Goal: Contribute content: Contribute content

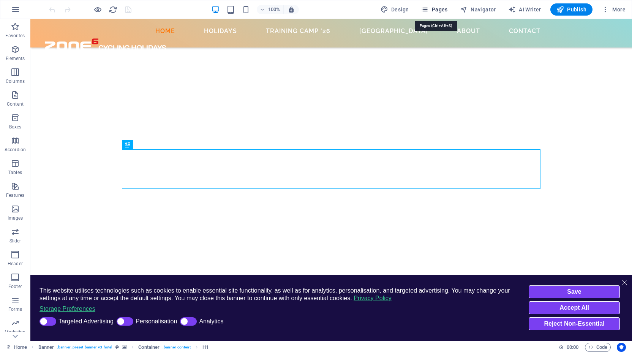
click at [438, 8] on span "Pages" at bounding box center [434, 10] width 27 height 8
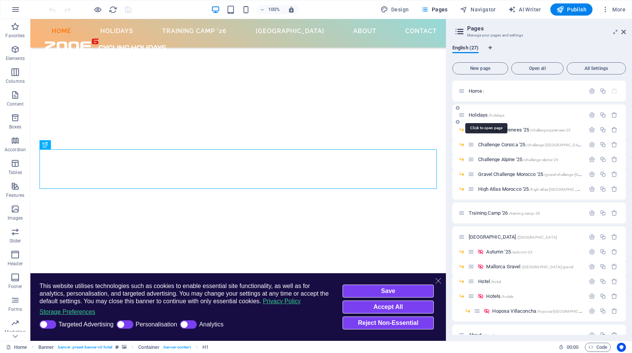
click at [480, 114] on span "Holidays /holidays" at bounding box center [486, 115] width 36 height 6
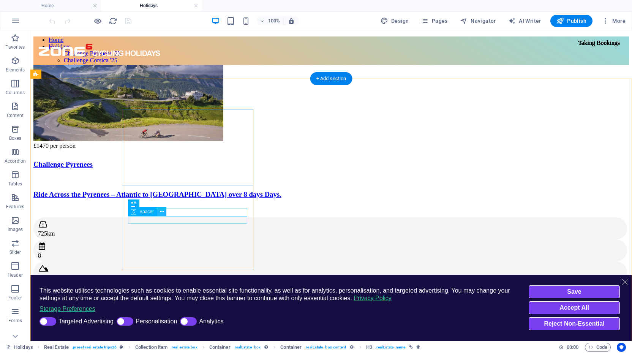
click at [162, 211] on icon at bounding box center [162, 212] width 4 height 8
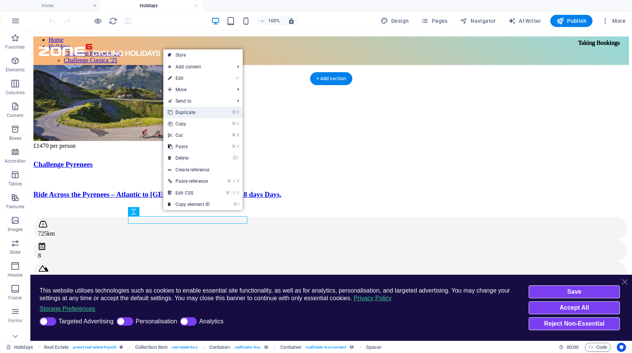
click at [192, 113] on link "⌘ D Duplicate" at bounding box center [188, 112] width 51 height 11
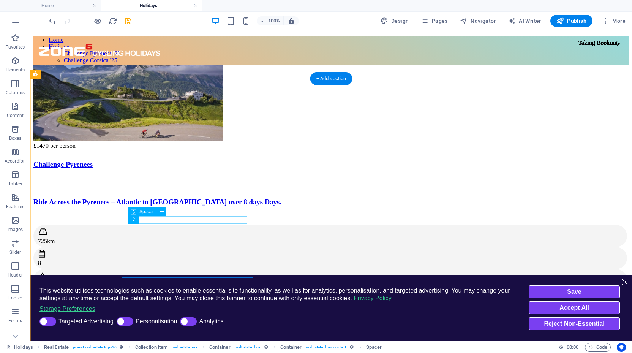
click at [163, 183] on div at bounding box center [330, 179] width 595 height 8
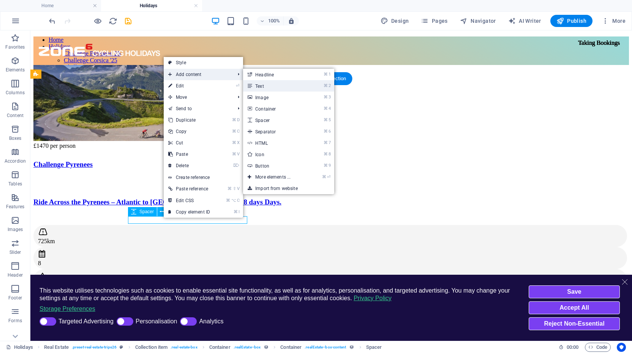
click at [262, 84] on link "⌘ 2 Text" at bounding box center [274, 85] width 63 height 11
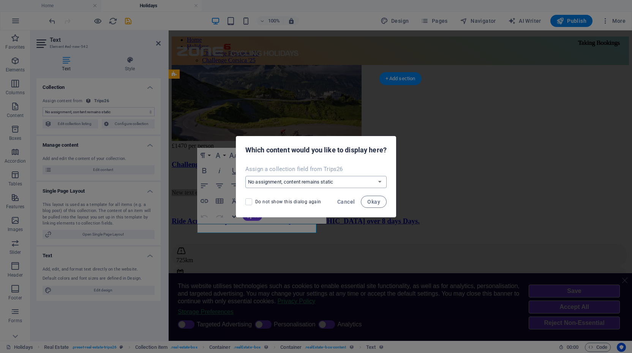
click at [371, 183] on select "No assignment, content remains static Create a new field Created at (Date) Upda…" at bounding box center [315, 182] width 141 height 12
select select "property_type"
click at [375, 202] on span "Okay" at bounding box center [373, 202] width 13 height 6
select select "property_type"
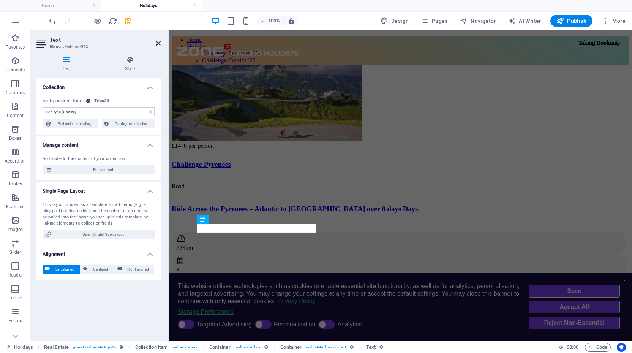
click at [157, 42] on icon at bounding box center [158, 43] width 5 height 6
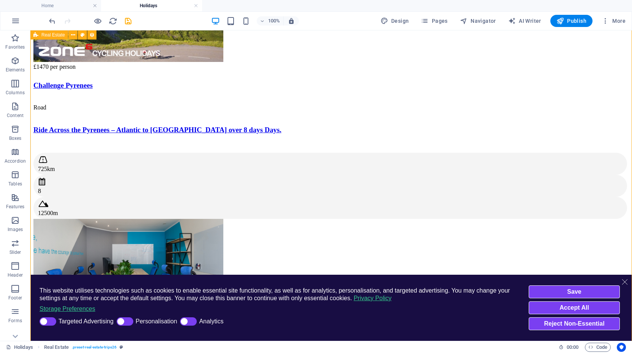
scroll to position [85, 0]
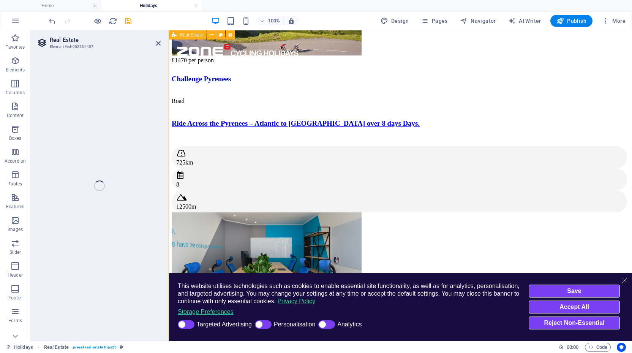
select select "68b82fafe8a8740fcc02a9b5"
select select "createdAt_DESC"
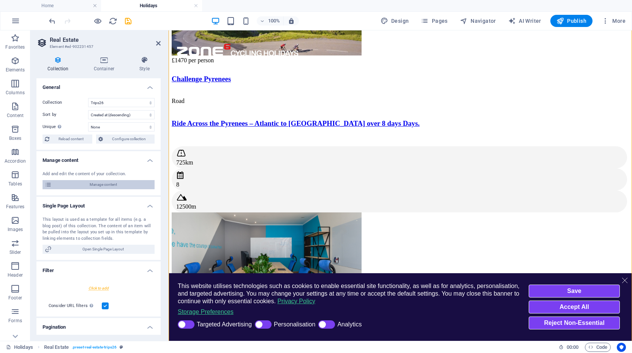
click at [96, 182] on span "Manage content" at bounding box center [103, 184] width 98 height 9
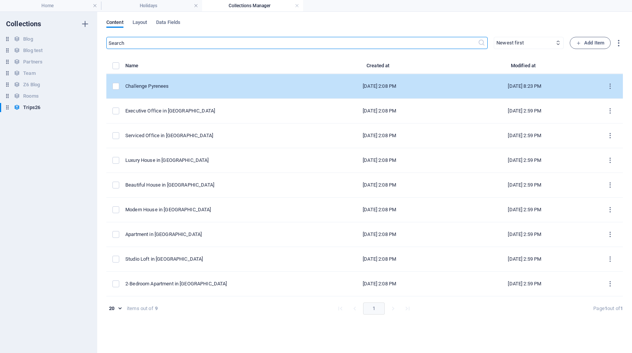
click at [145, 88] on div "Challenge Pyrenees" at bounding box center [212, 86] width 175 height 7
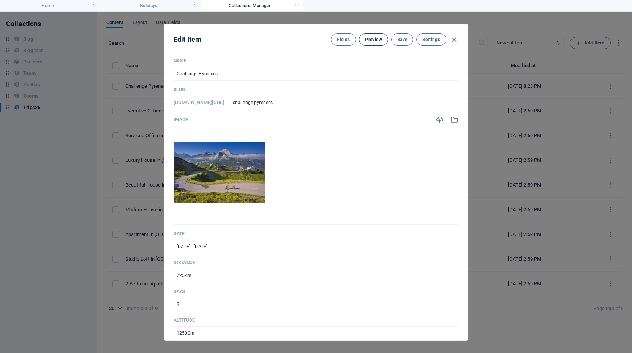
click at [367, 39] on span "Preview" at bounding box center [373, 39] width 17 height 6
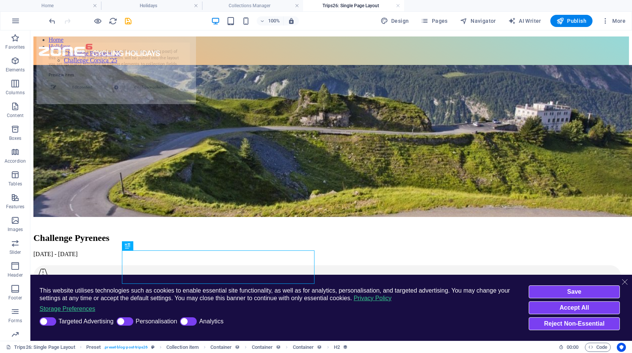
scroll to position [0, 0]
select select "68b82fb0d1d798ea8a076cae"
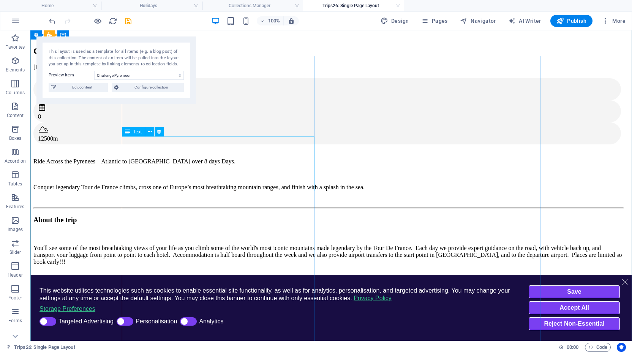
scroll to position [185, 0]
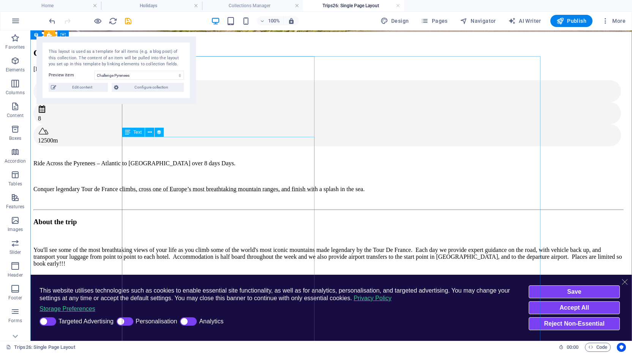
click at [198, 160] on div "Ride Across the Pyrenees – Atlantic to Mediterranean over 8 days Days. Conquer …" at bounding box center [327, 176] width 589 height 33
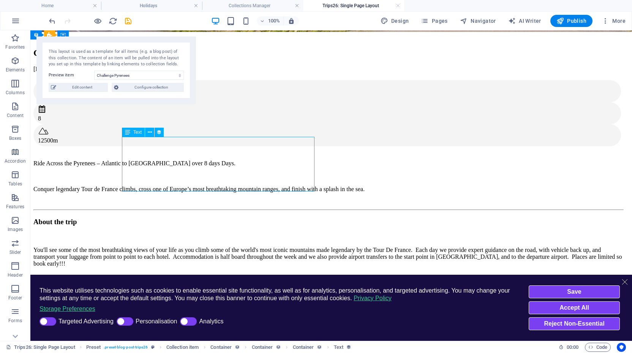
click at [198, 160] on div "Ride Across the Pyrenees – Atlantic to Mediterranean over 8 days Days. Conquer …" at bounding box center [327, 176] width 589 height 33
select select "short_description"
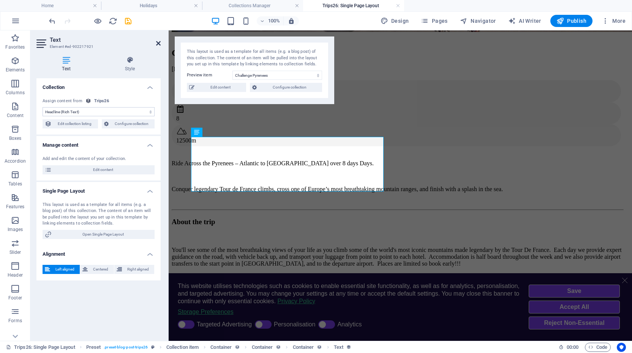
click at [158, 44] on icon at bounding box center [158, 43] width 5 height 6
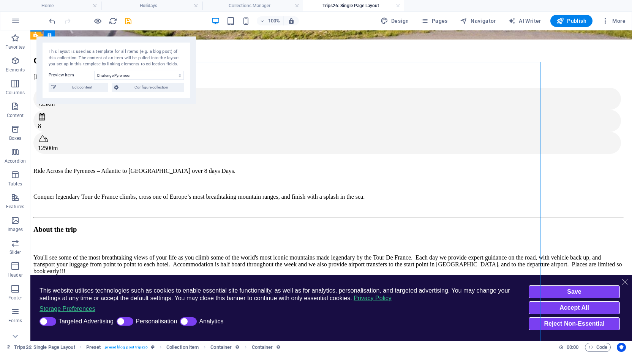
scroll to position [179, 0]
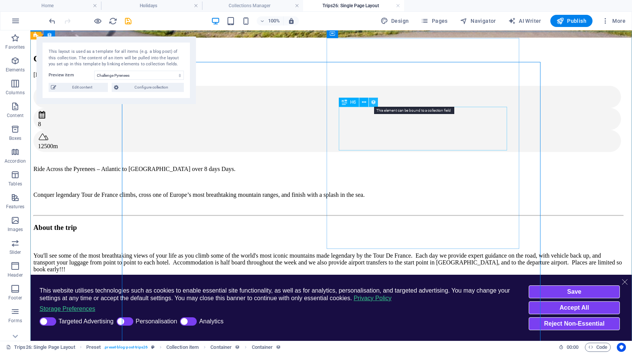
click at [376, 102] on icon at bounding box center [373, 102] width 5 height 8
click at [238, 64] on div "Challenge Pyrenees" at bounding box center [327, 59] width 589 height 10
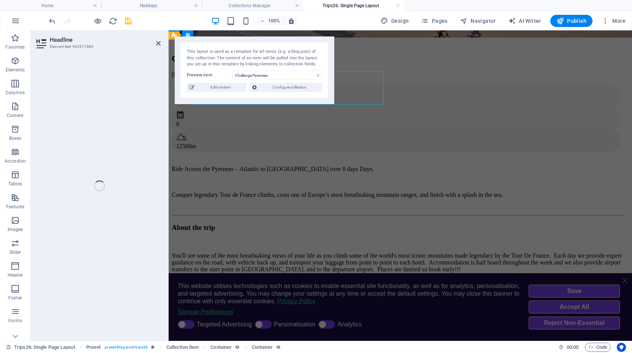
select select "name"
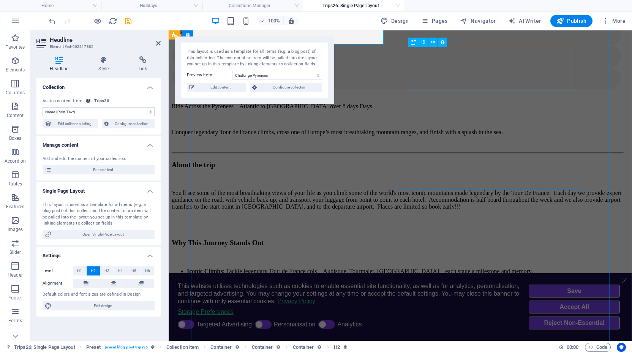
scroll to position [243, 0]
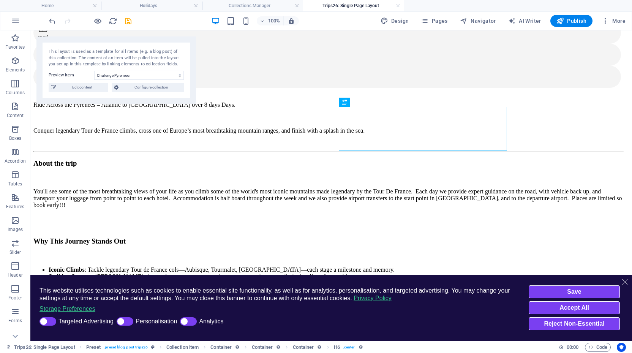
click at [251, 123] on div "Challenge Pyrenees [DATE] - [DATE] 725km 8 12500m Ride Across the Pyrenees – At…" at bounding box center [330, 355] width 595 height 760
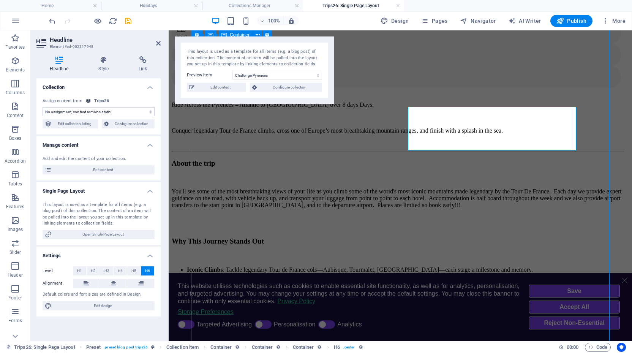
click at [389, 123] on div "Challenge Pyrenees [DATE] - [DATE] 725km 8 12500m Ride Across the Pyrenees – At…" at bounding box center [400, 355] width 457 height 760
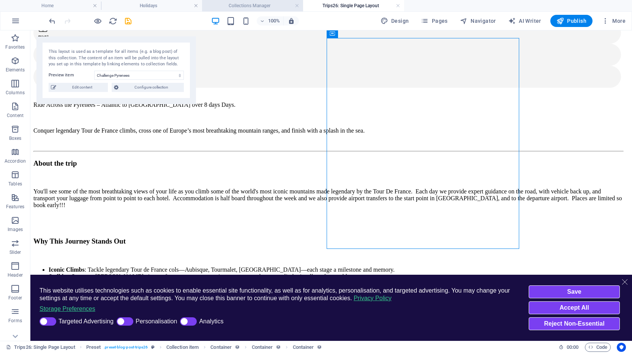
click at [247, 3] on h4 "Collections Manager" at bounding box center [252, 6] width 101 height 8
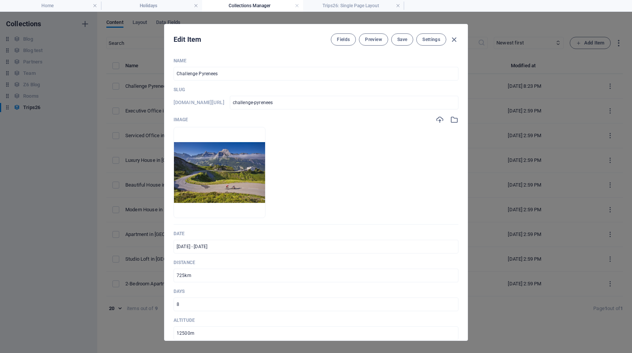
scroll to position [0, 0]
click at [345, 39] on span "Fields" at bounding box center [343, 39] width 13 height 6
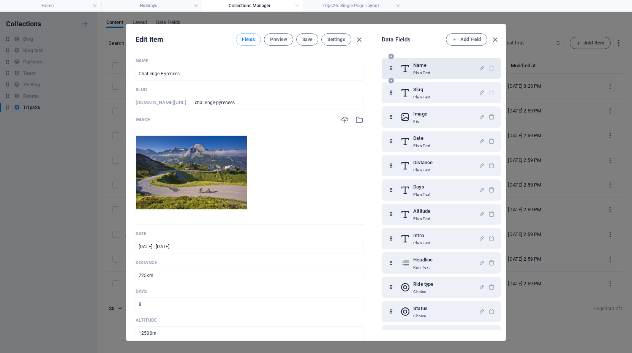
click at [426, 64] on h6 "Name" at bounding box center [421, 65] width 17 height 9
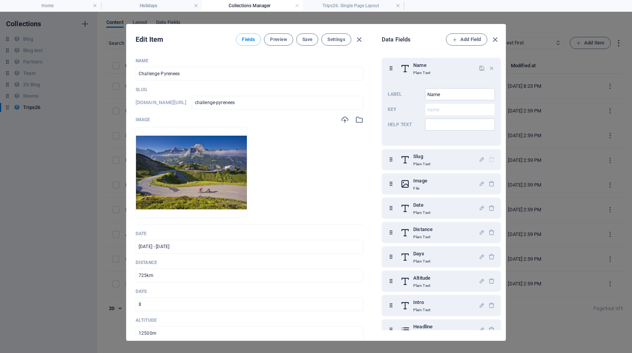
click at [590, 117] on div "Edit Item Fields Preview Save Settings Name Challenge Pyrenees ​ Slug www.examp…" at bounding box center [316, 182] width 632 height 341
checkbox input "false"
type input "challenge-pyrenees"
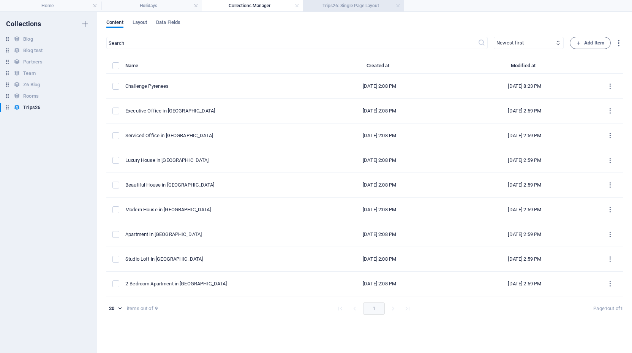
click at [356, 10] on li "Trips26: Single Page Layout" at bounding box center [353, 5] width 101 height 11
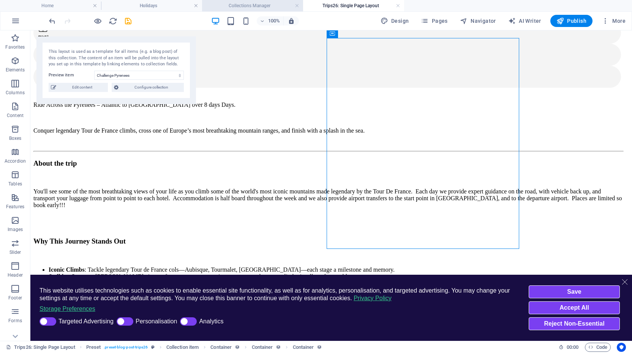
click at [264, 8] on h4 "Collections Manager" at bounding box center [252, 6] width 101 height 8
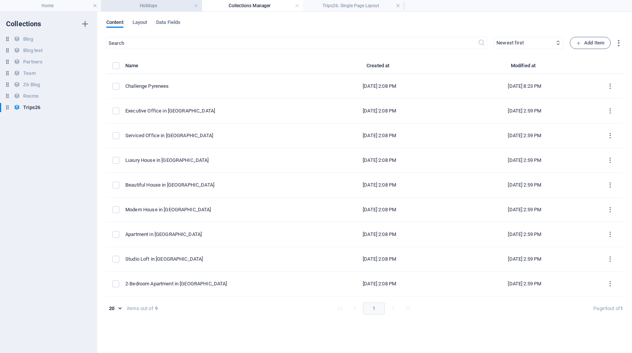
click at [141, 3] on h4 "Holidays" at bounding box center [151, 6] width 101 height 8
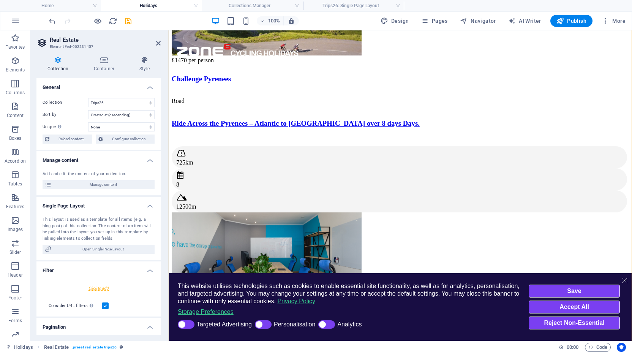
click at [141, 3] on h4 "Holidays" at bounding box center [151, 6] width 101 height 8
click at [101, 186] on span "Manage content" at bounding box center [103, 184] width 98 height 9
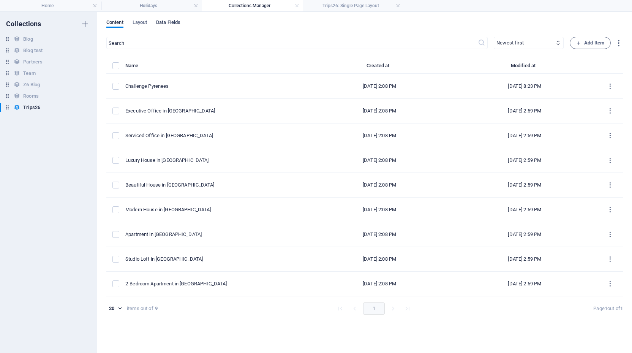
click at [169, 21] on span "Data Fields" at bounding box center [168, 23] width 24 height 11
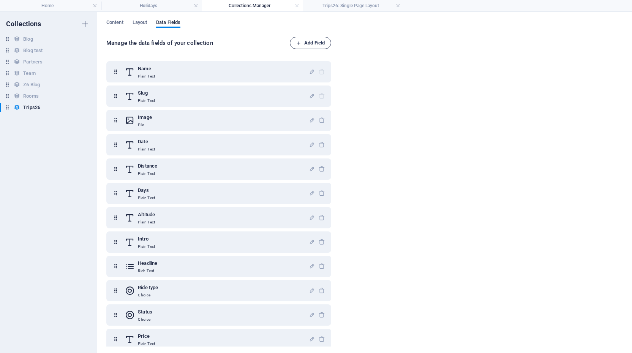
click at [309, 43] on span "Add Field" at bounding box center [310, 42] width 28 height 9
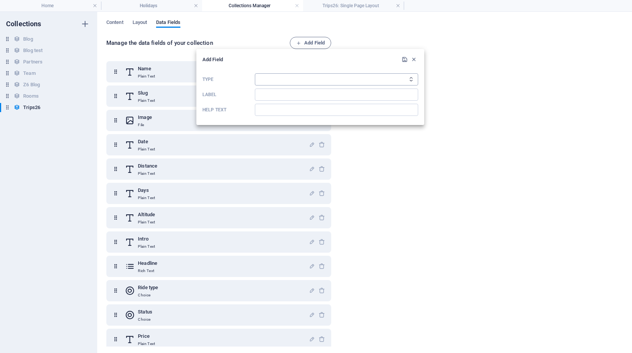
select select "text"
click at [285, 93] on input "Label" at bounding box center [336, 94] width 163 height 12
type input "Price text"
click at [404, 59] on icon "submit" at bounding box center [404, 59] width 6 height 6
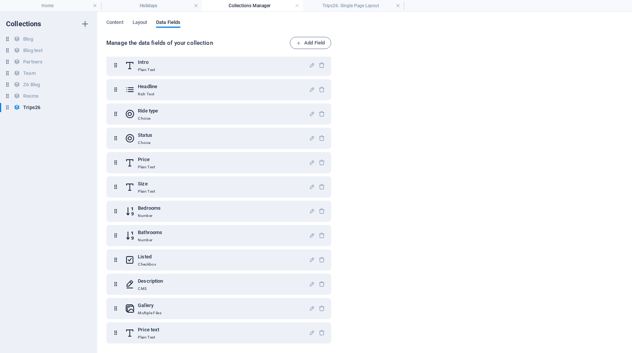
scroll to position [177, 0]
click at [359, 4] on h4 "Trips26: Single Page Layout" at bounding box center [353, 6] width 101 height 8
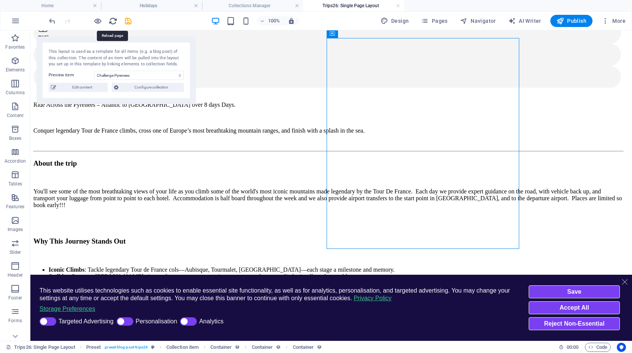
click at [113, 20] on icon "reload" at bounding box center [113, 21] width 9 height 9
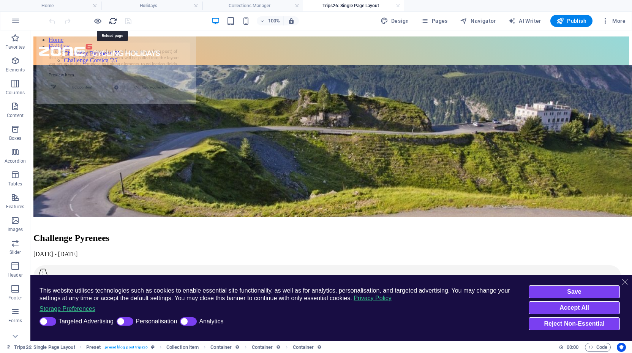
scroll to position [0, 0]
select select "68b82fb0d1d798ea8a076cae"
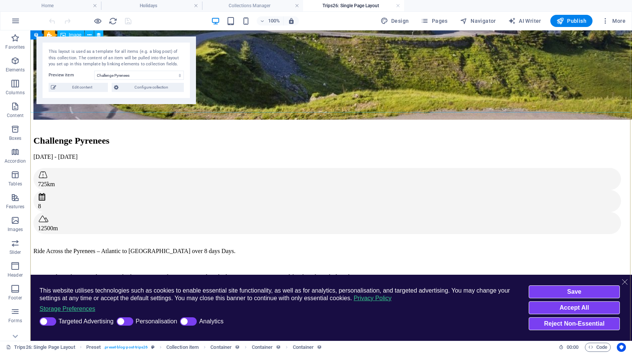
scroll to position [101, 0]
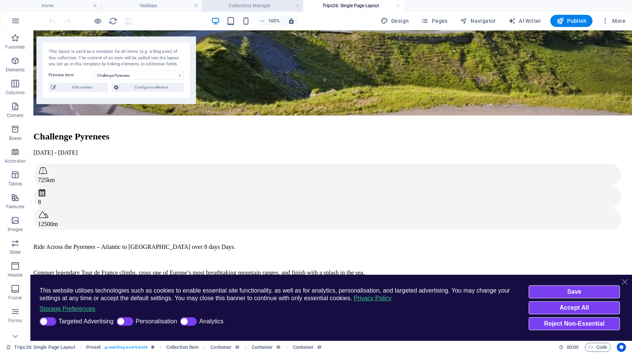
click at [244, 4] on h4 "Collections Manager" at bounding box center [252, 6] width 101 height 8
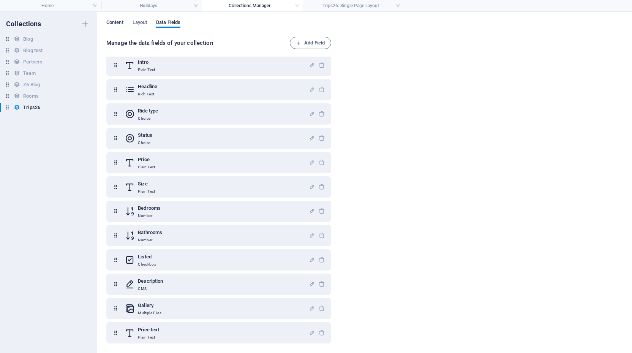
click at [114, 22] on span "Content" at bounding box center [114, 23] width 17 height 11
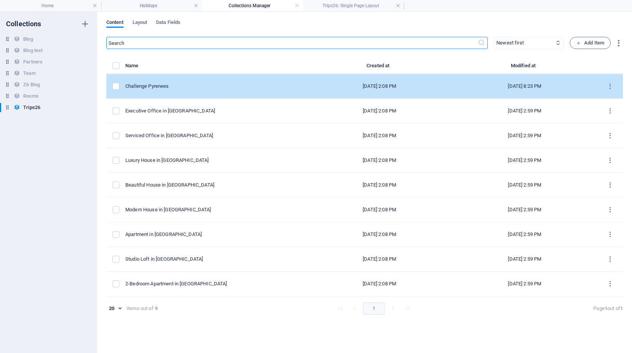
click at [154, 84] on div "Challenge Pyrenees" at bounding box center [212, 86] width 175 height 7
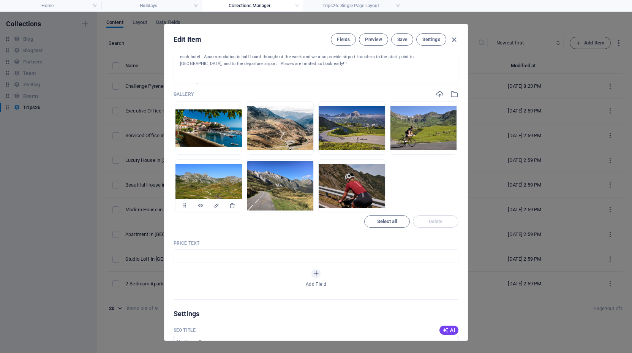
scroll to position [647, 0]
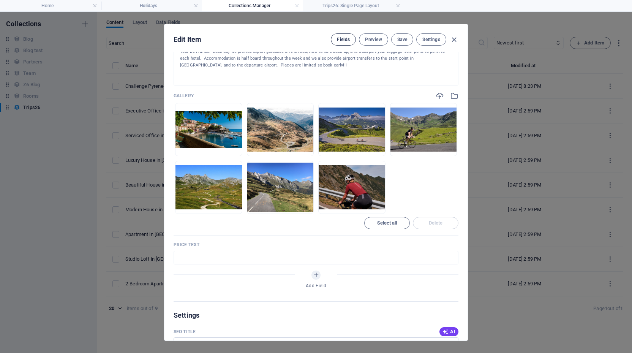
click at [345, 38] on span "Fields" at bounding box center [343, 39] width 13 height 6
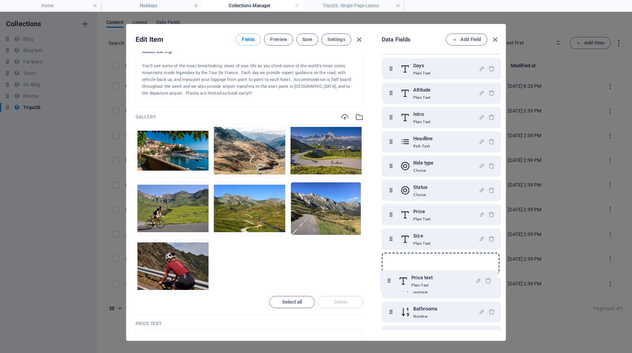
scroll to position [121, 0]
drag, startPoint x: 390, startPoint y: 316, endPoint x: 389, endPoint y: 235, distance: 80.5
click at [389, 235] on div "Name Plain Text Slug Plain Text Image File Date Plain Text Distance Plain Text …" at bounding box center [441, 166] width 119 height 459
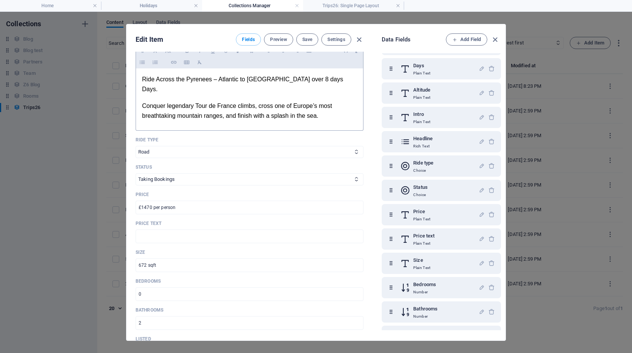
scroll to position [342, 0]
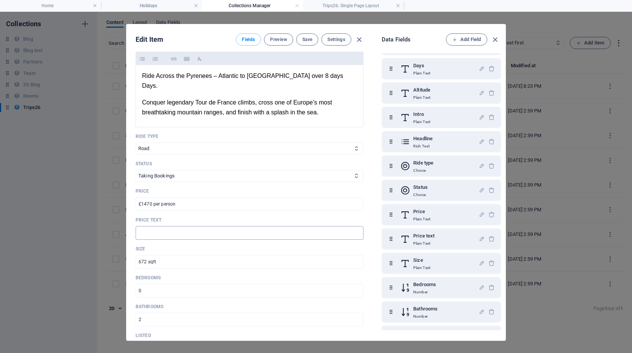
click at [184, 226] on input "text" at bounding box center [250, 233] width 228 height 14
paste input "A non-refundable deposit of £250 per person is required to secure your place. B…"
type input "A non-refundable deposit of £250 per person is required to secure your place. B…"
click at [307, 38] on span "Save" at bounding box center [307, 39] width 10 height 6
click at [348, 5] on h4 "Trips26: Single Page Layout" at bounding box center [353, 6] width 101 height 8
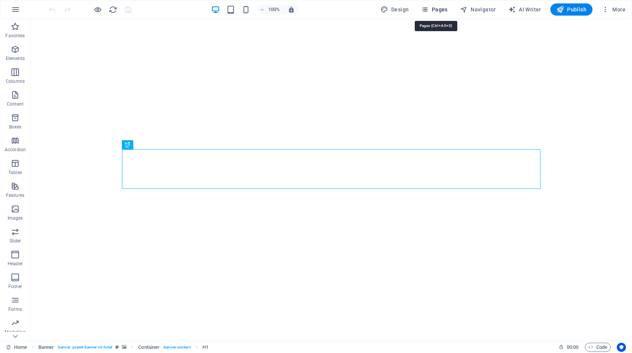
click at [432, 8] on span "Pages" at bounding box center [434, 10] width 27 height 8
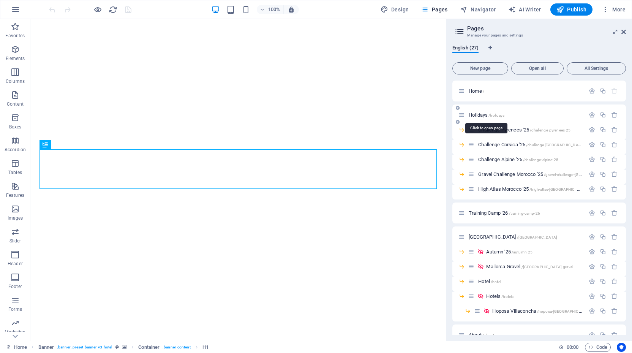
click at [477, 115] on span "Holidays /holidays" at bounding box center [486, 115] width 36 height 6
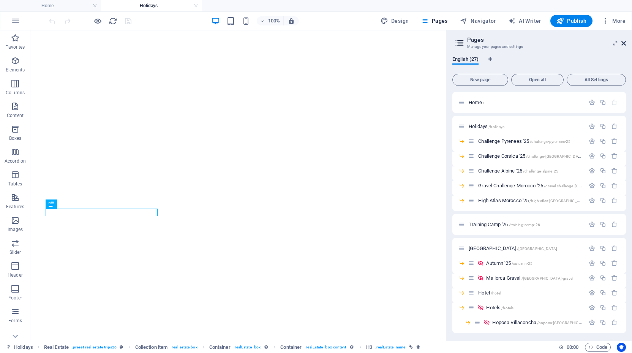
click at [622, 41] on icon at bounding box center [623, 43] width 5 height 6
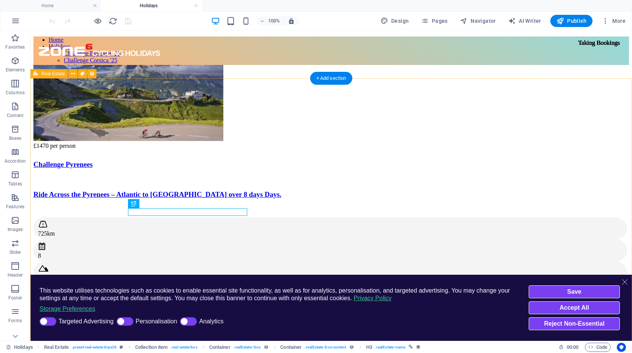
scroll to position [46, 0]
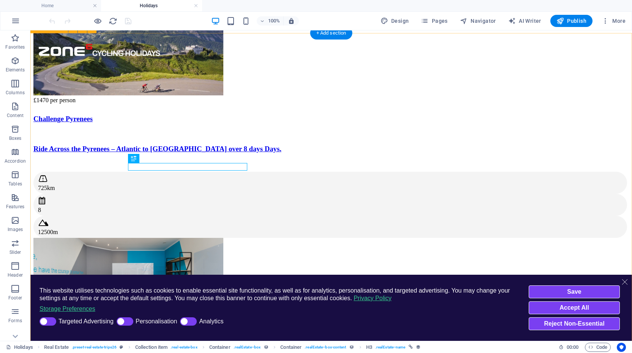
select select "68b82fafe8a8740fcc02a9b5"
select select "createdAt_DESC"
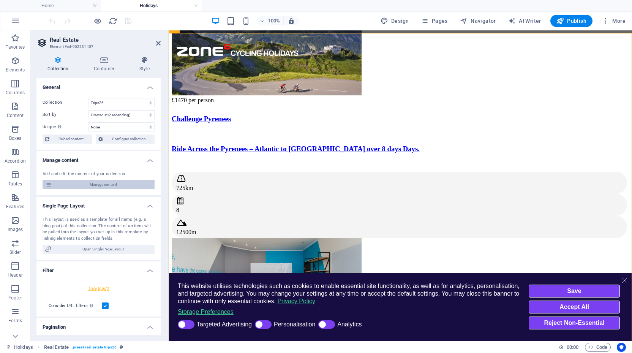
click at [88, 184] on span "Manage content" at bounding box center [103, 184] width 98 height 9
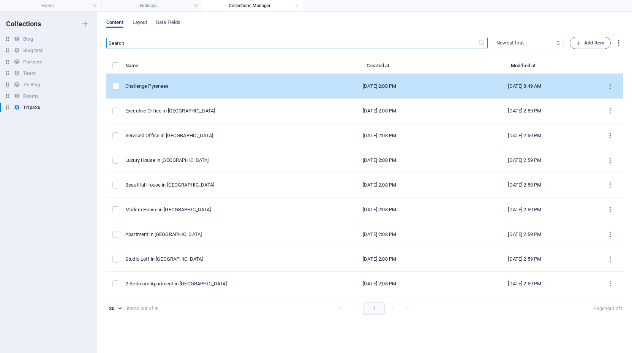
click at [307, 87] on td "[DATE] 2:08 PM" at bounding box center [379, 86] width 145 height 25
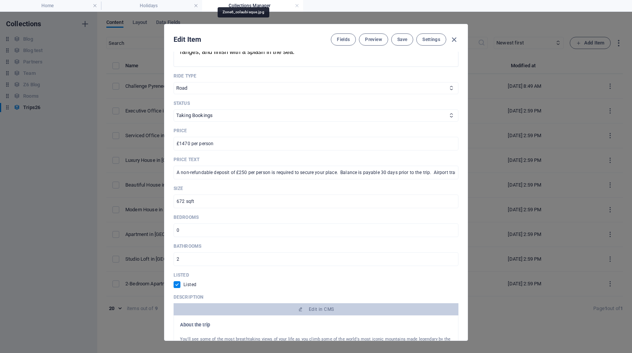
scroll to position [386, 0]
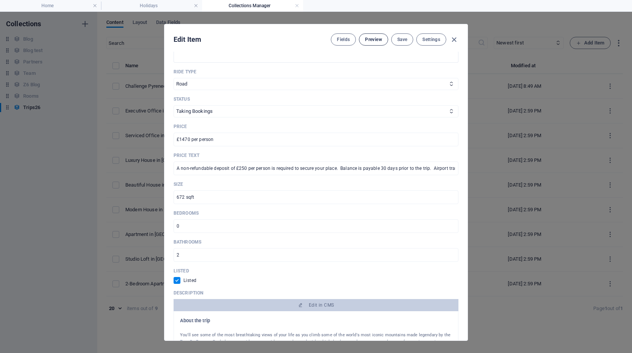
click at [371, 39] on span "Preview" at bounding box center [373, 39] width 17 height 6
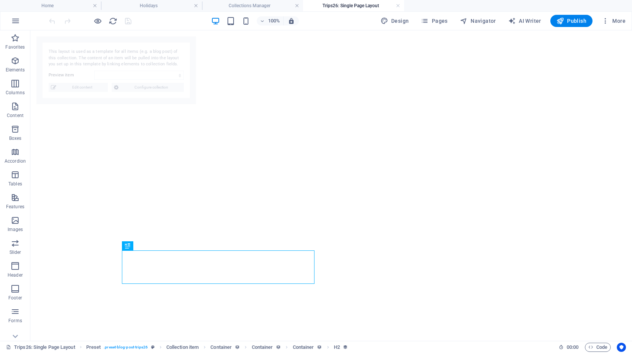
select select "68b82fb0d1d798ea8a076cae"
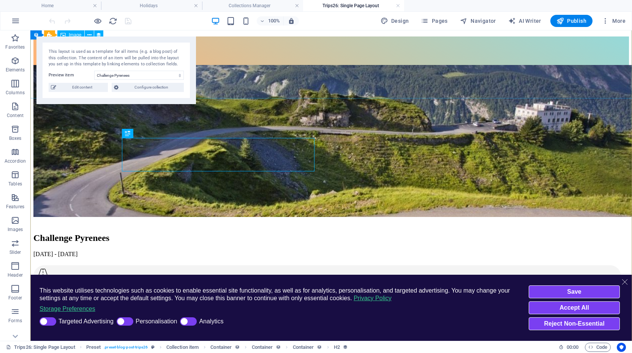
scroll to position [122, 0]
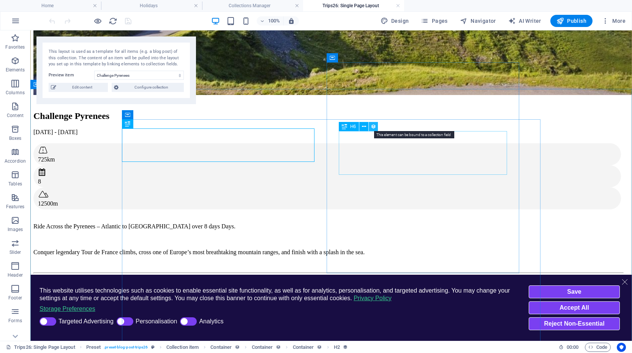
click at [373, 125] on icon at bounding box center [373, 127] width 5 height 8
click at [235, 103] on div at bounding box center [327, 99] width 589 height 7
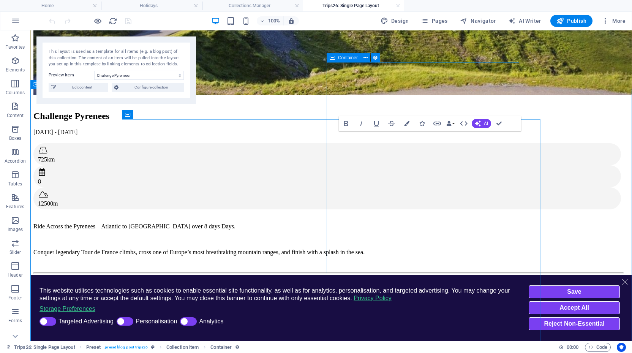
scroll to position [0, 0]
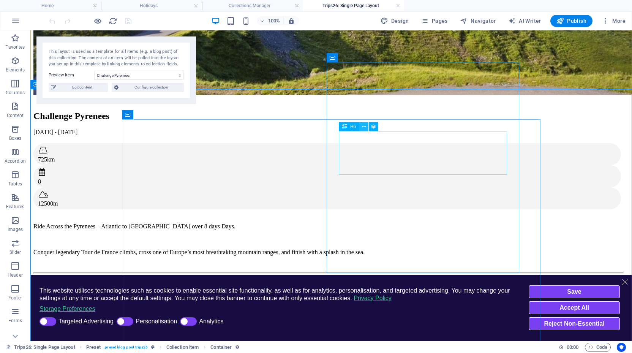
click at [364, 128] on icon at bounding box center [364, 127] width 4 height 8
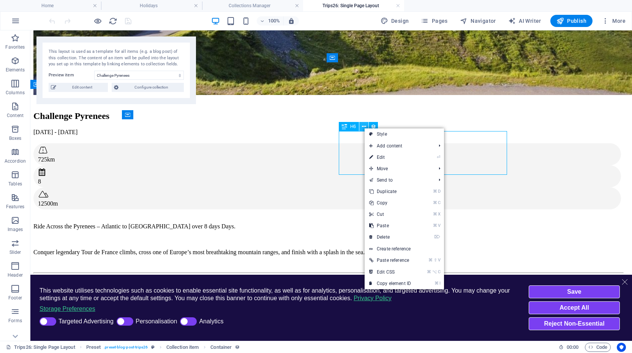
click at [364, 128] on icon at bounding box center [364, 127] width 4 height 8
click at [373, 125] on icon at bounding box center [373, 127] width 5 height 8
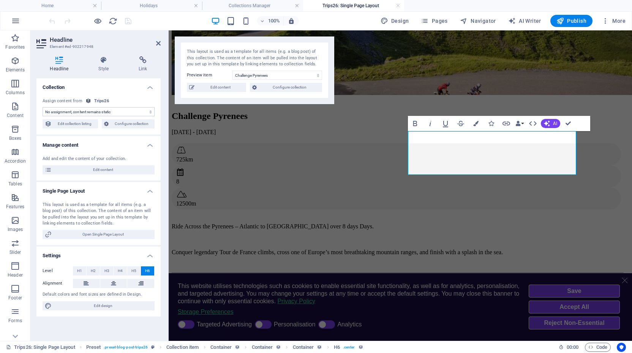
select select "price-text"
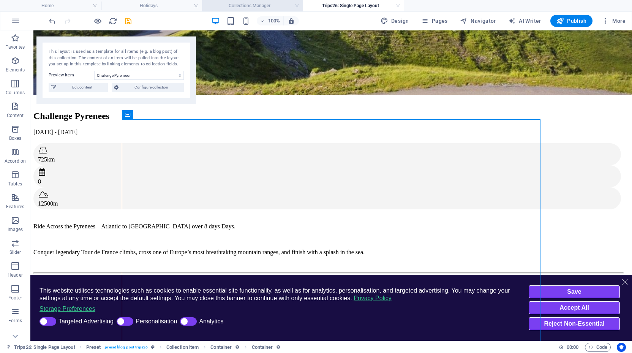
click at [251, 6] on h4 "Collections Manager" at bounding box center [252, 6] width 101 height 8
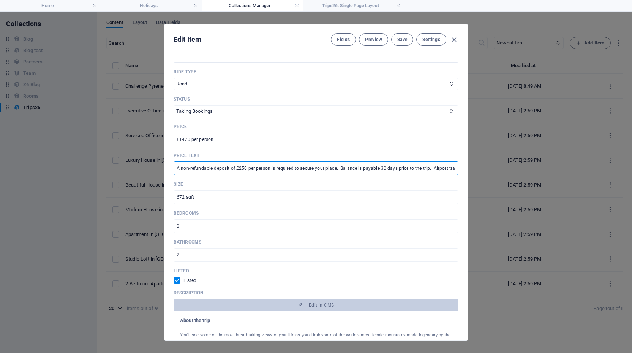
drag, startPoint x: 357, startPoint y: 167, endPoint x: 464, endPoint y: 169, distance: 106.7
click at [464, 169] on div "Name Challenge Pyrenees ​ Slug [DOMAIN_NAME][URL] challenge-pyrenees ​ Image Dr…" at bounding box center [315, 196] width 303 height 289
click at [353, 167] on input "A non-refundable deposit of £250 per person is required to secure your place. B…" at bounding box center [315, 168] width 285 height 14
drag, startPoint x: 350, startPoint y: 168, endPoint x: 434, endPoint y: 168, distance: 83.9
click at [434, 168] on input "A non-refundable deposit of £250 per person is required to secure your place. B…" at bounding box center [315, 168] width 285 height 14
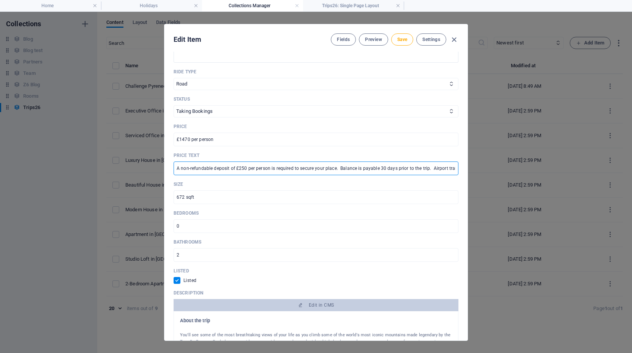
click at [430, 168] on input "A non-refundable deposit of £250 per person is required to secure your place. B…" at bounding box center [315, 168] width 285 height 14
drag, startPoint x: 417, startPoint y: 168, endPoint x: 487, endPoint y: 174, distance: 70.5
click at [487, 174] on div "Edit Item Fields Preview Save Settings Name Challenge Pyrenees ​ Slug [DOMAIN_N…" at bounding box center [316, 182] width 632 height 341
click at [308, 167] on input "A non-refundable deposit of £250 per person is required to secure your place. B…" at bounding box center [315, 168] width 285 height 14
drag, startPoint x: 363, startPoint y: 167, endPoint x: 307, endPoint y: 168, distance: 55.8
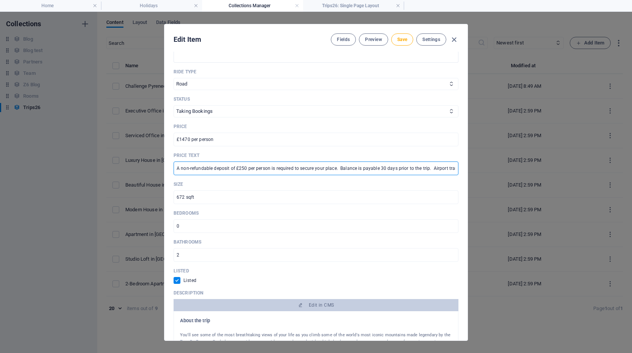
click at [307, 168] on input "A non-refundable deposit of £250 per person is required to secure your place. B…" at bounding box center [315, 168] width 285 height 14
paste input "or [GEOGRAPHIC_DATA] ([GEOGRAPHIC_DATA] - £60 supplement)"
click at [285, 167] on input "A non-refundable deposit of £250 per person is required to secure your place. B…" at bounding box center [315, 168] width 285 height 14
click at [245, 168] on input "A non-refundable deposit of £250 per person is required to secure your place. B…" at bounding box center [315, 168] width 285 height 14
click at [316, 167] on input "A non-refundable deposit of £250 per person is required to secure your place. B…" at bounding box center [315, 168] width 285 height 14
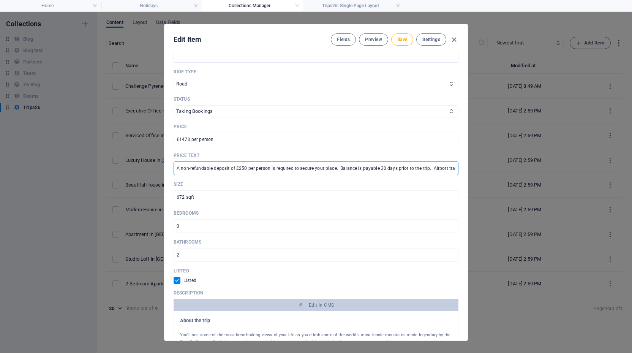
drag, startPoint x: 429, startPoint y: 167, endPoint x: 405, endPoint y: 167, distance: 23.9
click at [405, 167] on input "A non-refundable deposit of £250 per person is required to secure your place. B…" at bounding box center [315, 168] width 285 height 14
type input "A non-refundable deposit of £250 per person is required to secure your place. B…"
click at [401, 39] on span "Save" at bounding box center [402, 39] width 10 height 6
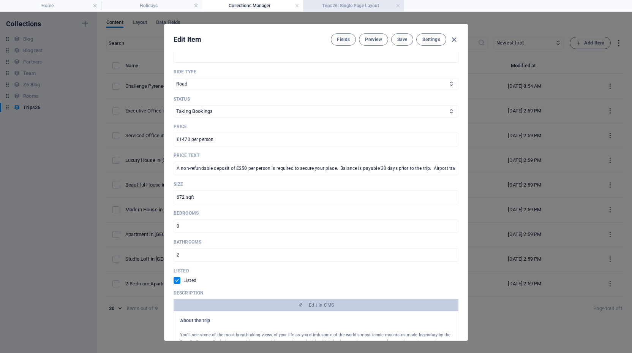
click at [350, 5] on h4 "Trips26: Single Page Layout" at bounding box center [353, 6] width 101 height 8
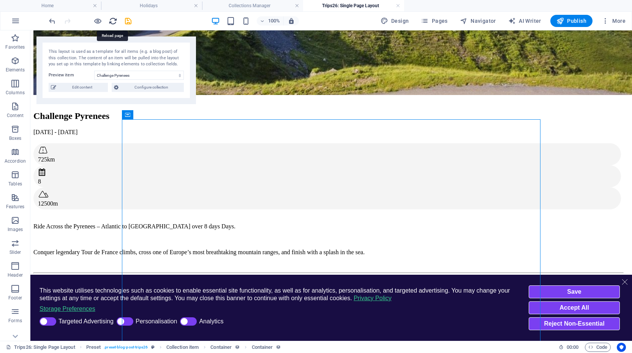
click at [112, 21] on icon "reload" at bounding box center [113, 21] width 9 height 9
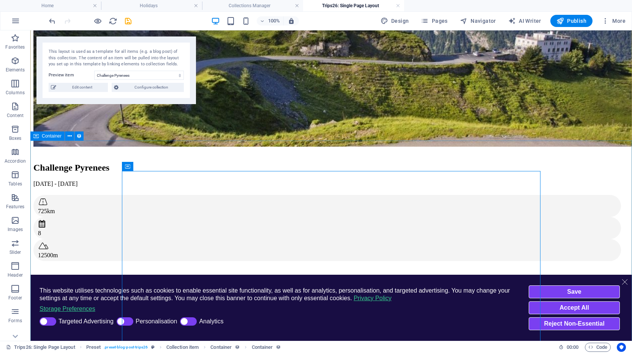
scroll to position [71, 0]
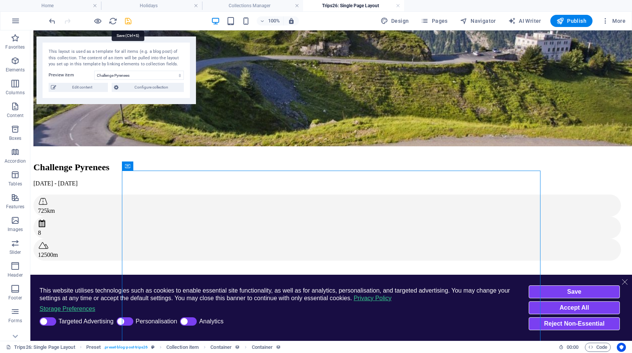
click at [131, 19] on icon "save" at bounding box center [128, 21] width 9 height 9
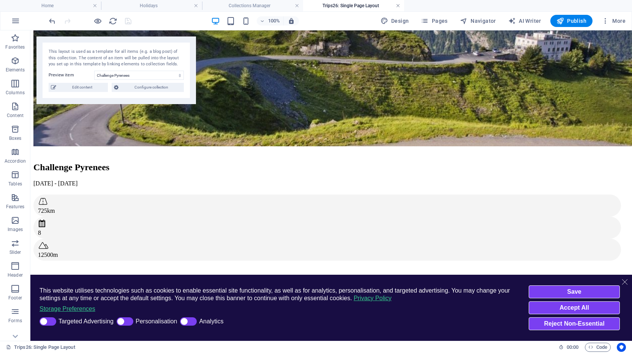
click at [399, 4] on link at bounding box center [398, 5] width 5 height 7
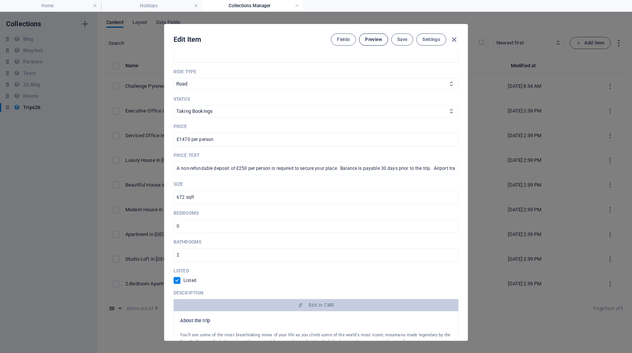
click at [373, 40] on span "Preview" at bounding box center [373, 39] width 17 height 6
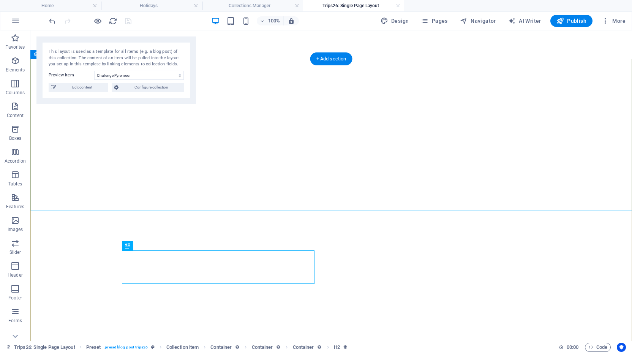
select select "68b82fb0d1d798ea8a076cae"
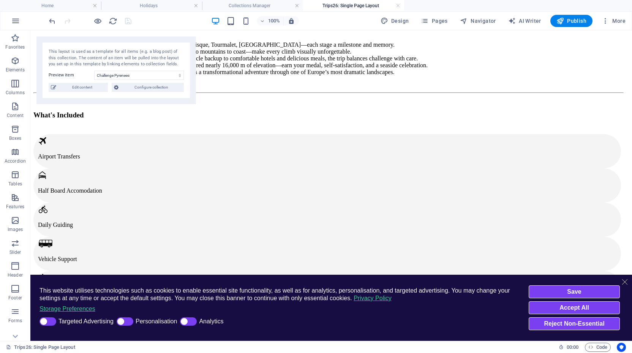
scroll to position [364, 0]
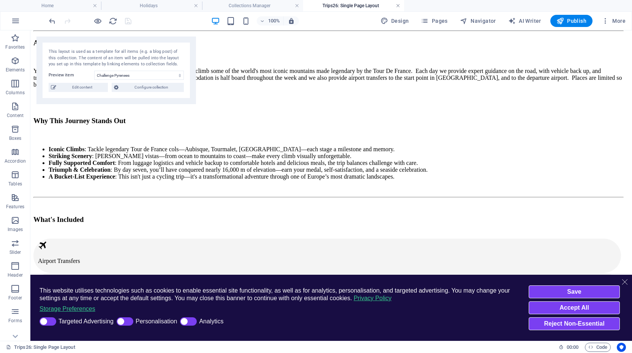
click at [398, 6] on link at bounding box center [398, 5] width 5 height 7
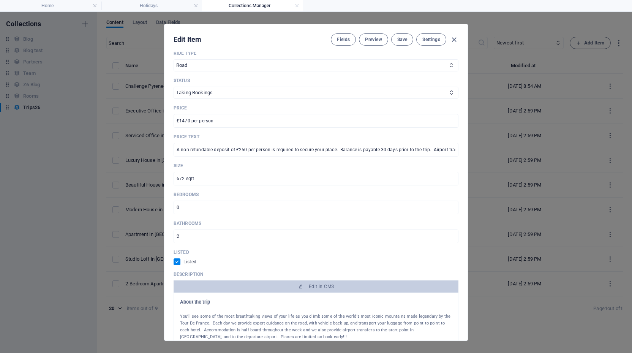
scroll to position [408, 0]
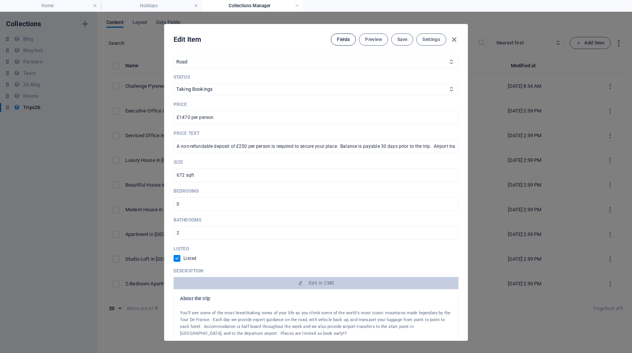
click at [342, 38] on span "Fields" at bounding box center [343, 39] width 13 height 6
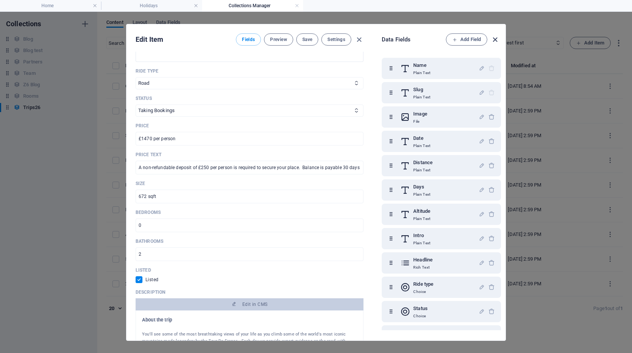
click at [495, 38] on icon "button" at bounding box center [494, 39] width 9 height 9
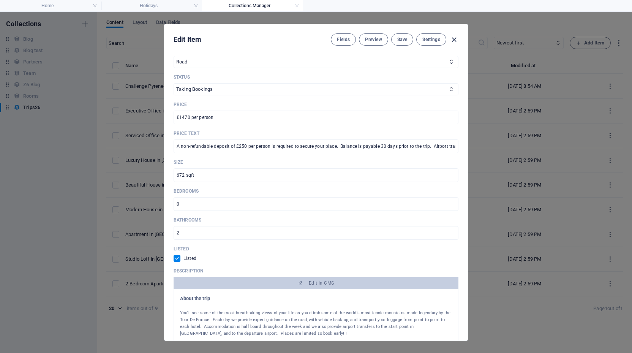
click at [454, 39] on icon "button" at bounding box center [453, 39] width 9 height 9
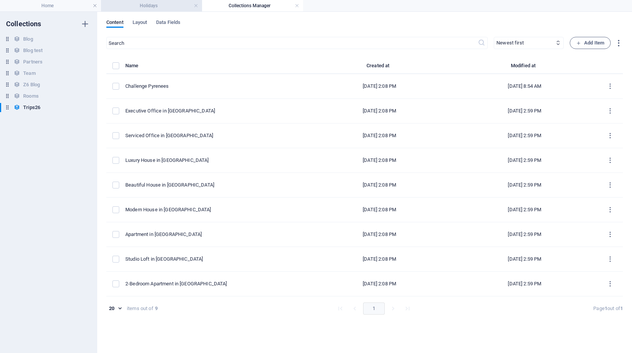
click at [154, 4] on h4 "Holidays" at bounding box center [151, 6] width 101 height 8
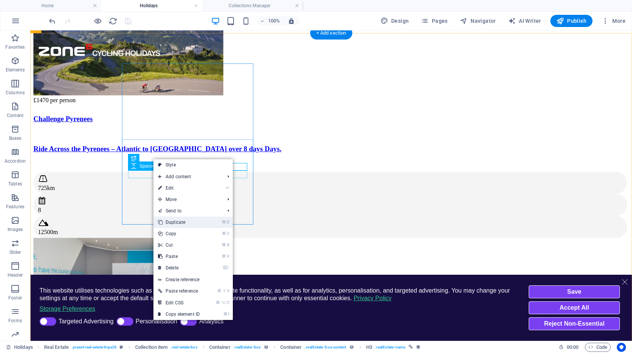
click at [168, 219] on link "⌘ D Duplicate" at bounding box center [178, 221] width 51 height 11
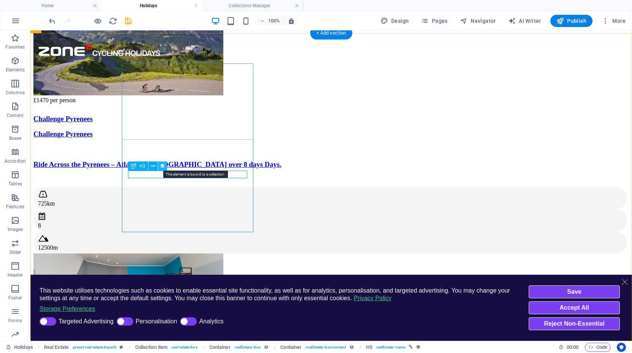
click at [164, 164] on icon at bounding box center [162, 166] width 5 height 8
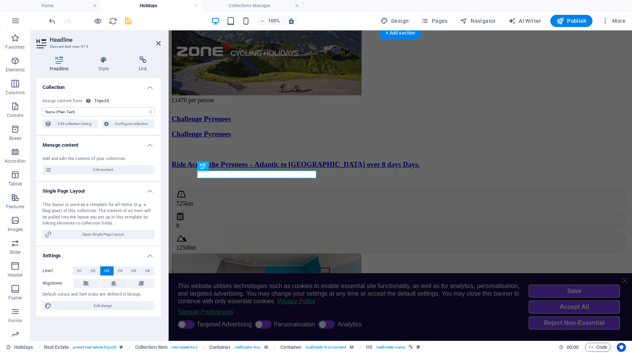
select select "property_type"
click at [159, 43] on icon at bounding box center [158, 43] width 5 height 6
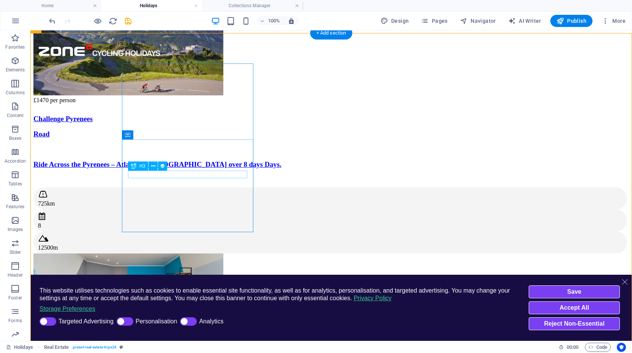
click at [150, 138] on div "Road" at bounding box center [330, 134] width 595 height 8
click at [151, 138] on div "Road" at bounding box center [330, 134] width 595 height 8
select select "property_type"
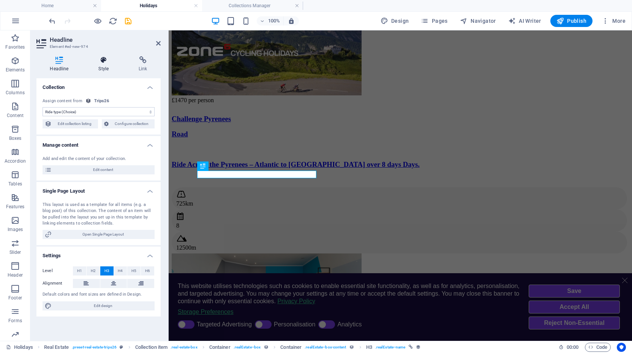
click at [105, 63] on icon at bounding box center [103, 60] width 37 height 8
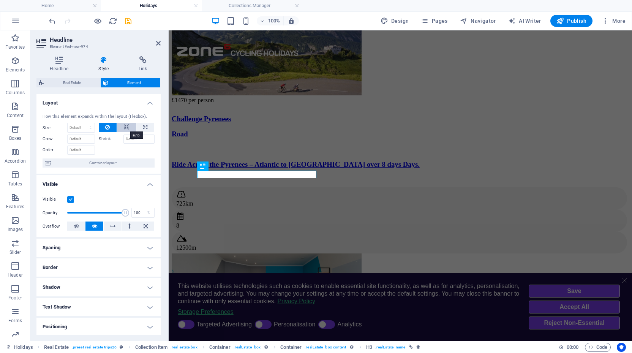
click at [122, 126] on button at bounding box center [126, 127] width 19 height 9
click at [158, 44] on icon at bounding box center [158, 43] width 5 height 6
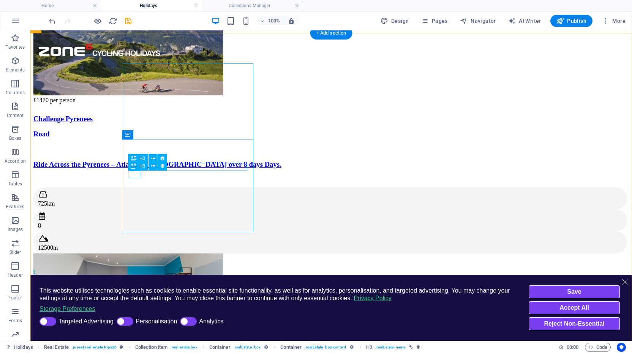
click at [134, 166] on icon at bounding box center [133, 165] width 5 height 9
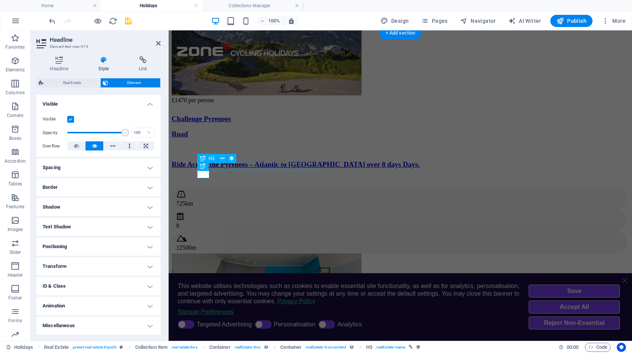
scroll to position [80, 0]
click at [89, 245] on h4 "Positioning" at bounding box center [98, 247] width 124 height 18
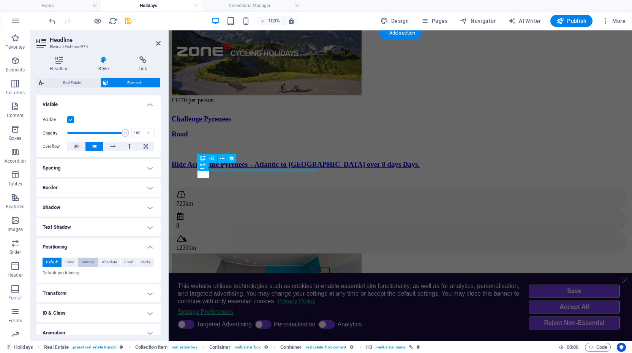
click at [88, 262] on span "Relative" at bounding box center [88, 261] width 13 height 9
click at [158, 42] on icon at bounding box center [158, 43] width 5 height 6
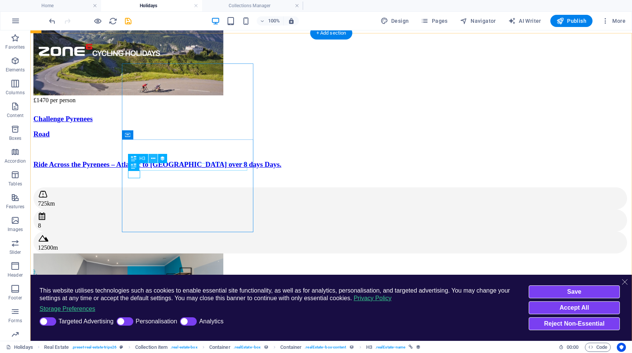
click at [152, 158] on icon at bounding box center [153, 159] width 4 height 8
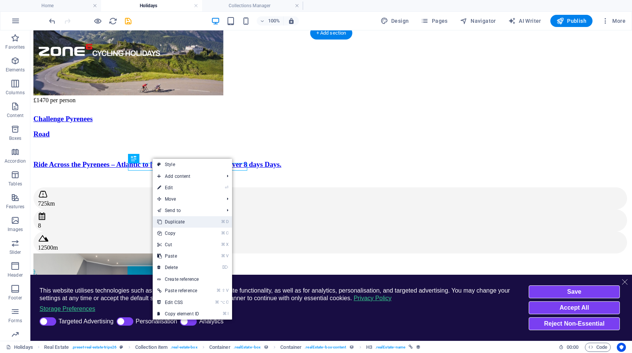
click at [165, 220] on link "⌘ D Duplicate" at bounding box center [178, 221] width 51 height 11
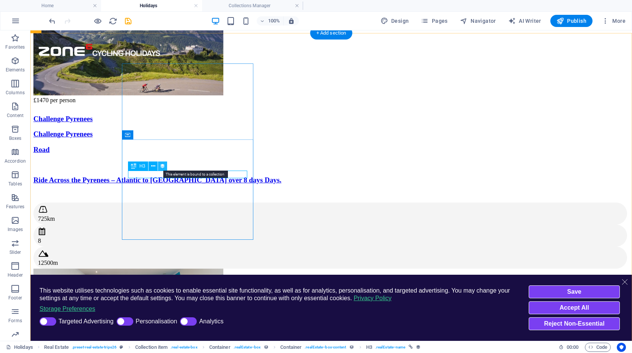
click at [164, 165] on icon at bounding box center [162, 166] width 5 height 8
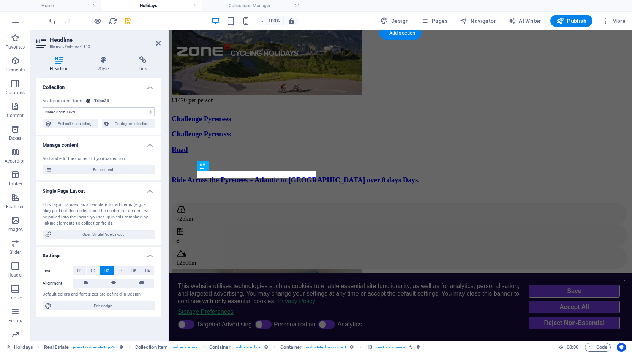
select select "remainStatic"
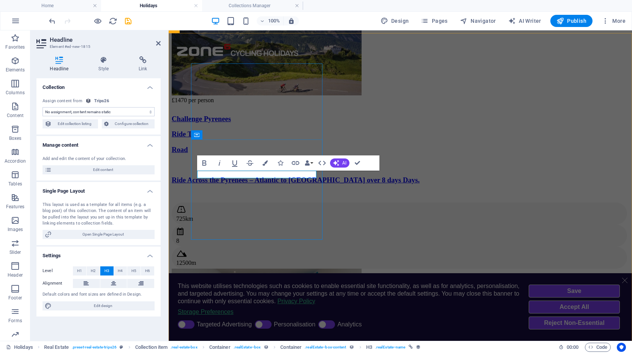
click at [202, 138] on link "Ride Type" at bounding box center [187, 134] width 31 height 8
click at [237, 164] on icon "button" at bounding box center [234, 162] width 9 height 9
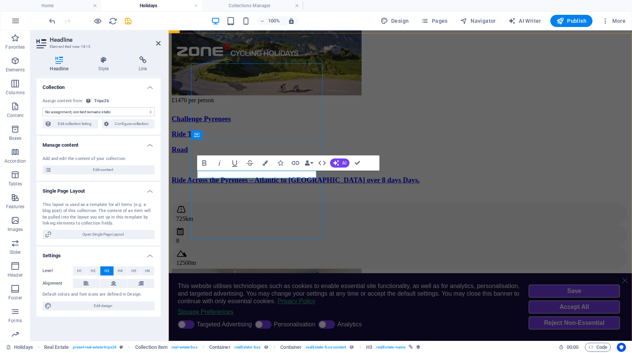
click at [239, 138] on h3 "Ride Type" at bounding box center [400, 134] width 457 height 8
click at [101, 58] on icon at bounding box center [103, 60] width 37 height 8
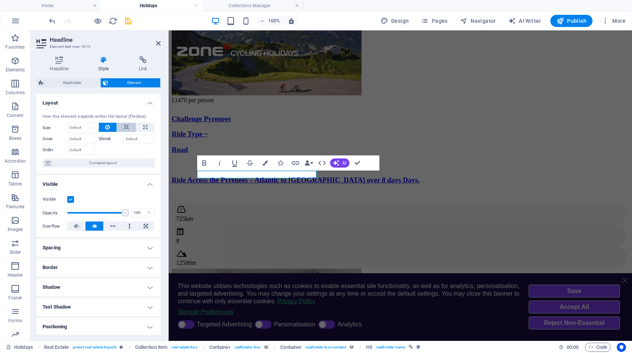
click at [125, 127] on icon at bounding box center [126, 127] width 5 height 9
click at [158, 41] on icon at bounding box center [158, 43] width 5 height 6
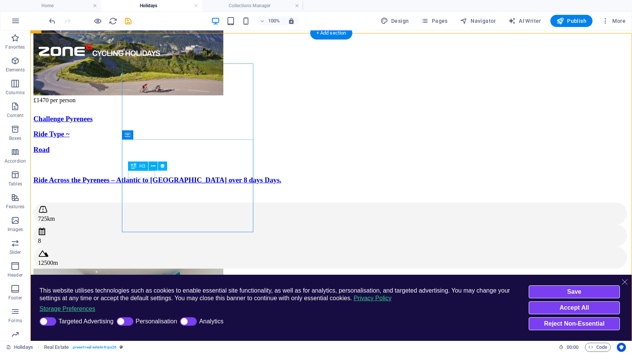
click at [139, 138] on div "Ride Type ~" at bounding box center [330, 134] width 595 height 8
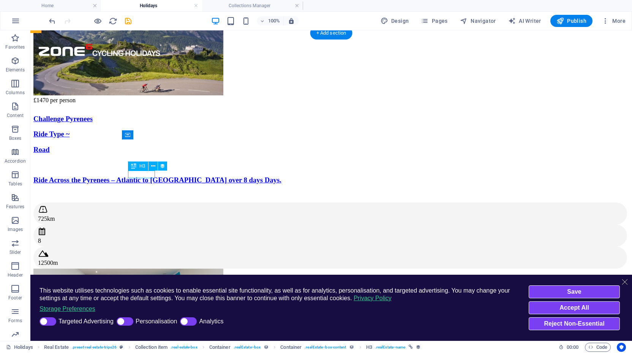
click at [139, 138] on div "Ride Type ~" at bounding box center [330, 134] width 595 height 8
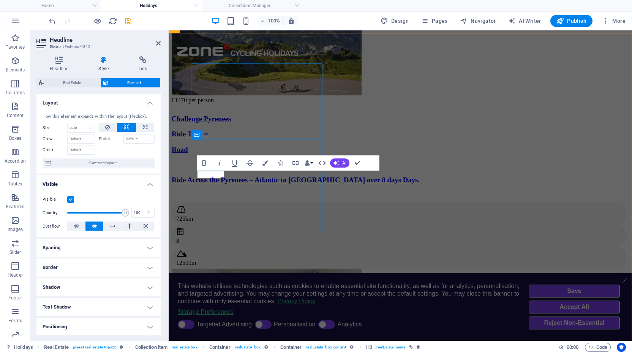
click at [208, 138] on link "Ride Type ~" at bounding box center [190, 134] width 36 height 8
click at [159, 41] on icon at bounding box center [158, 43] width 5 height 6
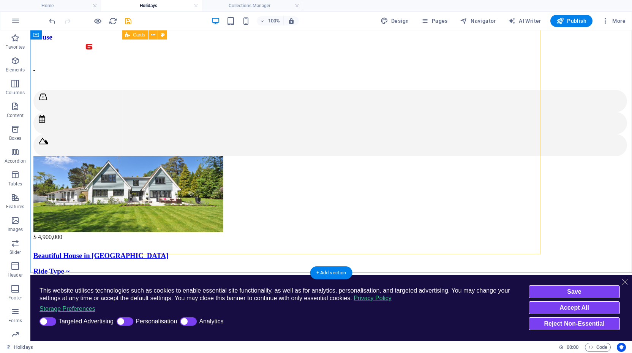
scroll to position [910, 0]
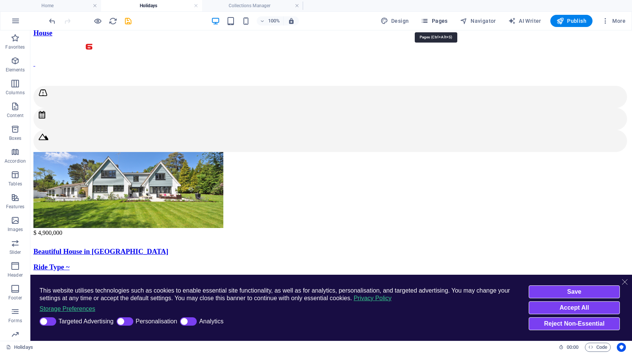
click at [434, 22] on span "Pages" at bounding box center [434, 21] width 27 height 8
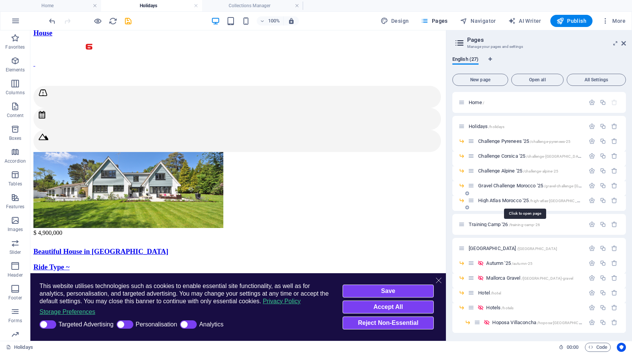
click at [490, 201] on span "High Atlas Morocco '25 /high-[GEOGRAPHIC_DATA]-[GEOGRAPHIC_DATA]-25" at bounding box center [536, 200] width 116 height 6
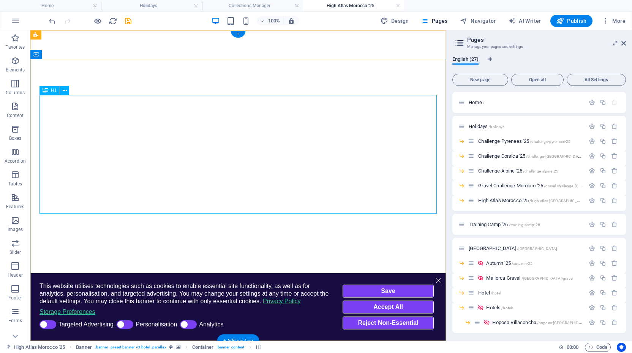
scroll to position [0, 0]
click at [396, 5] on link at bounding box center [398, 5] width 5 height 7
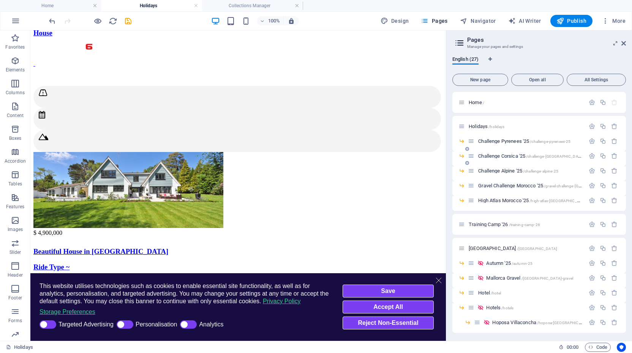
click at [498, 156] on span "Challenge Corsica '25 /challenge-[GEOGRAPHIC_DATA]-25" at bounding box center [534, 156] width 112 height 6
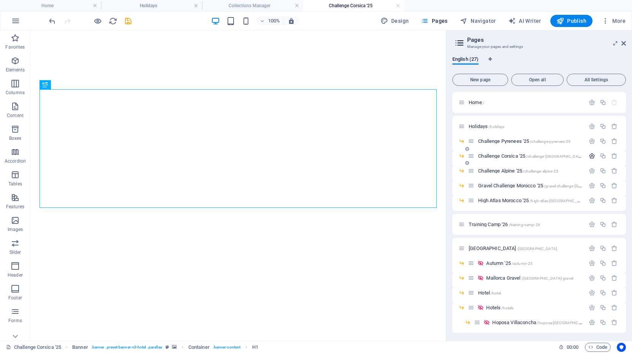
click at [590, 157] on icon "button" at bounding box center [591, 156] width 6 height 6
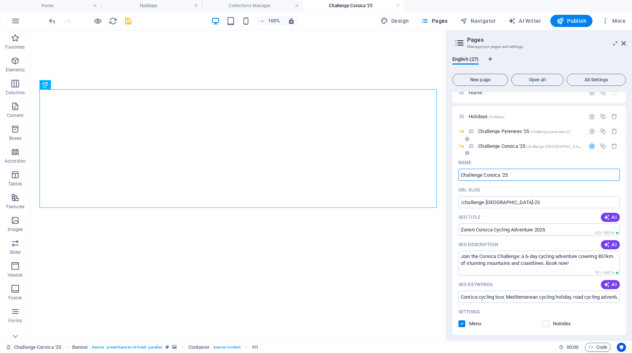
scroll to position [13, 0]
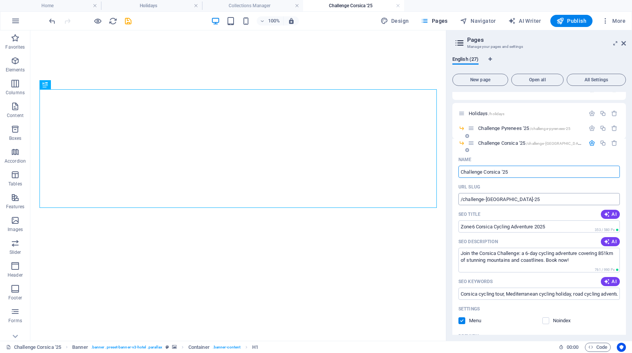
click at [510, 200] on input "/challenge-[GEOGRAPHIC_DATA]-25" at bounding box center [538, 199] width 161 height 12
drag, startPoint x: 510, startPoint y: 200, endPoint x: 453, endPoint y: 199, distance: 57.3
click at [453, 199] on div "Name Challenge Corsica '25 ​ URL SLUG /challenge-corsica-25 ​ SEO Title AI Zone…" at bounding box center [538, 307] width 173 height 309
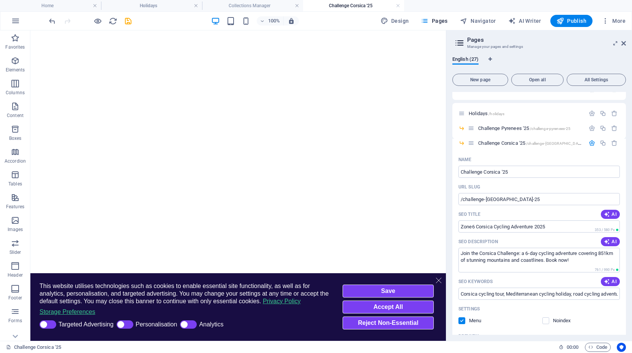
scroll to position [0, 3]
click at [251, 7] on h4 "Collections Manager" at bounding box center [252, 6] width 101 height 8
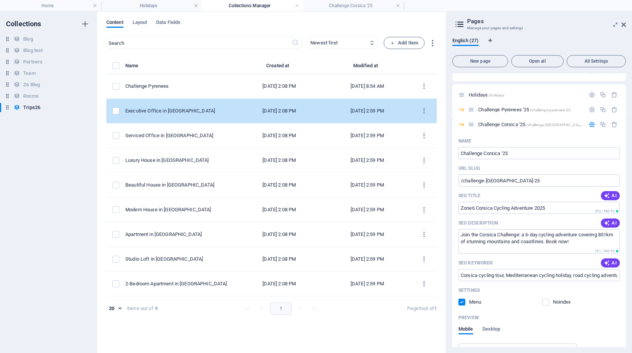
click at [177, 109] on div "Executive Office in [GEOGRAPHIC_DATA]" at bounding box center [177, 110] width 104 height 7
select select
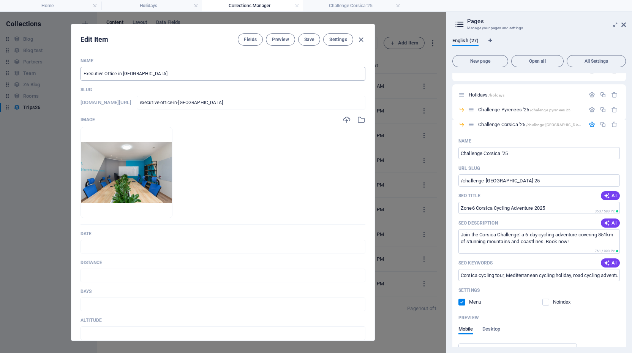
click at [149, 75] on input "Executive Office in [GEOGRAPHIC_DATA]" at bounding box center [222, 74] width 285 height 14
type input "C"
type input "c"
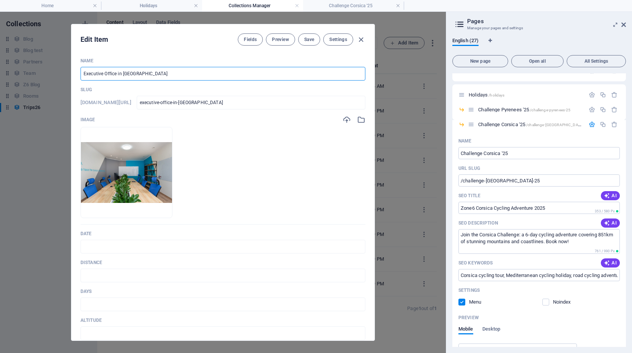
type input "c"
type input "Co"
type input "co"
type input "Cor"
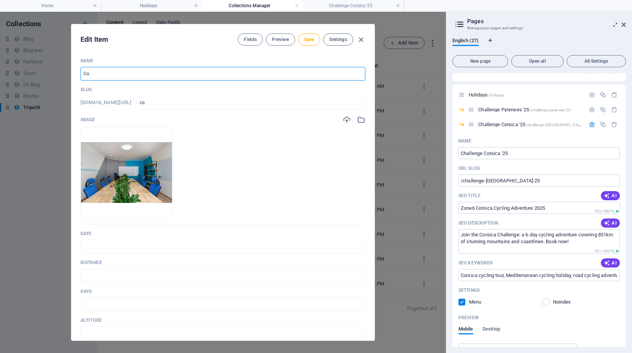
type input "cor"
type input "Cors"
type input "cors"
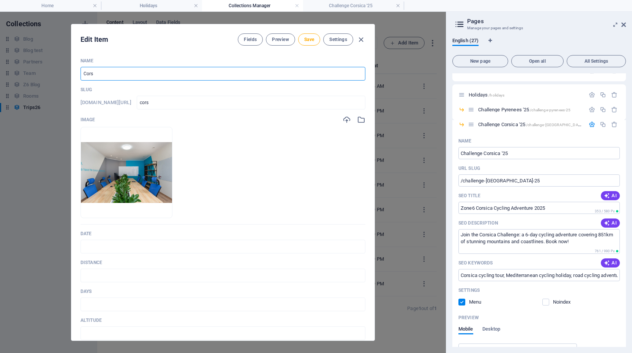
type input "Corsi"
type input "corsi"
type input "Corsic"
type input "corsic"
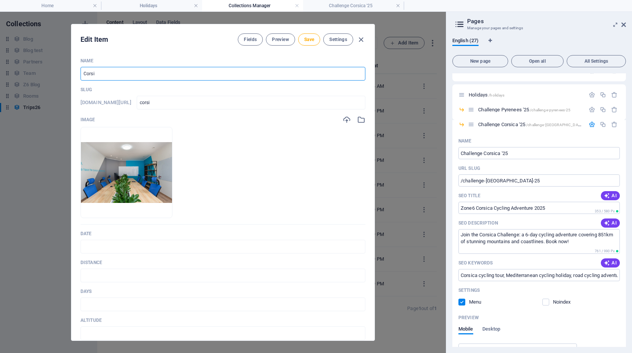
type input "corsic"
type input "[GEOGRAPHIC_DATA]"
type input "[GEOGRAPHIC_DATA], T"
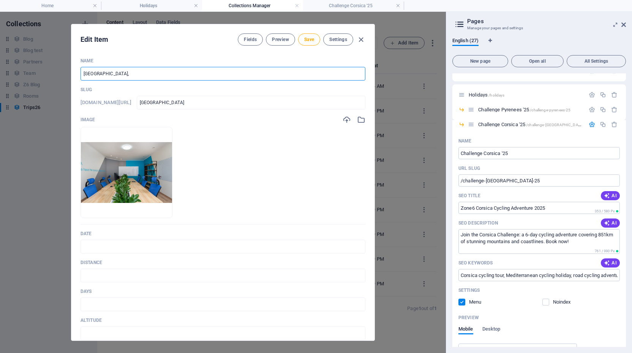
type input "corsica-t"
type input "[GEOGRAPHIC_DATA], Th"
type input "corsica-th"
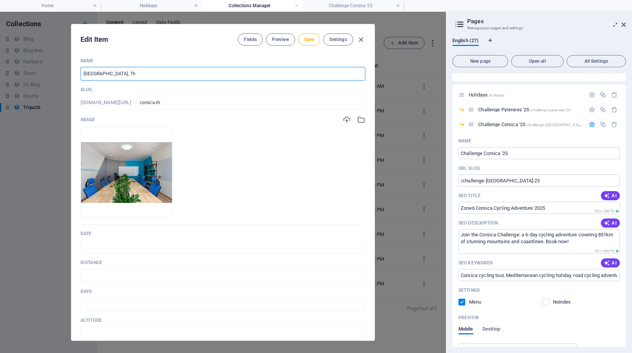
type input "[GEOGRAPHIC_DATA], The"
type input "corsica-the"
type input "[GEOGRAPHIC_DATA], The H"
type input "corsica-the-h"
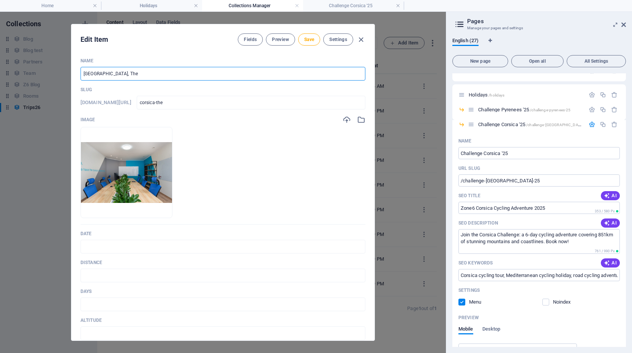
type input "corsica-the-h"
type input "[GEOGRAPHIC_DATA], The Hi"
type input "corsica-the-hi"
type input "[GEOGRAPHIC_DATA], The Hid"
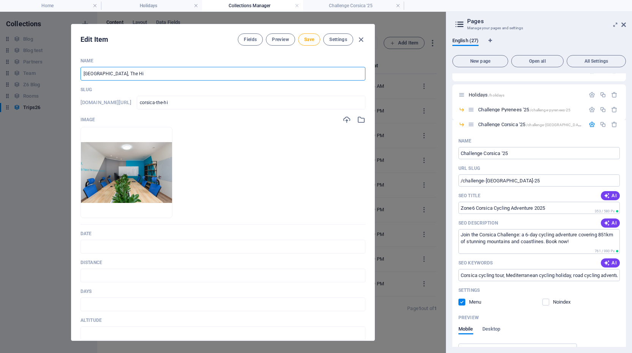
type input "corsica-the-hid"
type input "[GEOGRAPHIC_DATA], The Hidd"
type input "corsica-the-hidd"
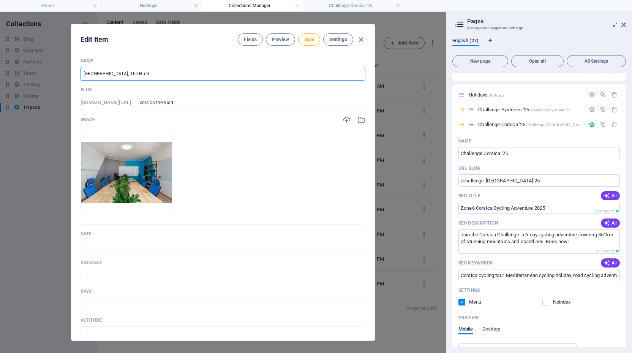
type input "[GEOGRAPHIC_DATA], The Hidde"
type input "corsica-the-hidde"
type input "[GEOGRAPHIC_DATA], The Hidden"
type input "corsica-the-hidden"
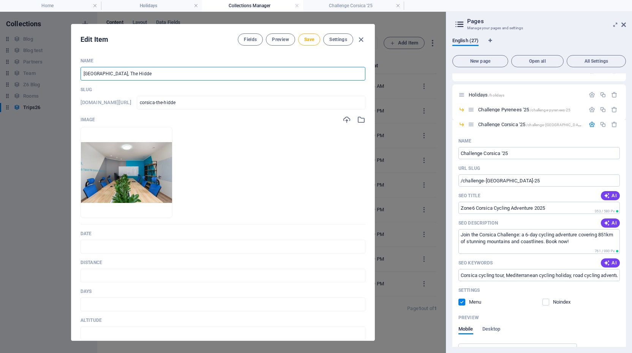
type input "corsica-the-hidden"
type input "[GEOGRAPHIC_DATA], The Hidden G"
type input "corsica-the-hidden-g"
type input "[GEOGRAPHIC_DATA], The Hidden Ge"
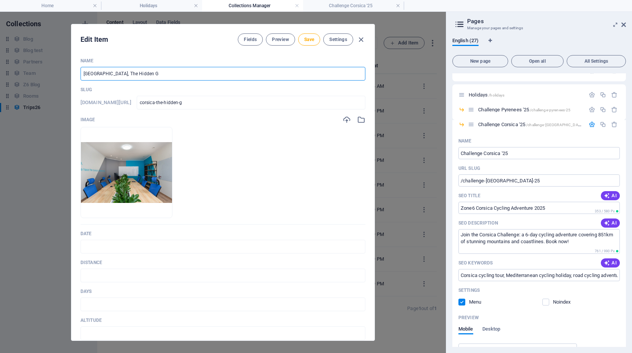
type input "corsica-the-hidden-ge"
type input "[GEOGRAPHIC_DATA], The Hidden Gem"
type input "corsica-the-hidden-gem"
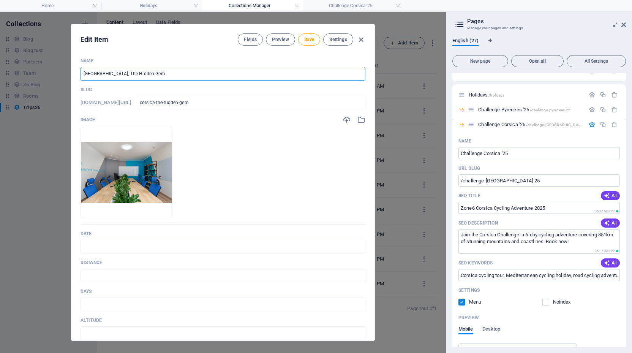
type input "[GEOGRAPHIC_DATA], The Hidden Ge"
type input "corsica-the-hidden-ge"
type input "[GEOGRAPHIC_DATA], The Hidden G"
type input "corsica-the-hidden-g"
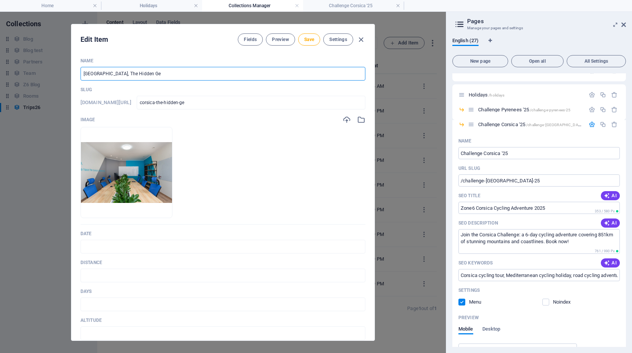
type input "corsica-the-hidden-g"
type input "[GEOGRAPHIC_DATA], The Hidden"
type input "corsica-the-hidden"
type input "[GEOGRAPHIC_DATA], The Hidde"
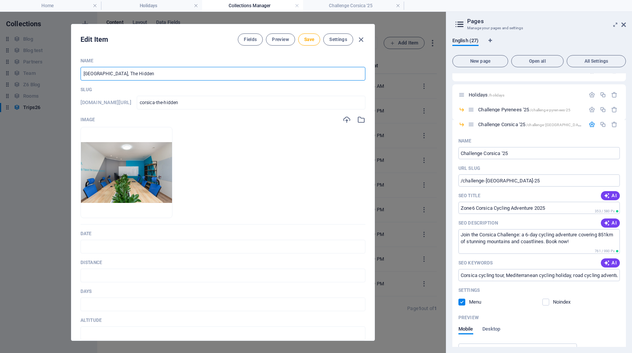
type input "corsica-the-hidde"
type input "[GEOGRAPHIC_DATA], The Hidd"
type input "corsica-the-hidd"
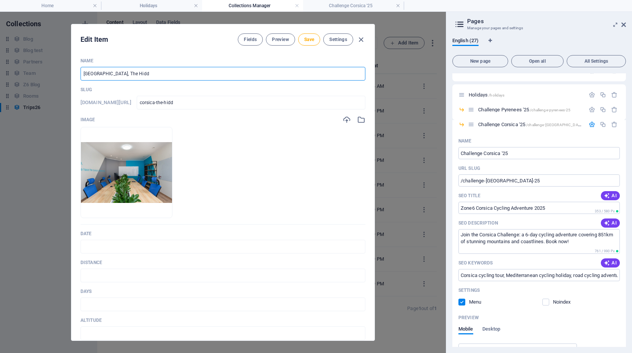
type input "[GEOGRAPHIC_DATA], The Hid"
type input "corsica-the-hid"
type input "[GEOGRAPHIC_DATA], The Hi"
type input "corsica-the-hi"
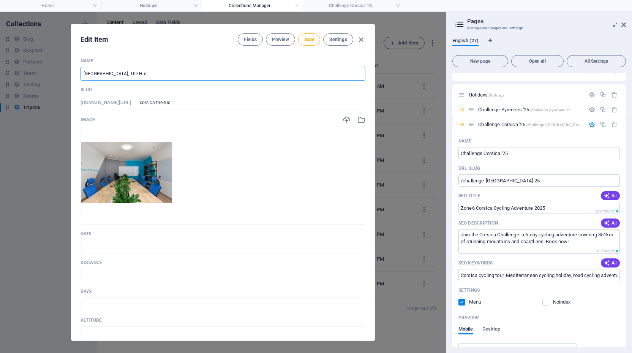
type input "corsica-the-hi"
type input "[GEOGRAPHIC_DATA], The H"
type input "corsica-the-h"
type input "[GEOGRAPHIC_DATA], The"
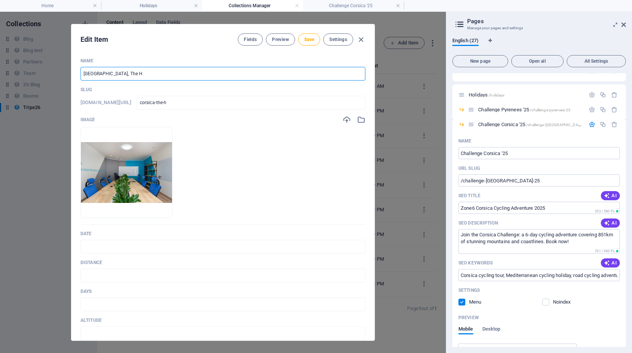
type input "corsica-the"
type input "[GEOGRAPHIC_DATA], Th"
type input "corsica-th"
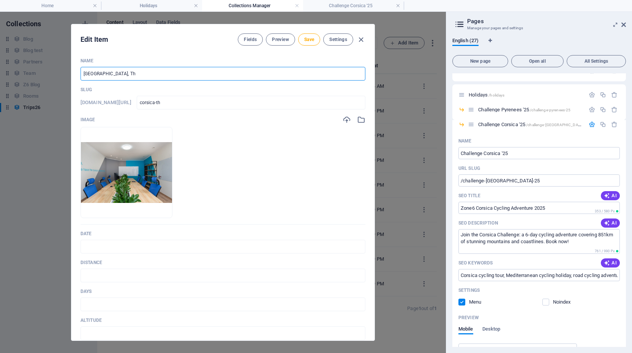
type input "[GEOGRAPHIC_DATA], T"
type input "corsica-t"
type input "[GEOGRAPHIC_DATA],"
type input "[GEOGRAPHIC_DATA]"
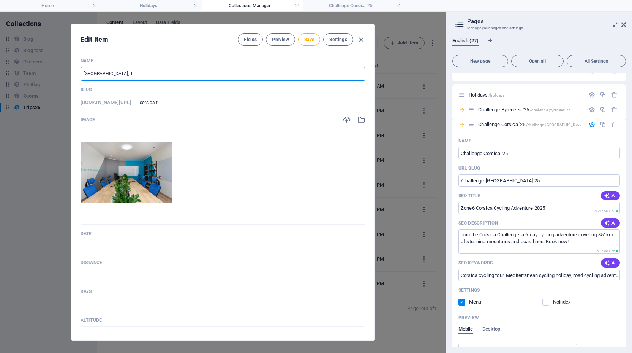
type input "[GEOGRAPHIC_DATA]"
type input "Corsica T"
type input "corsica-t"
type input "Corsica To"
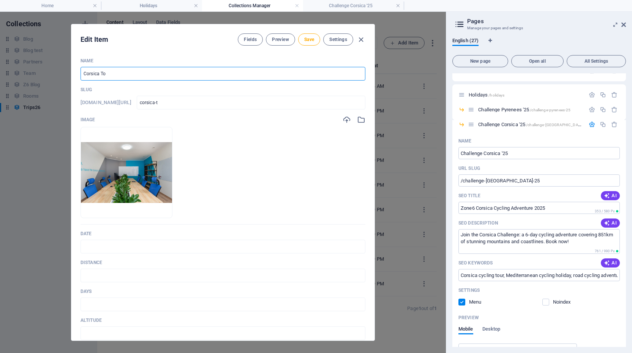
type input "corsica-to"
type input "Corsica Tou"
type input "corsica-tou"
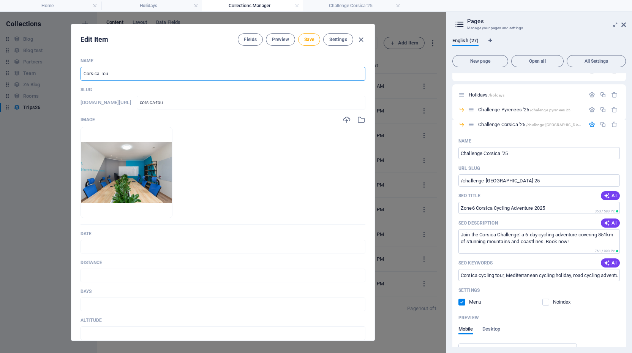
type input "Corsica Tour"
type input "corsica-tour"
type input "Corsica Tour"
click at [138, 109] on div "[DOMAIN_NAME][URL] [GEOGRAPHIC_DATA]-tour ​" at bounding box center [222, 103] width 285 height 14
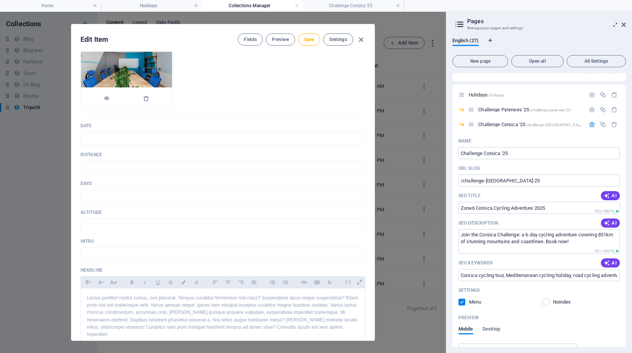
scroll to position [109, 0]
click at [143, 137] on input "text" at bounding box center [222, 138] width 285 height 14
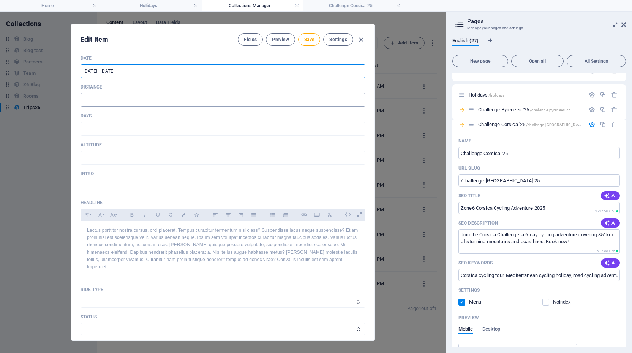
scroll to position [176, 0]
type input "[DATE] - [DATE]"
click at [159, 127] on input "text" at bounding box center [222, 128] width 285 height 14
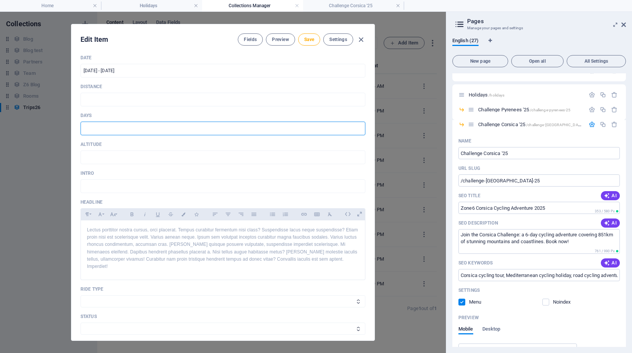
type input "8"
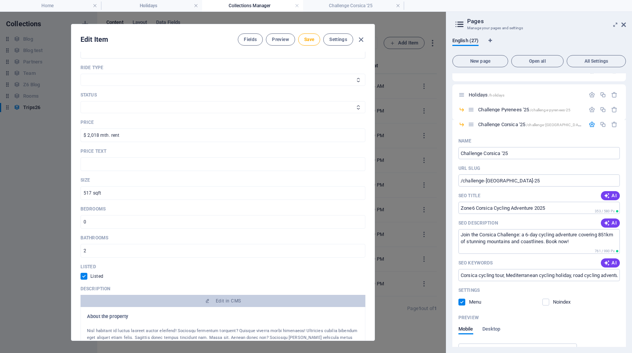
scroll to position [397, 0]
click at [367, 5] on h4 "Challenge Corsica '25" at bounding box center [353, 6] width 101 height 8
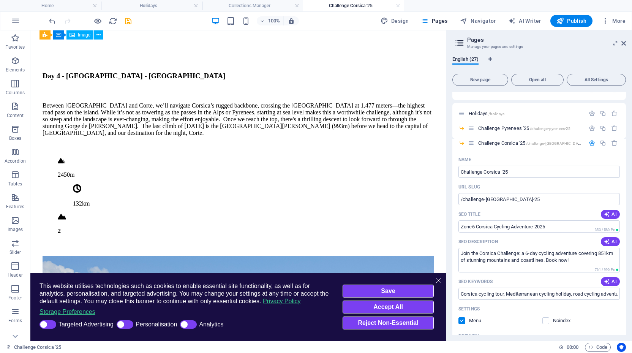
scroll to position [2022, 0]
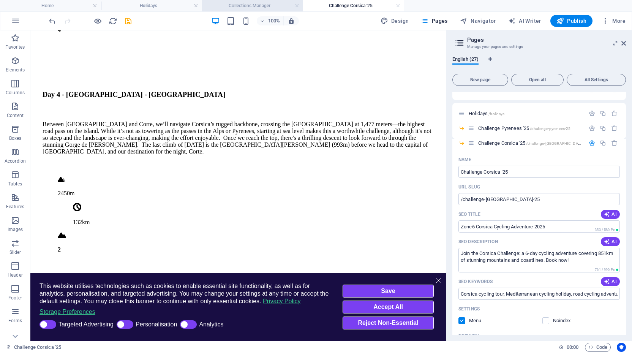
click at [268, 5] on h4 "Collections Manager" at bounding box center [252, 6] width 101 height 8
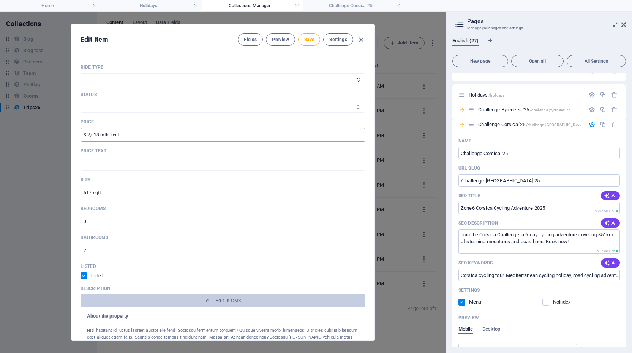
click at [125, 130] on input "$ 2,018 mth. rent" at bounding box center [222, 135] width 285 height 14
type input "£1670 per person"
click at [356, 3] on h4 "Challenge Corsica '25" at bounding box center [353, 6] width 101 height 8
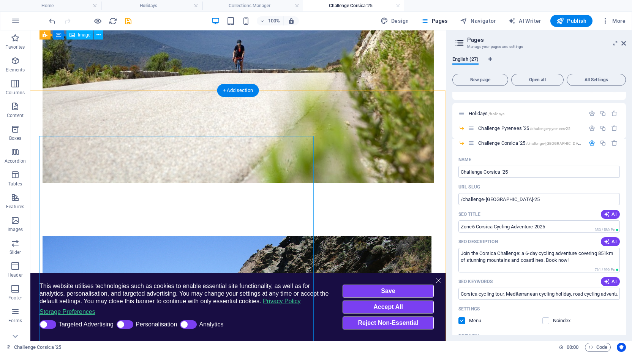
scroll to position [1433, 0]
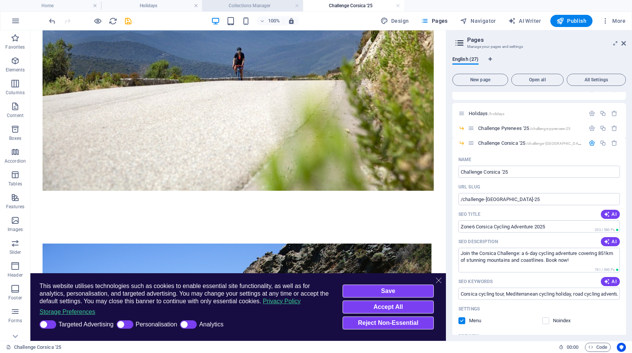
click at [254, 4] on h4 "Collections Manager" at bounding box center [252, 6] width 101 height 8
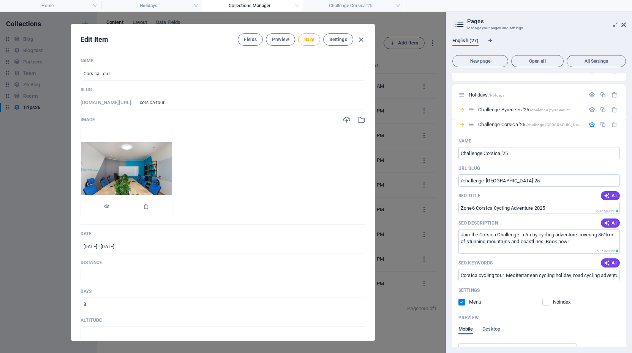
scroll to position [0, 0]
click at [349, 6] on h4 "Challenge Corsica '25" at bounding box center [353, 6] width 101 height 8
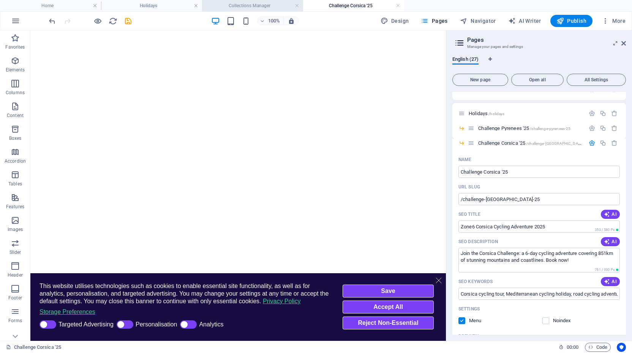
click at [263, 3] on h4 "Collections Manager" at bounding box center [252, 6] width 101 height 8
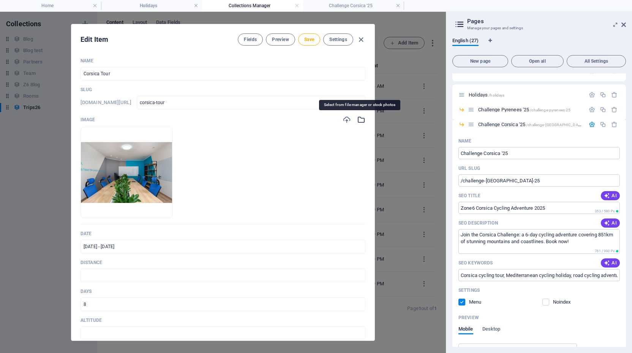
click at [359, 120] on icon "button" at bounding box center [361, 119] width 8 height 8
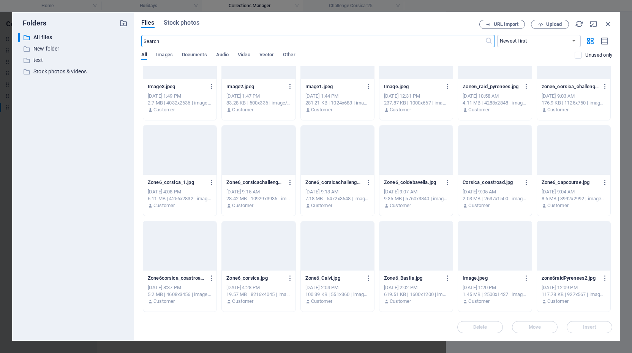
scroll to position [4532, 0]
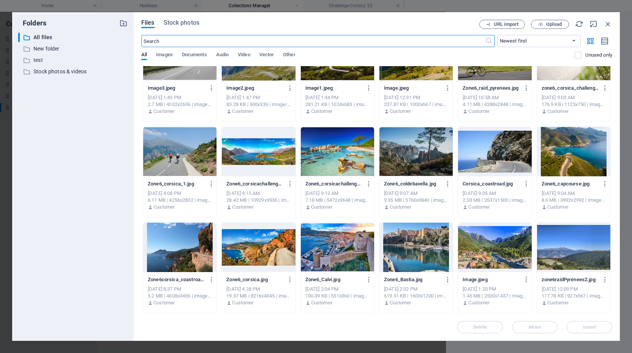
click at [261, 247] on div at bounding box center [258, 246] width 73 height 49
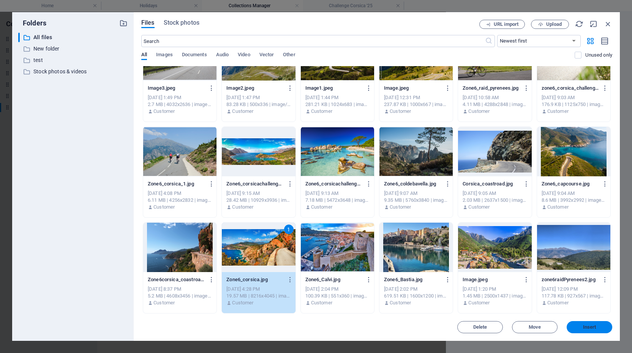
click at [594, 325] on span "Insert" at bounding box center [589, 327] width 13 height 5
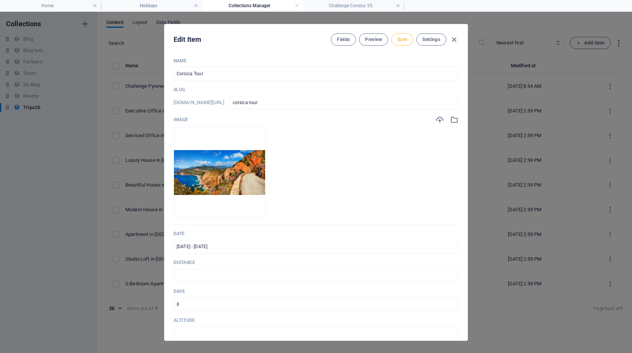
click at [400, 38] on span "Save" at bounding box center [402, 39] width 10 height 6
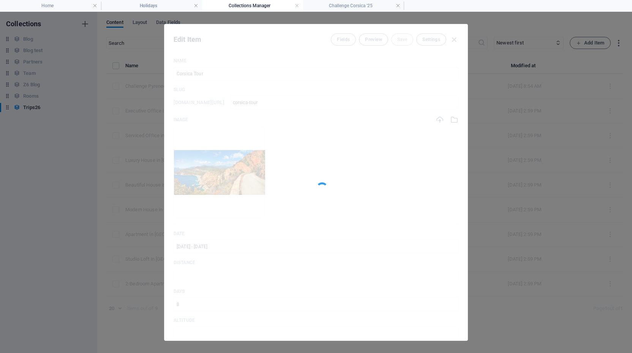
type input "corsica-tour"
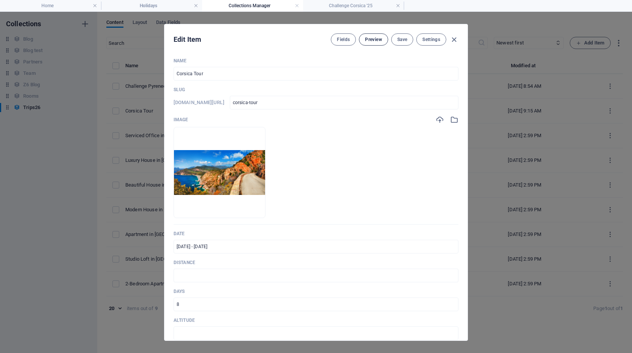
click at [375, 35] on button "Preview" at bounding box center [373, 39] width 29 height 12
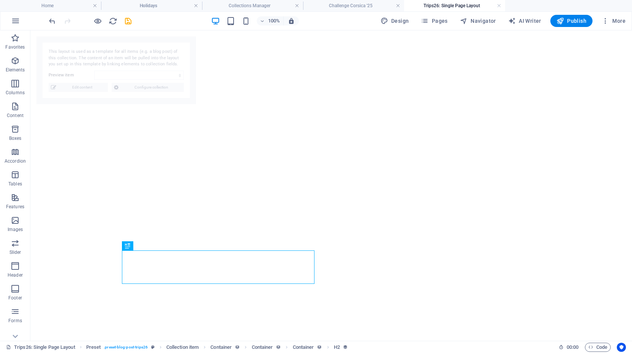
select select "68b82fb0d1d798ea8a076cad"
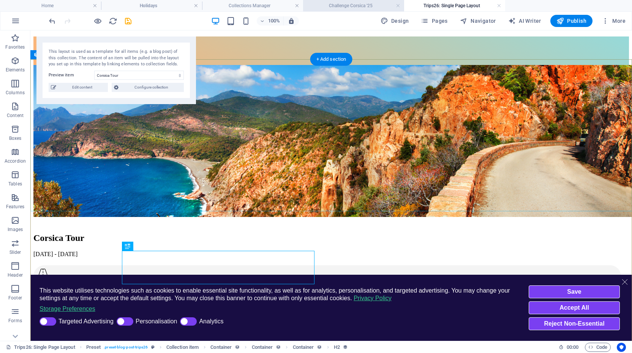
scroll to position [0, 0]
click at [365, 5] on h4 "Challenge Corsica '25" at bounding box center [353, 6] width 101 height 8
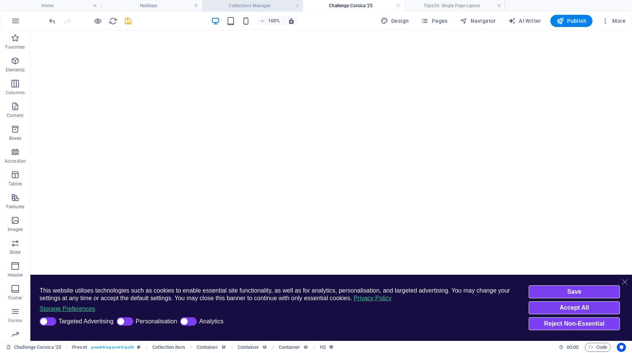
click at [258, 8] on h4 "Collections Manager" at bounding box center [252, 6] width 101 height 8
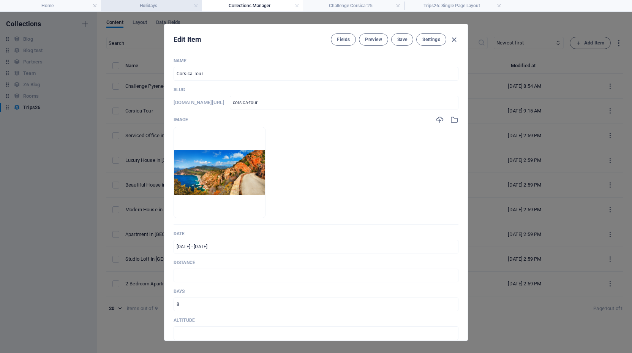
click at [159, 5] on h4 "Holidays" at bounding box center [151, 6] width 101 height 8
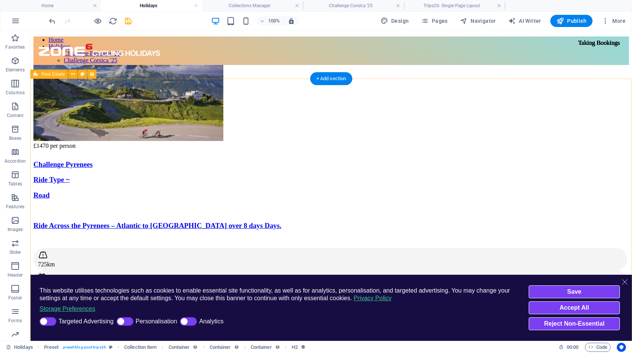
select select "68b82fafe8a8740fcc02a9b5"
select select "createdAt_DESC"
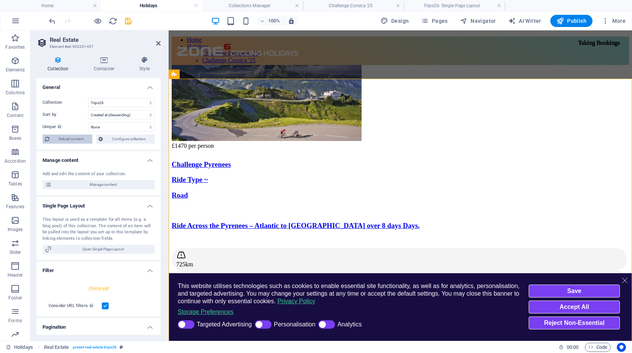
click at [71, 137] on span "Reload content" at bounding box center [71, 138] width 38 height 9
select select "68b82fafe8a8740fcc02a9b5"
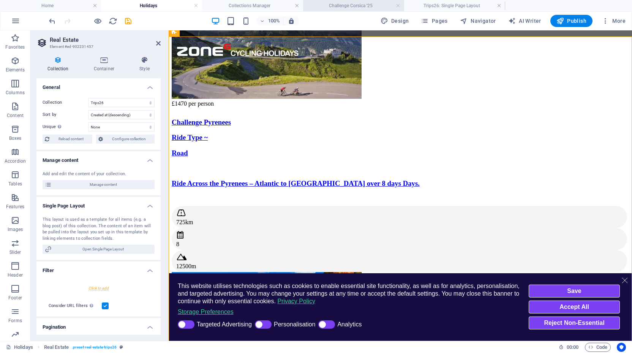
click at [356, 3] on h4 "Challenge Corsica '25" at bounding box center [353, 6] width 101 height 8
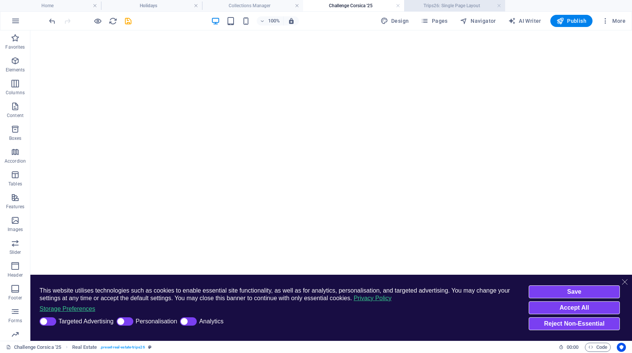
click at [442, 4] on h4 "Trips26: Single Page Layout" at bounding box center [454, 6] width 101 height 8
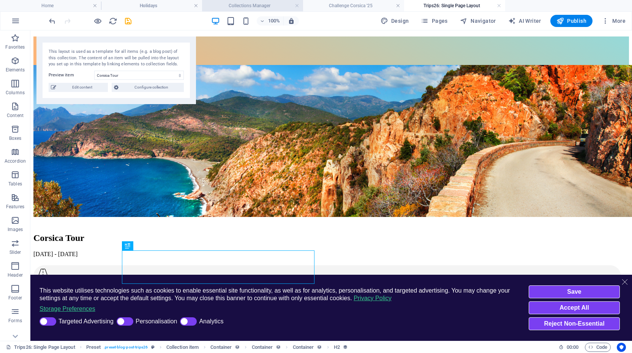
click at [265, 6] on h4 "Collections Manager" at bounding box center [252, 6] width 101 height 8
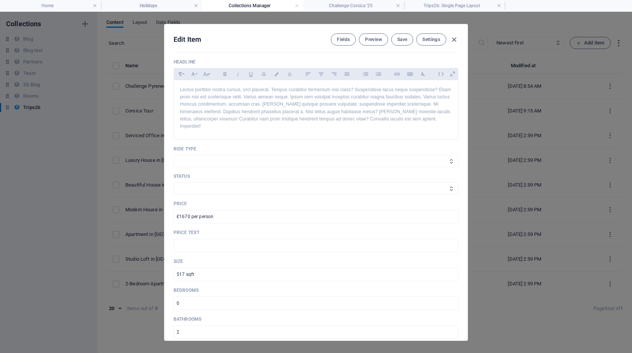
scroll to position [317, 0]
click at [202, 154] on select "Road Gravel MTB" at bounding box center [315, 160] width 285 height 12
select select "Road"
select select "Taking Bookings"
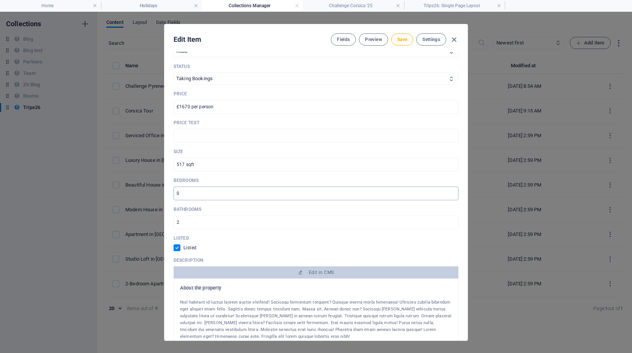
scroll to position [427, 0]
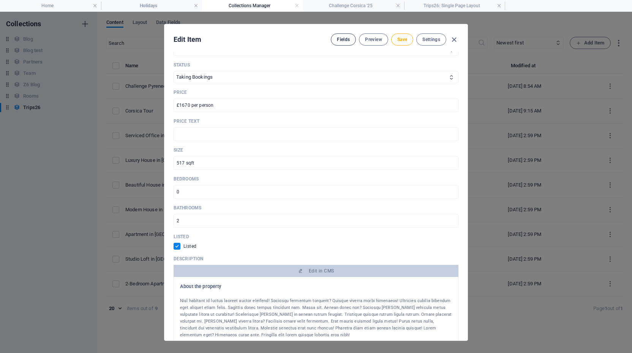
click at [339, 41] on span "Fields" at bounding box center [343, 39] width 13 height 6
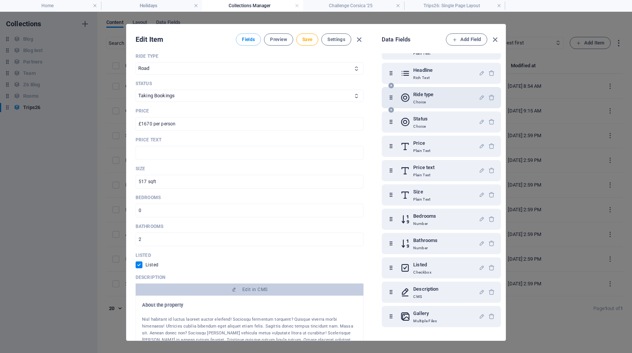
scroll to position [189, 0]
click at [490, 196] on icon "button" at bounding box center [491, 194] width 6 height 6
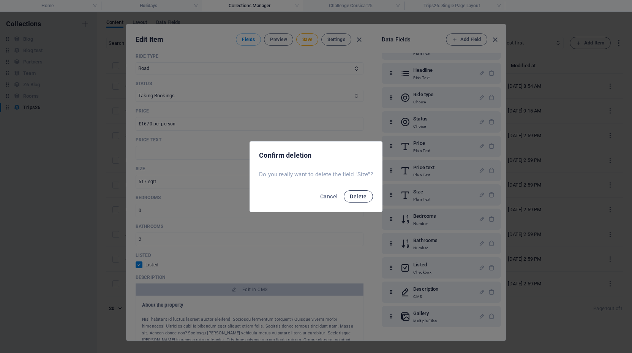
click at [358, 196] on span "Delete" at bounding box center [358, 196] width 17 height 6
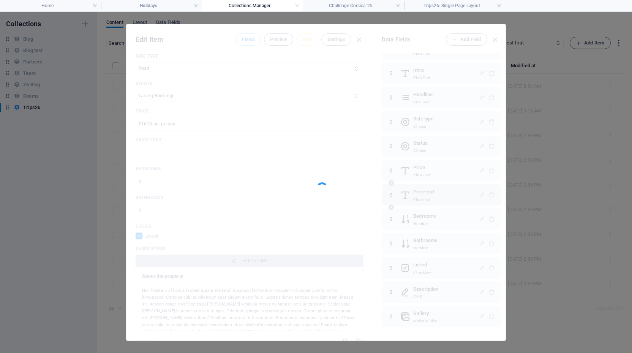
select select
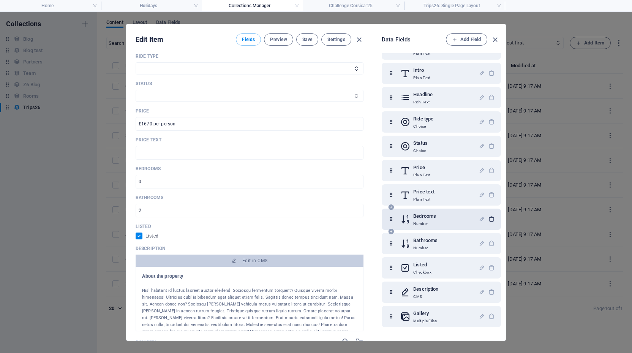
click at [490, 218] on icon "button" at bounding box center [491, 219] width 6 height 6
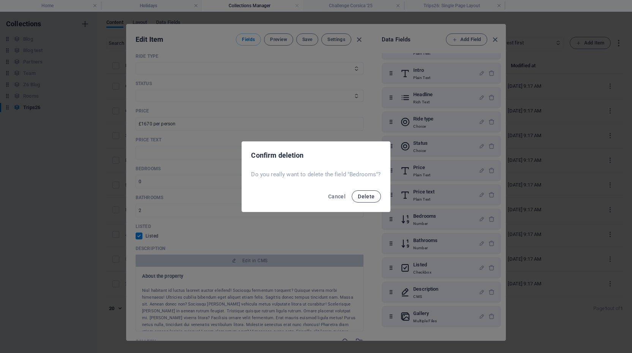
click at [365, 196] on span "Delete" at bounding box center [366, 196] width 17 height 6
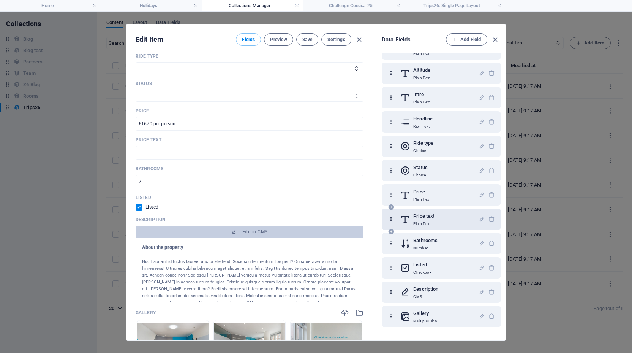
scroll to position [141, 0]
click at [489, 241] on icon "button" at bounding box center [491, 243] width 6 height 6
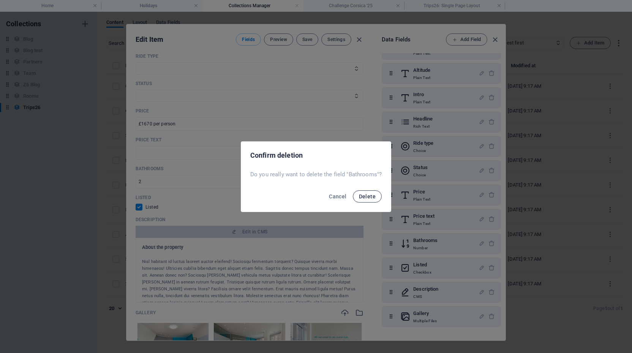
click at [367, 196] on span "Delete" at bounding box center [367, 196] width 17 height 6
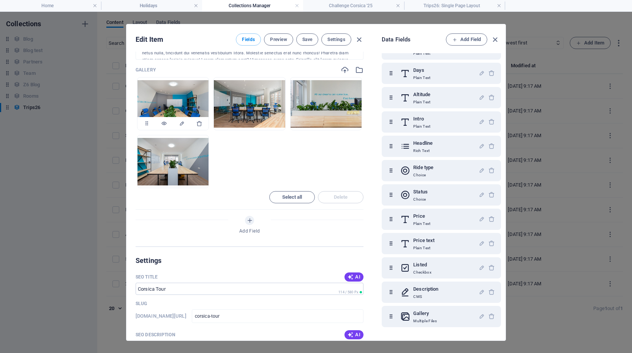
scroll to position [640, 0]
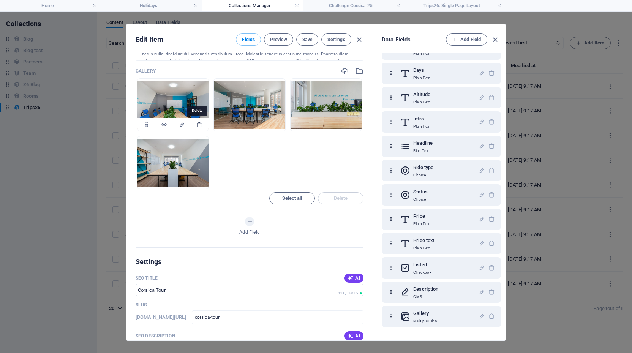
click at [197, 123] on icon "button" at bounding box center [199, 124] width 6 height 6
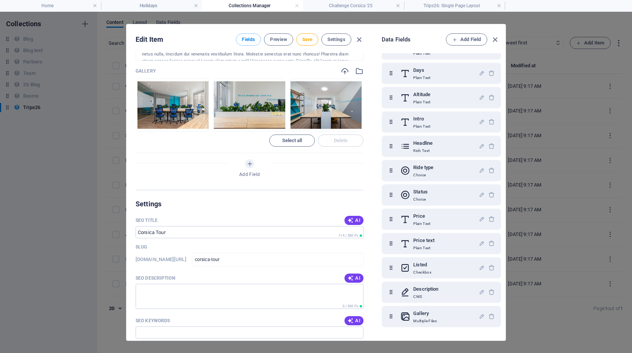
click at [197, 123] on icon "button" at bounding box center [199, 124] width 6 height 6
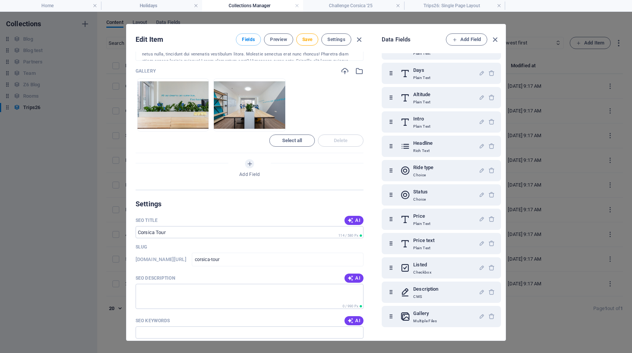
click at [197, 123] on icon "button" at bounding box center [199, 124] width 6 height 6
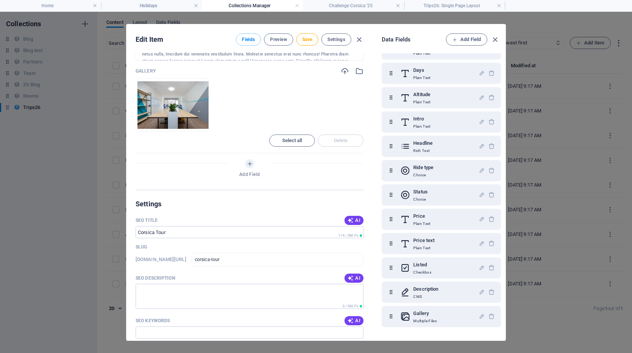
click at [197, 123] on icon "button" at bounding box center [199, 124] width 6 height 6
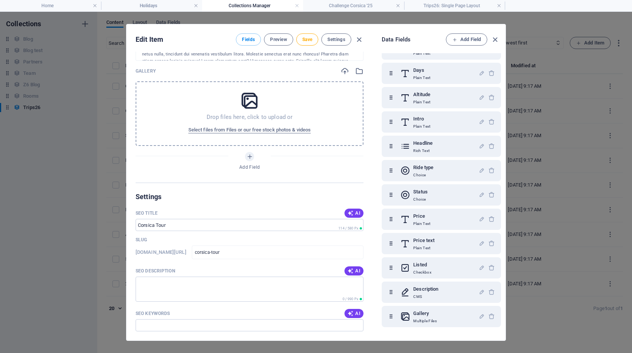
click at [249, 101] on icon at bounding box center [249, 100] width 19 height 19
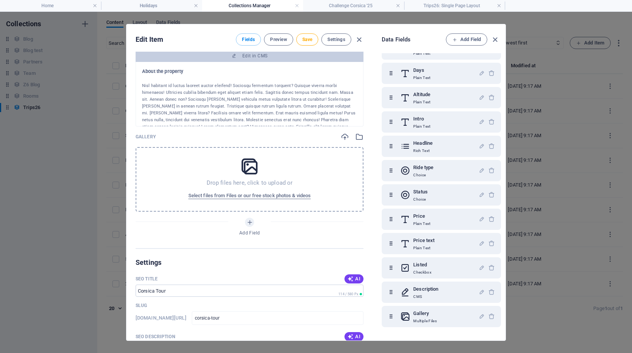
scroll to position [568, 0]
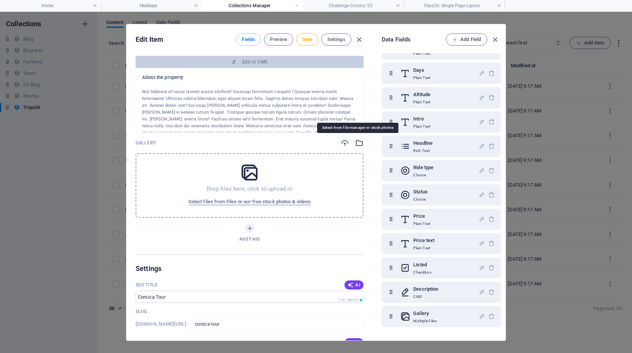
click at [358, 142] on icon "button" at bounding box center [359, 143] width 8 height 8
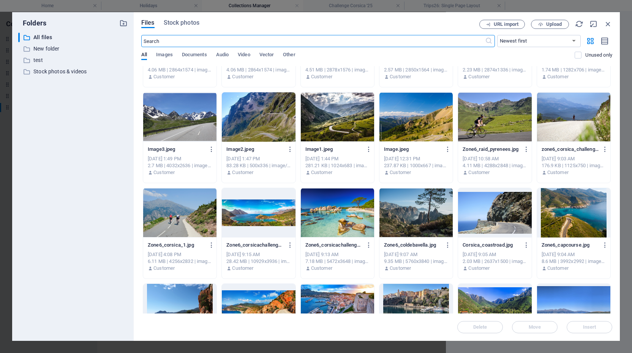
scroll to position [4471, 0]
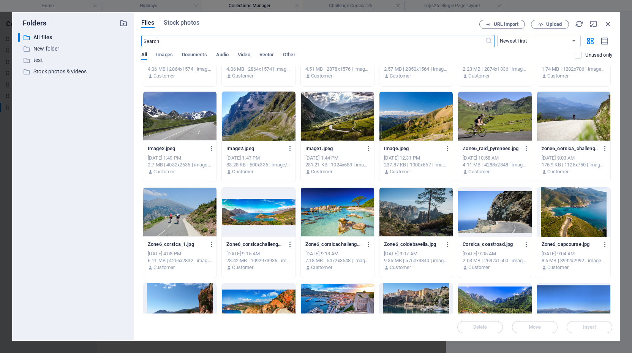
click at [590, 121] on div at bounding box center [573, 115] width 73 height 49
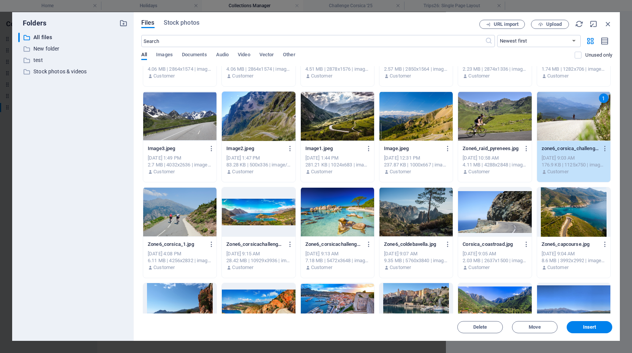
click at [177, 215] on div at bounding box center [179, 211] width 73 height 49
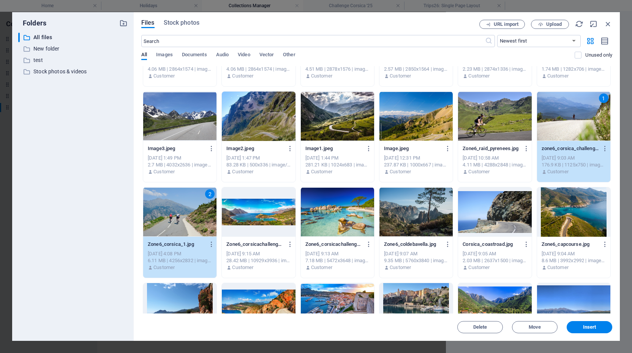
click at [405, 221] on div at bounding box center [415, 211] width 73 height 49
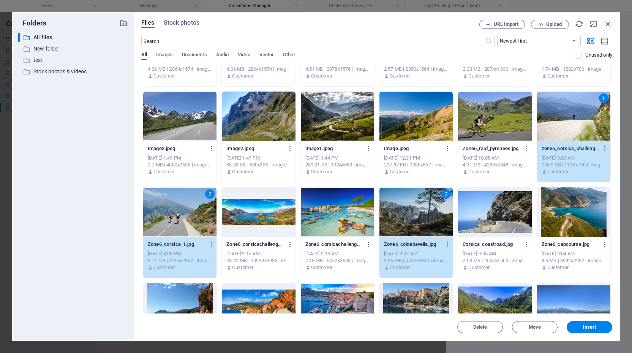
click at [497, 224] on div at bounding box center [494, 211] width 73 height 49
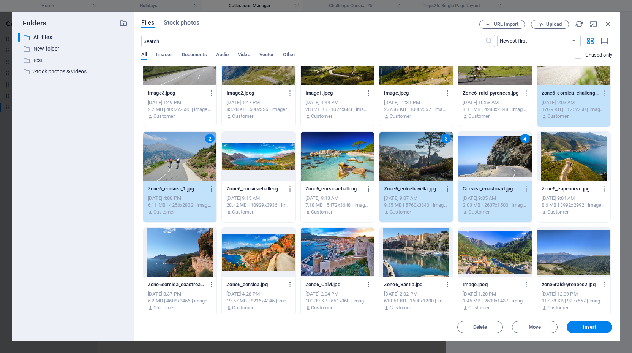
scroll to position [4529, 0]
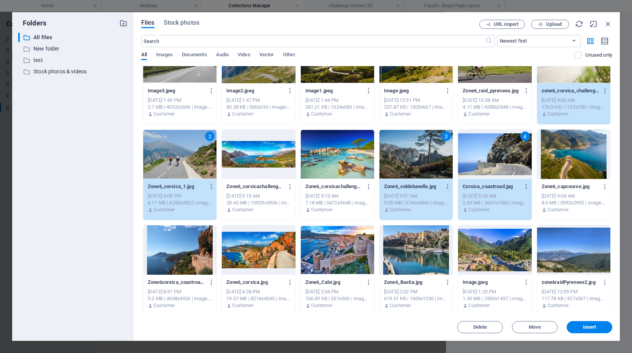
click at [577, 148] on div at bounding box center [573, 153] width 73 height 49
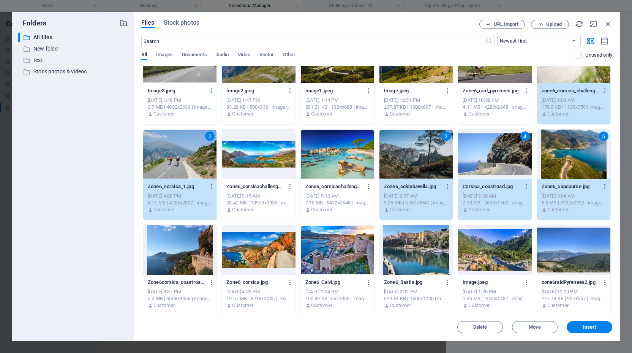
click at [191, 255] on div at bounding box center [179, 249] width 73 height 49
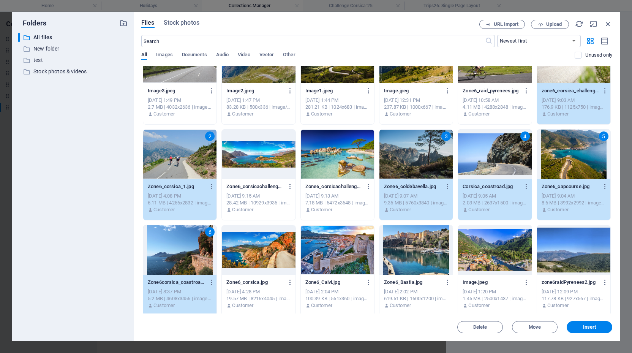
click at [268, 254] on div at bounding box center [258, 249] width 73 height 49
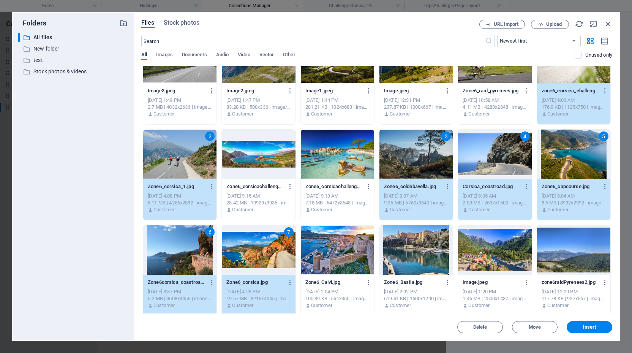
click at [411, 263] on div at bounding box center [415, 249] width 73 height 49
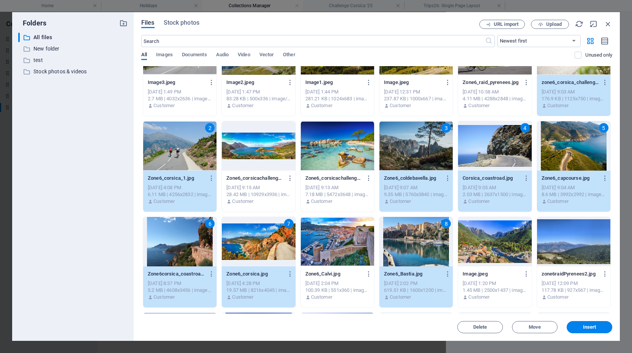
scroll to position [4538, 0]
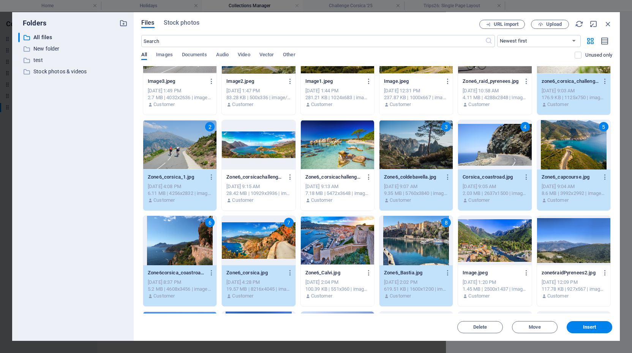
click at [590, 334] on div "Files Stock photos URL import Upload ​ Newest first Oldest first Name (A-Z) Nam…" at bounding box center [377, 176] width 486 height 328
click at [591, 329] on span "Insert" at bounding box center [589, 327] width 13 height 5
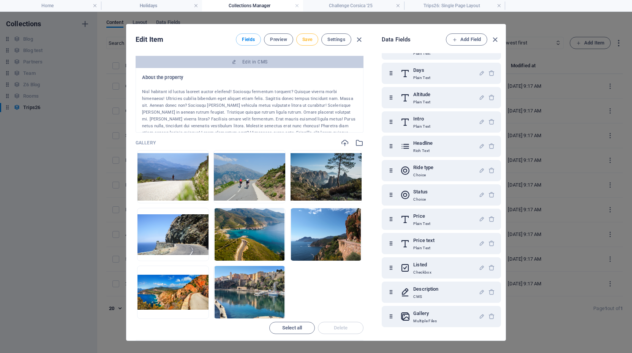
click at [305, 38] on span "Save" at bounding box center [307, 39] width 10 height 6
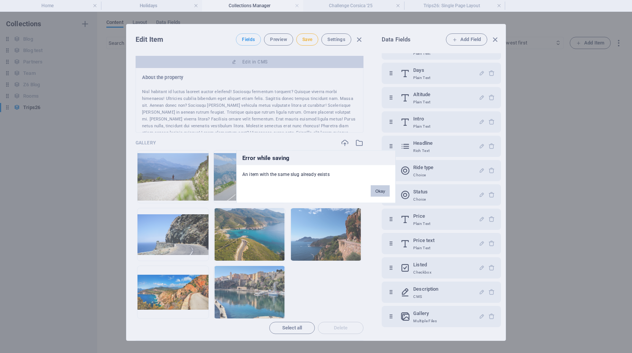
click at [379, 192] on button "Okay" at bounding box center [380, 190] width 19 height 11
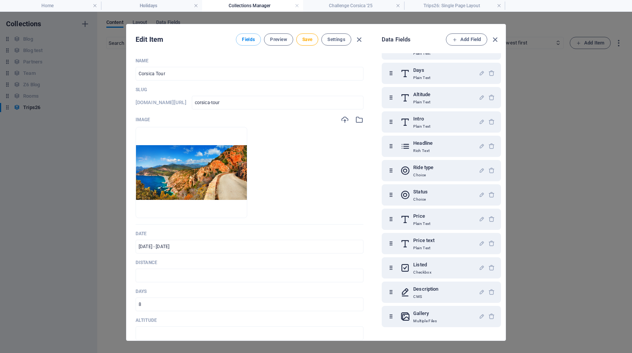
scroll to position [0, 0]
click at [302, 41] on span "Save" at bounding box center [307, 39] width 10 height 6
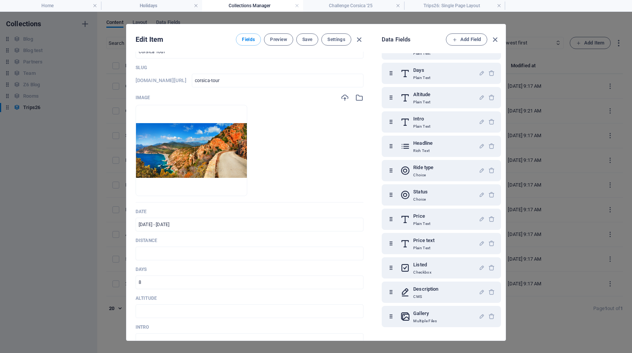
scroll to position [27, 0]
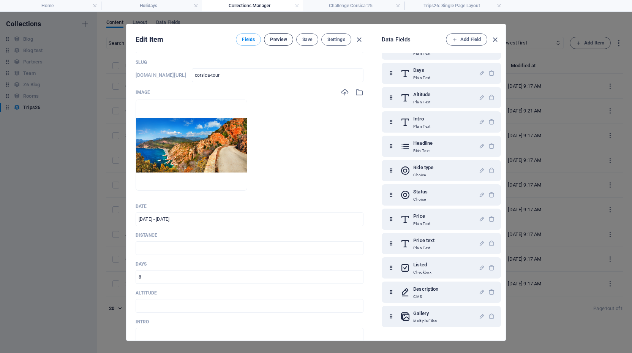
click at [280, 39] on span "Preview" at bounding box center [278, 39] width 17 height 6
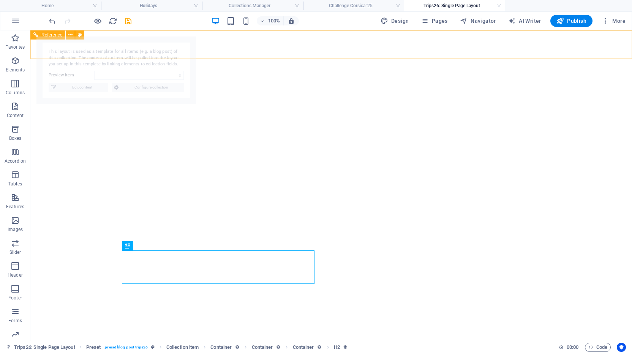
select select "68b82fb0d1d798ea8a076cad"
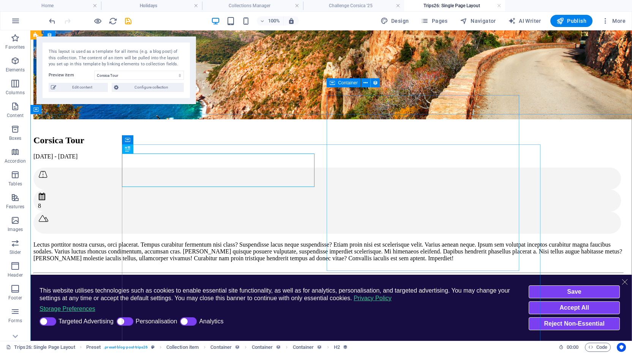
scroll to position [97, 0]
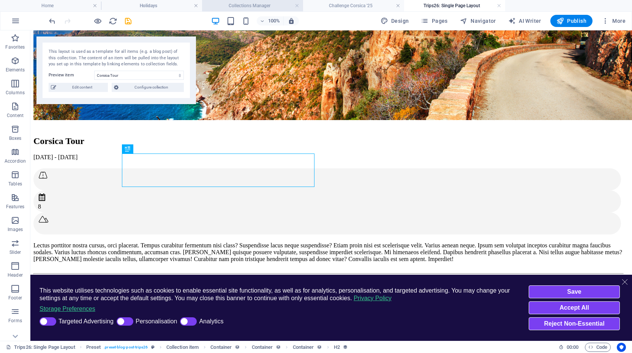
click at [252, 3] on h4 "Collections Manager" at bounding box center [252, 6] width 101 height 8
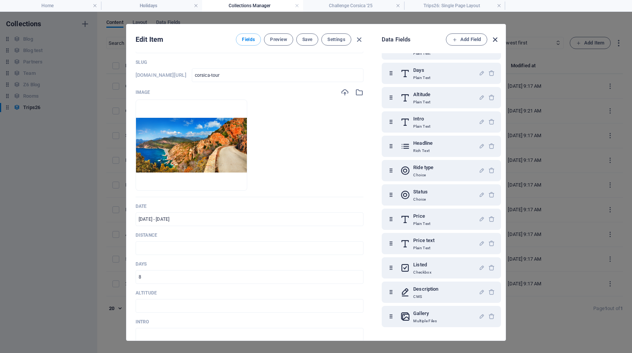
click at [494, 38] on icon "button" at bounding box center [494, 39] width 9 height 9
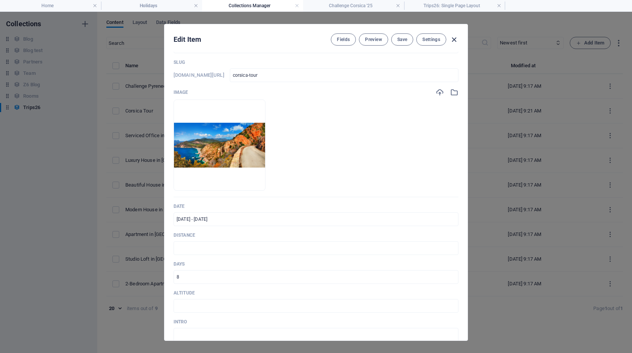
click at [453, 39] on icon "button" at bounding box center [453, 39] width 9 height 9
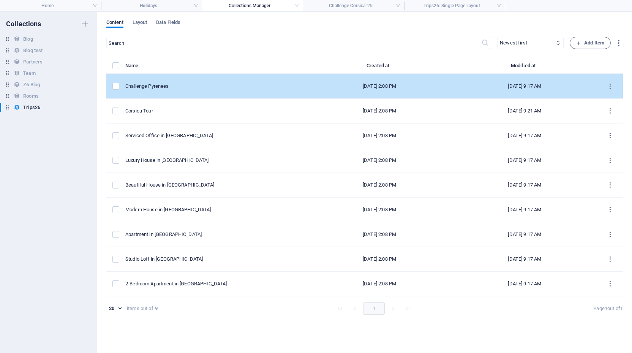
click at [153, 85] on div "Challenge Pyrenees" at bounding box center [212, 86] width 175 height 7
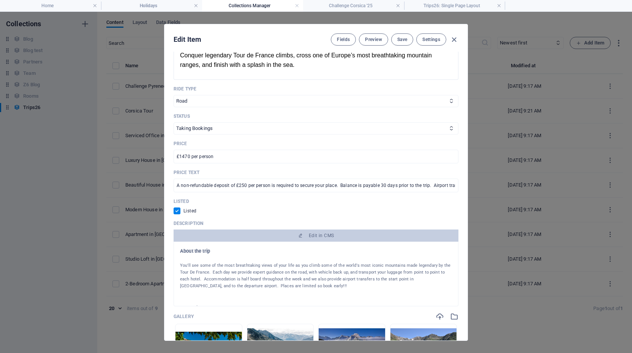
scroll to position [380, 0]
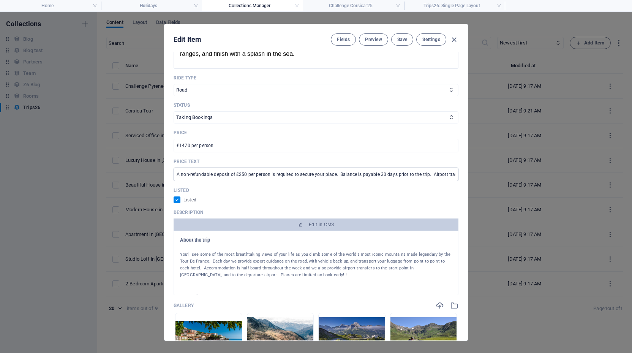
click at [264, 175] on input "A non-refundable deposit of £250 per person is required to secure your place. B…" at bounding box center [315, 174] width 285 height 14
click at [453, 40] on icon "button" at bounding box center [453, 39] width 9 height 9
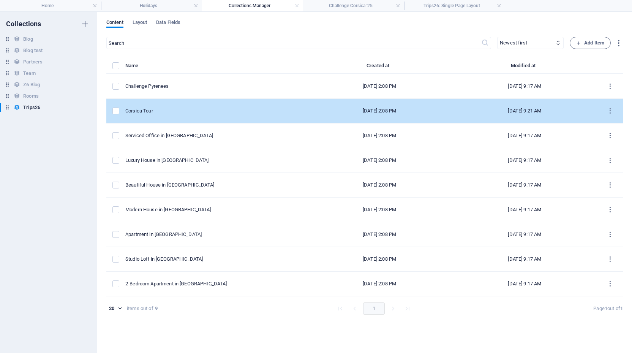
click at [159, 111] on div "Corsica Tour" at bounding box center [212, 110] width 175 height 7
select select
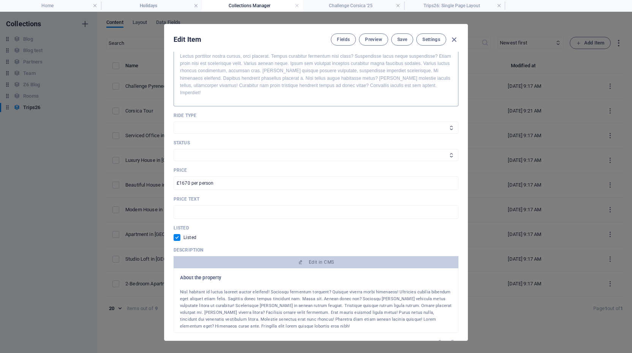
scroll to position [353, 0]
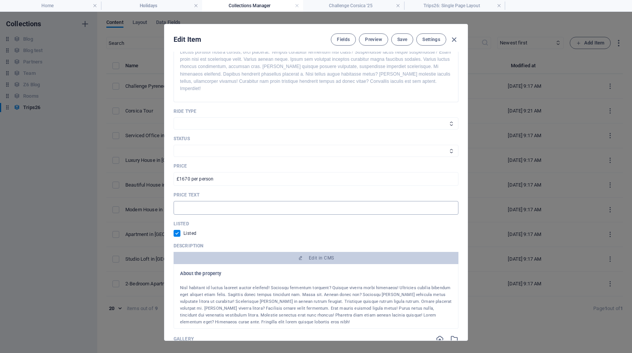
click at [227, 201] on input "text" at bounding box center [315, 208] width 285 height 14
paste input "A non-refundable deposit of £250 per person is required to secure your place. B…"
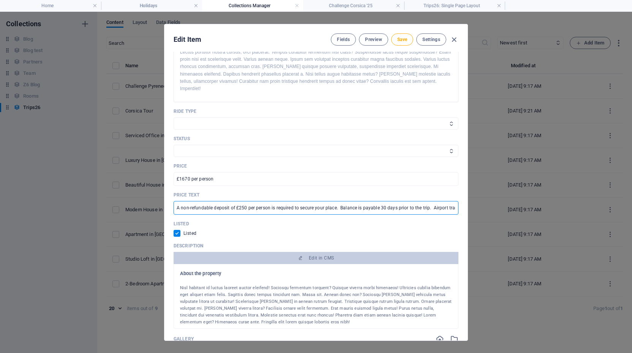
drag, startPoint x: 205, startPoint y: 202, endPoint x: 153, endPoint y: 199, distance: 52.1
click at [153, 199] on div "Edit Item Fields Preview Save Settings Name Corsica Tour ​ Slug [DOMAIN_NAME][U…" at bounding box center [316, 182] width 632 height 341
click at [246, 201] on input "A non-refundable deposit of £250 per person is required to secure your place. B…" at bounding box center [315, 208] width 285 height 14
drag, startPoint x: 415, startPoint y: 200, endPoint x: 272, endPoint y: 188, distance: 143.3
click at [272, 192] on div "Price text A non-refundable deposit of £250 per person is required to secure yo…" at bounding box center [315, 203] width 285 height 23
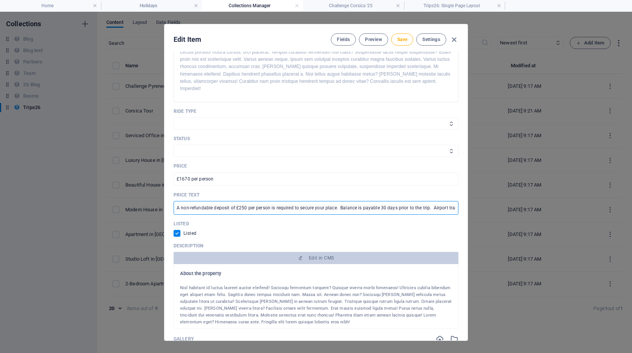
drag, startPoint x: 211, startPoint y: 201, endPoint x: 246, endPoint y: 200, distance: 35.0
click at [246, 201] on input "A non-refundable deposit of £250 per person is required to secure your place. B…" at bounding box center [315, 208] width 285 height 14
drag, startPoint x: 224, startPoint y: 199, endPoint x: 294, endPoint y: 202, distance: 69.9
click at [294, 202] on input "A non-refundable deposit of £250 per person is required to secure your place. B…" at bounding box center [315, 208] width 285 height 14
drag, startPoint x: 298, startPoint y: 199, endPoint x: 516, endPoint y: 219, distance: 218.5
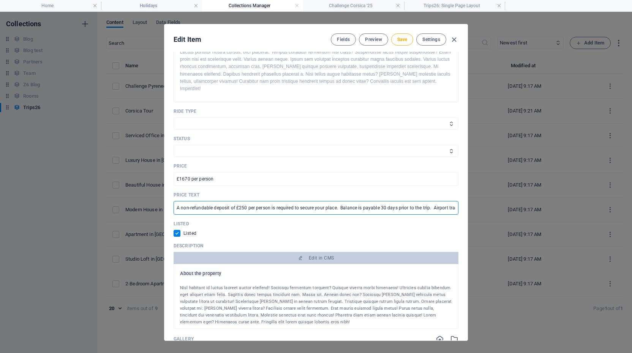
click at [516, 219] on div "Edit Item Fields Preview Save Settings Name Corsica Tour ​ Slug [DOMAIN_NAME][U…" at bounding box center [316, 182] width 632 height 341
click at [404, 40] on span "Save" at bounding box center [402, 39] width 10 height 6
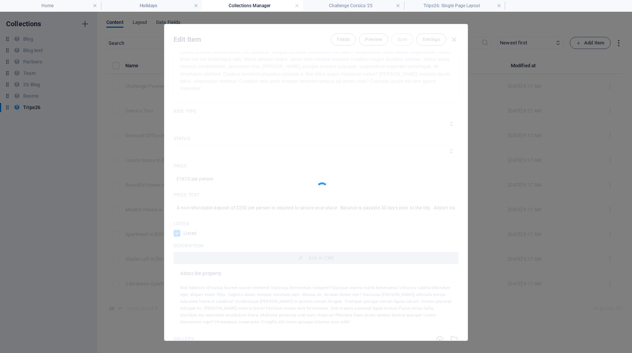
type input "A non-refundable deposit of £250 per person is required to secure your place. B…"
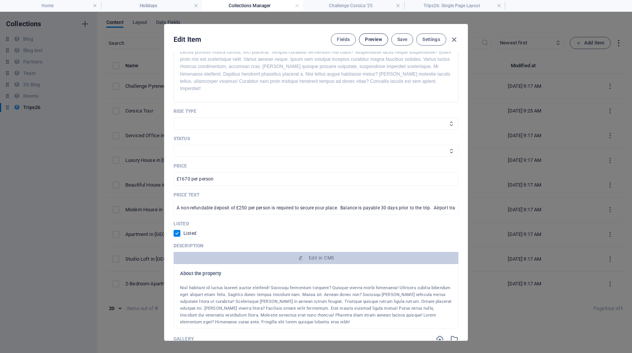
click at [374, 41] on span "Preview" at bounding box center [373, 39] width 17 height 6
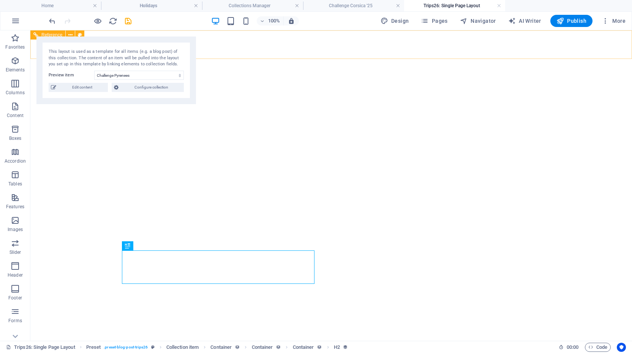
select select "68b82fb0d1d798ea8a076cad"
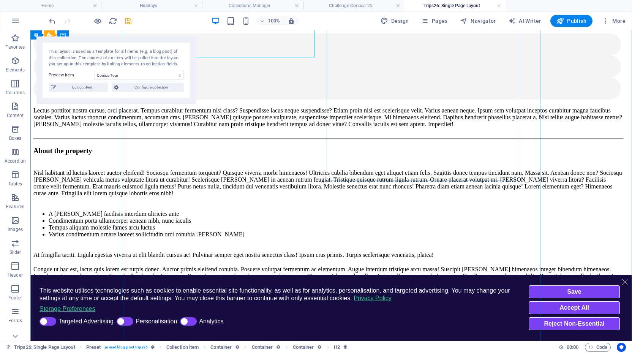
scroll to position [230, 0]
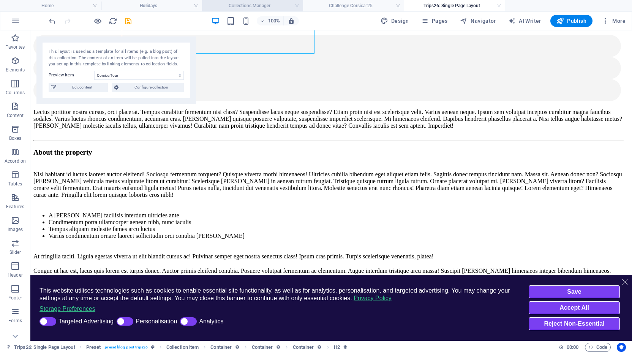
click at [281, 3] on h4 "Collections Manager" at bounding box center [252, 6] width 101 height 8
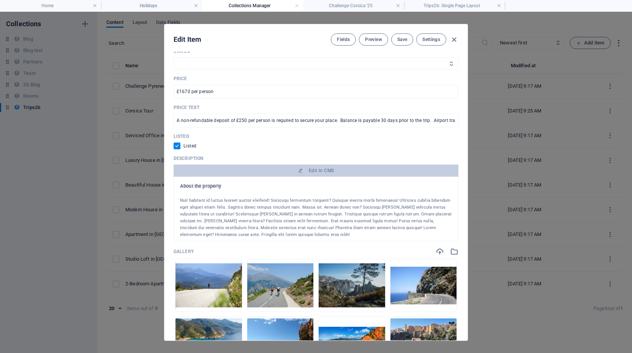
scroll to position [443, 0]
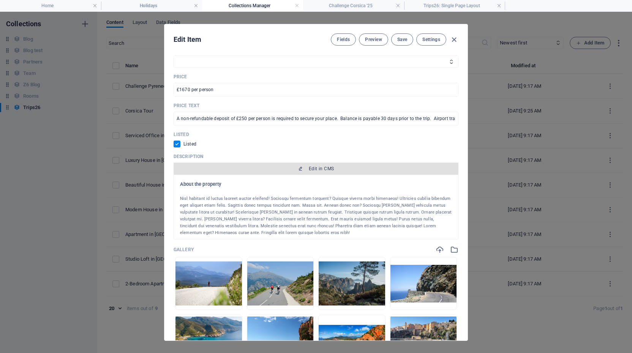
click at [327, 166] on span "Edit in CMS" at bounding box center [321, 169] width 25 height 6
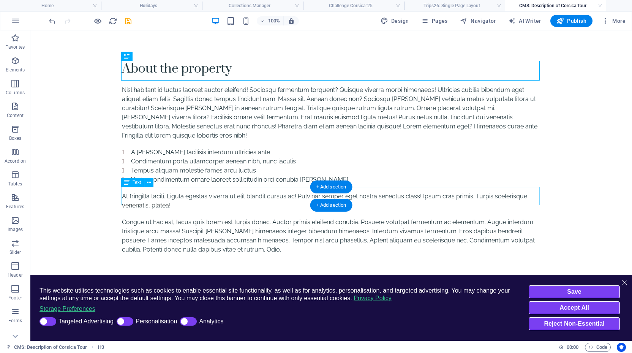
scroll to position [18, 0]
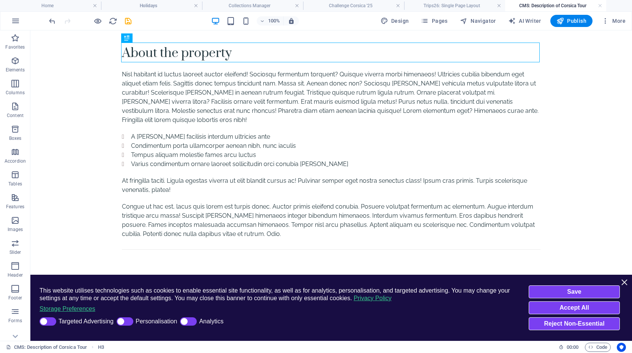
click at [623, 283] on line "Cookie Consent Banner" at bounding box center [624, 282] width 6 height 6
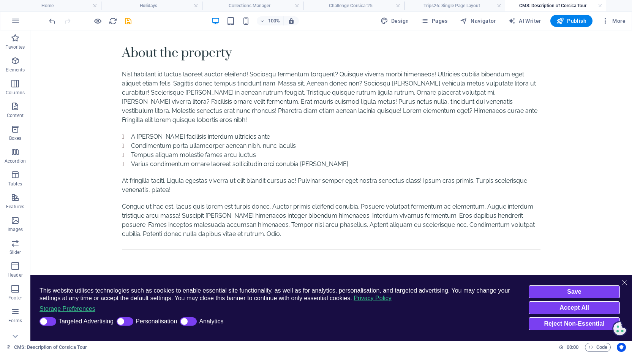
click at [623, 283] on icon "Close this dialog" at bounding box center [624, 282] width 8 height 8
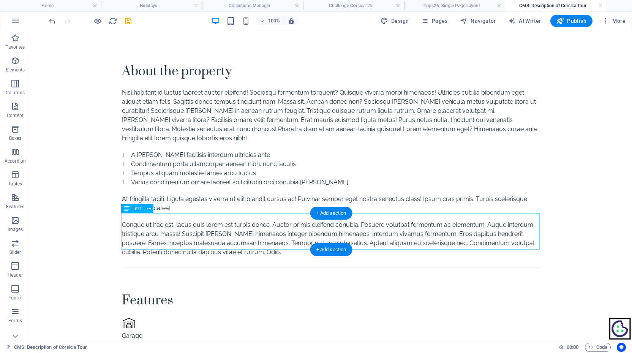
scroll to position [0, 0]
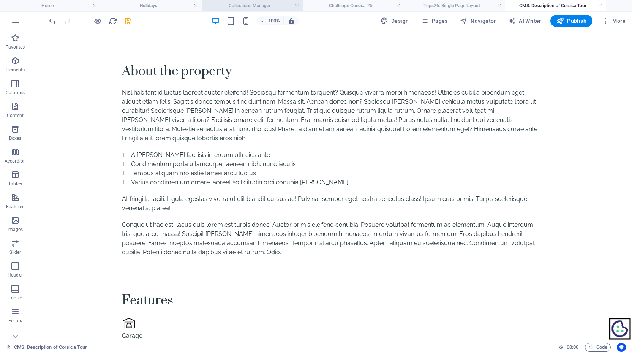
click at [252, 6] on h4 "Collections Manager" at bounding box center [252, 6] width 101 height 8
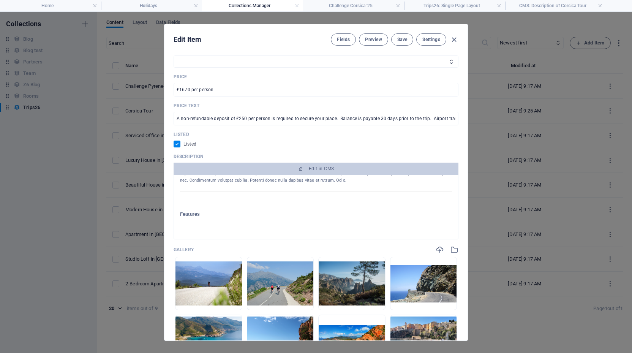
scroll to position [143, 0]
click at [452, 4] on h4 "Trips26: Single Page Layout" at bounding box center [454, 6] width 101 height 8
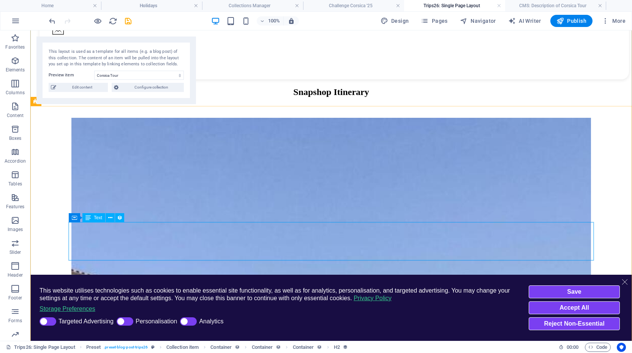
scroll to position [768, 0]
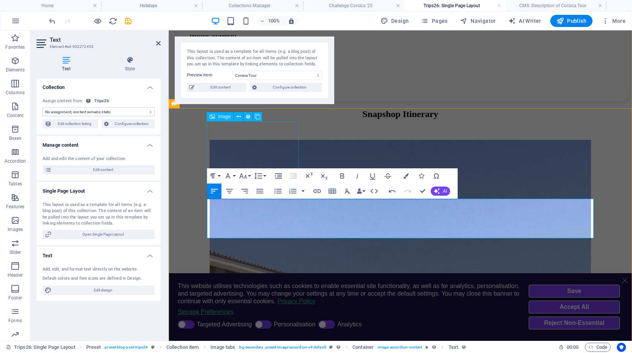
click at [219, 148] on figure "Day 1" at bounding box center [400, 298] width 381 height 317
select select "%"
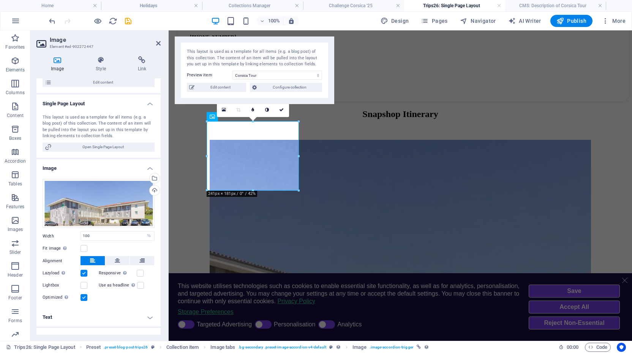
scroll to position [93, 0]
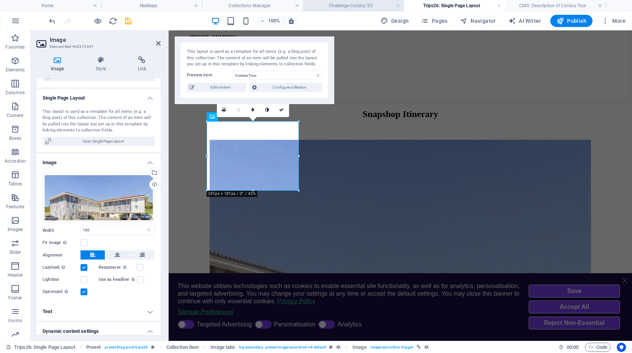
click at [361, 7] on h4 "Challenge Corsica '25" at bounding box center [353, 6] width 101 height 8
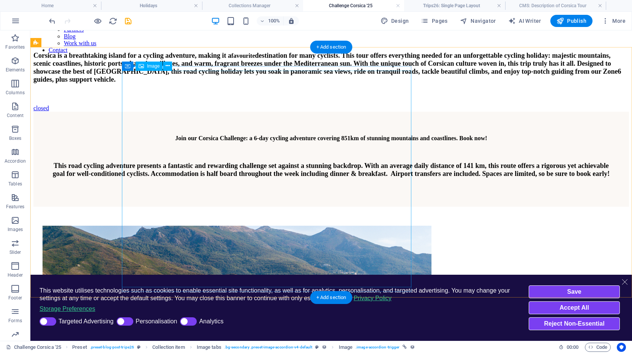
scroll to position [419, 0]
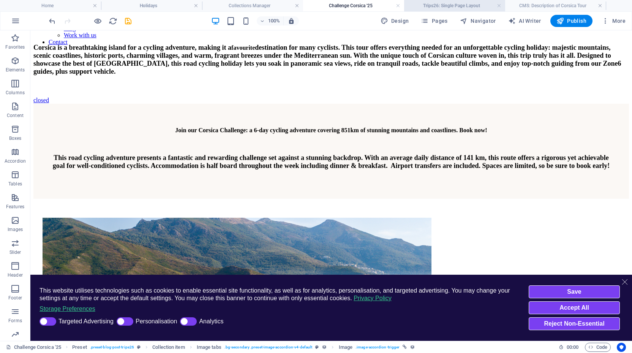
click at [446, 1] on li "Trips26: Single Page Layout" at bounding box center [454, 5] width 101 height 11
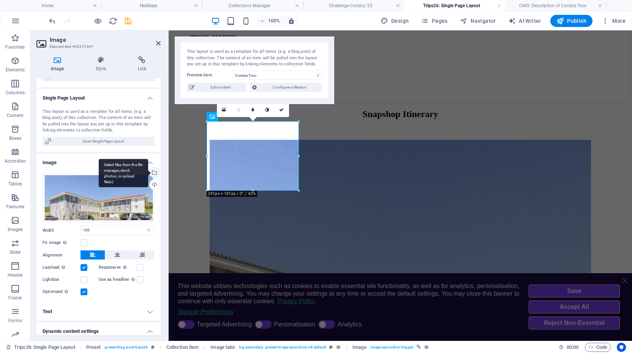
click at [153, 172] on div "Select files from the file manager, stock photos, or upload file(s)" at bounding box center [153, 172] width 11 height 11
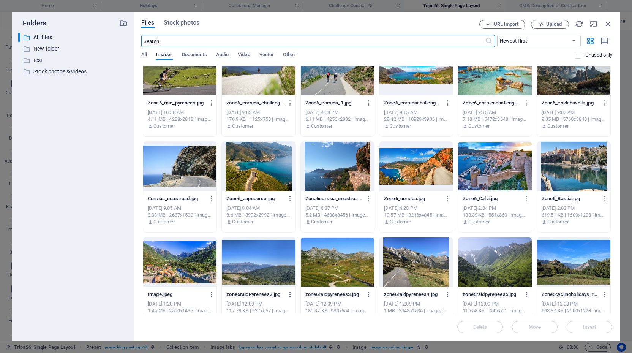
scroll to position [4330, 0]
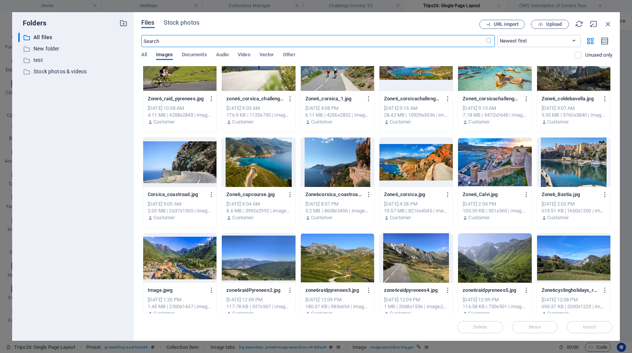
click at [582, 155] on div at bounding box center [573, 161] width 73 height 49
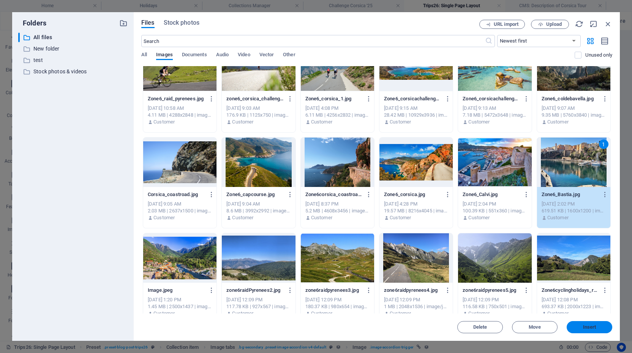
click at [586, 327] on span "Insert" at bounding box center [589, 327] width 13 height 5
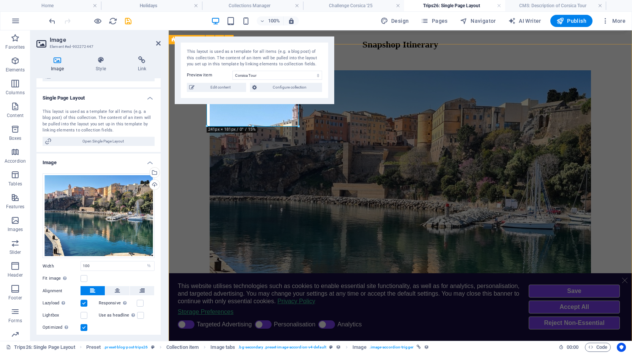
scroll to position [842, 0]
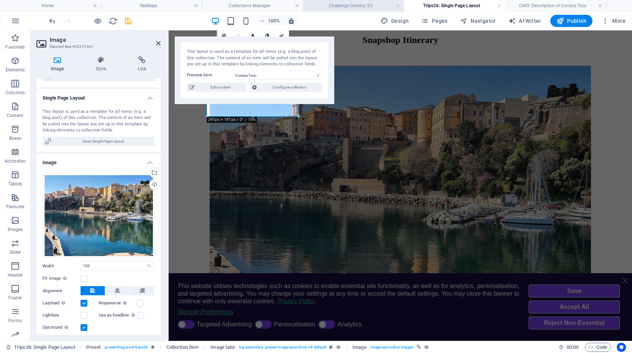
click at [362, 4] on h4 "Challenge Corsica '25" at bounding box center [353, 6] width 101 height 8
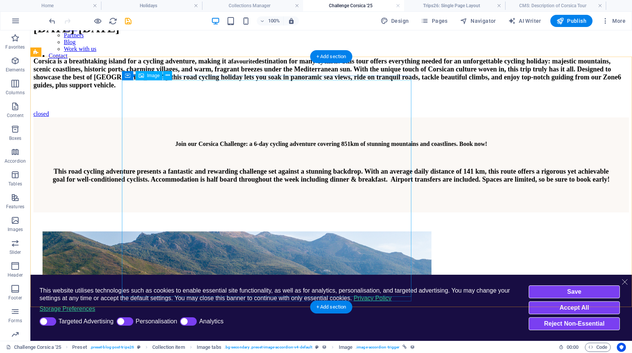
scroll to position [405, 0]
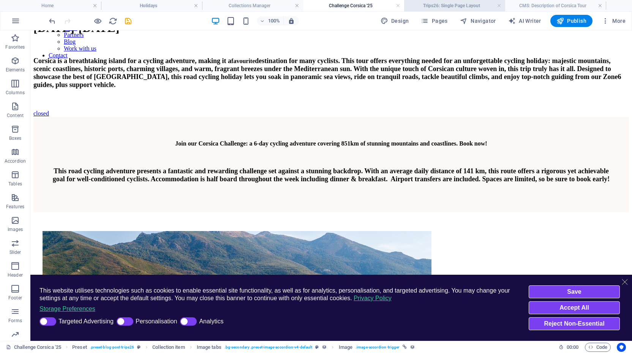
click at [471, 5] on h4 "Trips26: Single Page Layout" at bounding box center [454, 6] width 101 height 8
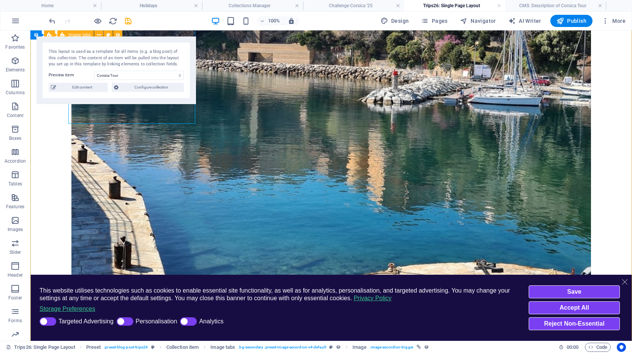
scroll to position [1013, 0]
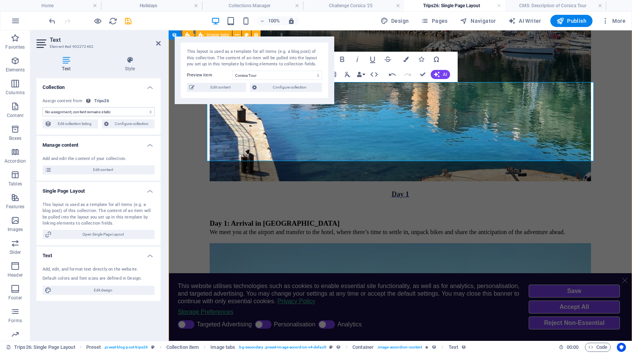
drag, startPoint x: 569, startPoint y: 154, endPoint x: 177, endPoint y: 111, distance: 394.4
click at [348, 73] on icon "button" at bounding box center [347, 74] width 9 height 9
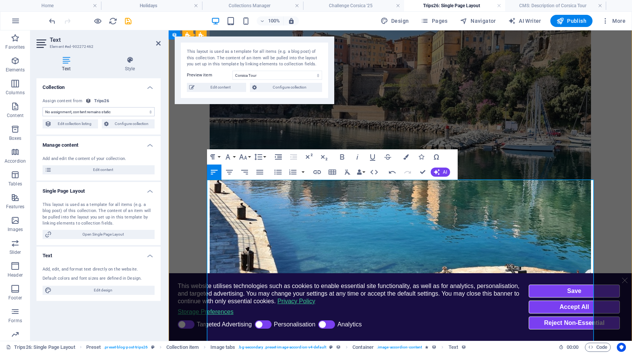
scroll to position [916, 0]
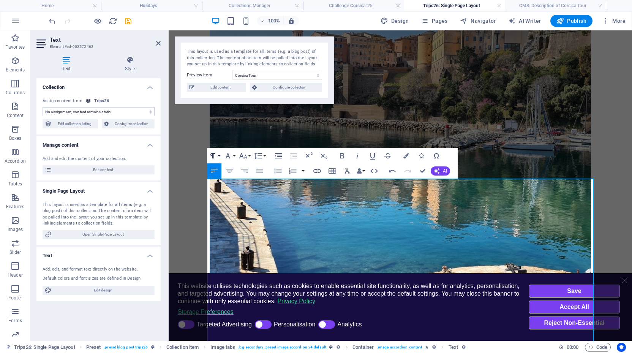
click at [219, 155] on button "Paragraph Format" at bounding box center [214, 155] width 14 height 15
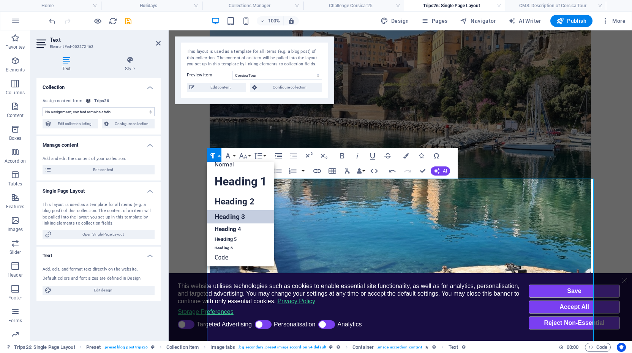
scroll to position [6, 0]
click at [239, 240] on link "Heading 5" at bounding box center [240, 239] width 67 height 9
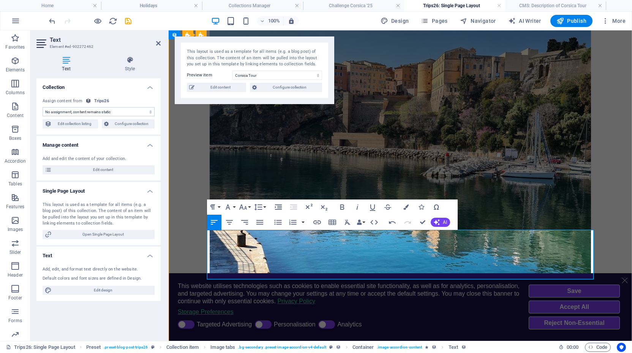
scroll to position [855, 0]
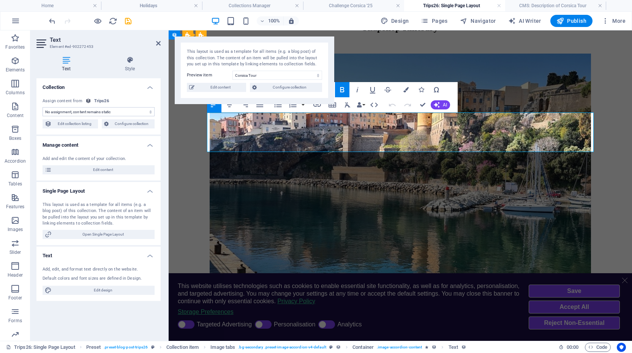
click at [346, 105] on icon "button" at bounding box center [348, 104] width 6 height 5
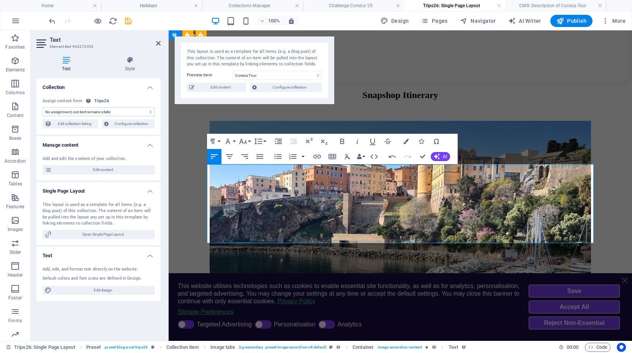
scroll to position [786, 0]
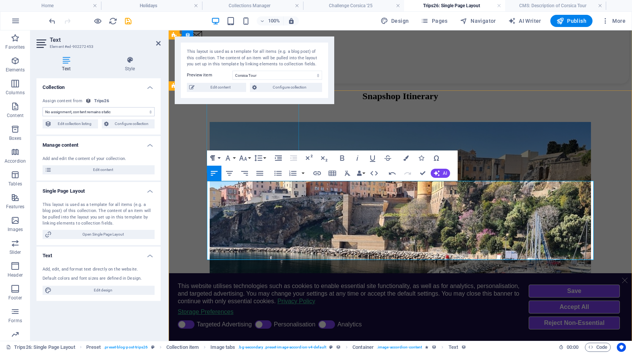
click at [218, 157] on button "Paragraph Format" at bounding box center [214, 157] width 14 height 15
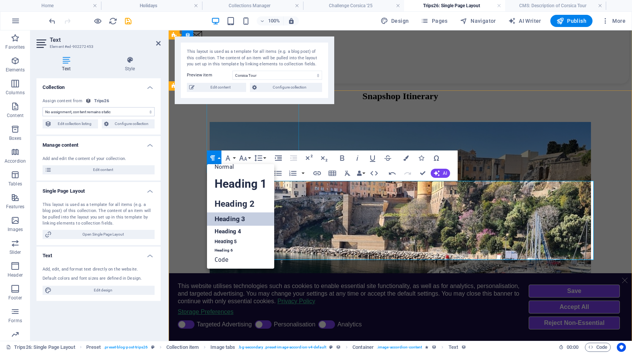
scroll to position [6, 0]
click at [231, 242] on link "Heading 5" at bounding box center [240, 241] width 67 height 9
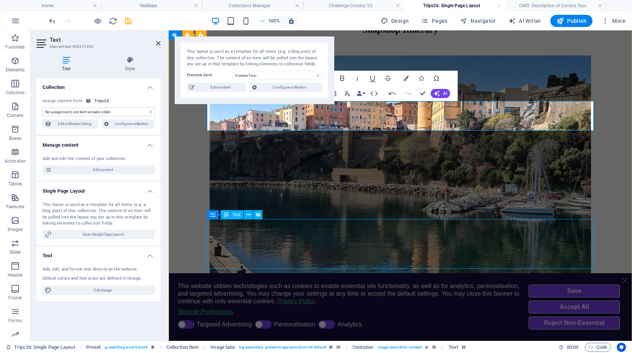
scroll to position [844, 0]
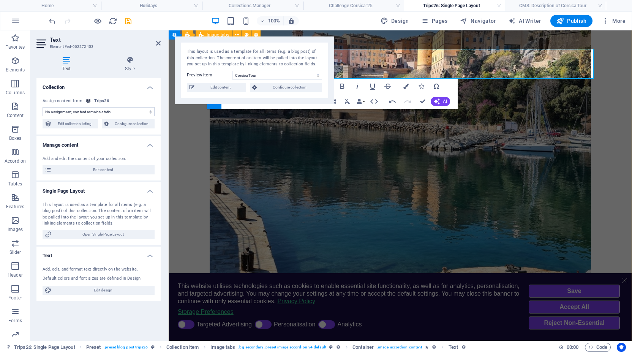
scroll to position [918, 0]
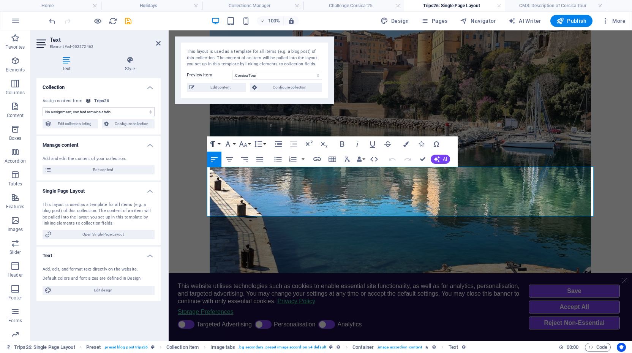
click at [217, 142] on button "Paragraph Format" at bounding box center [214, 143] width 14 height 15
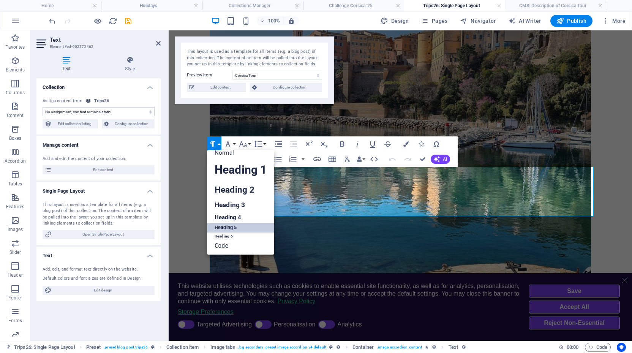
scroll to position [6, 0]
click at [227, 228] on link "Heading 5" at bounding box center [240, 227] width 67 height 9
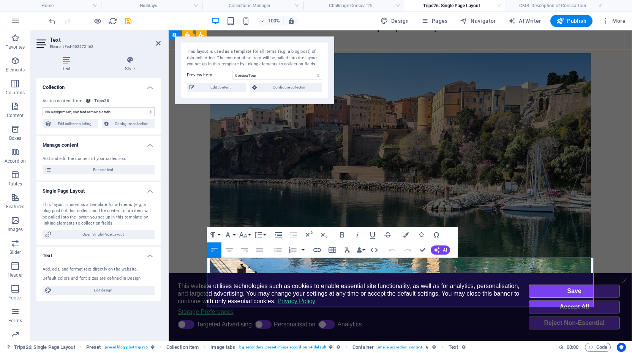
scroll to position [816, 0]
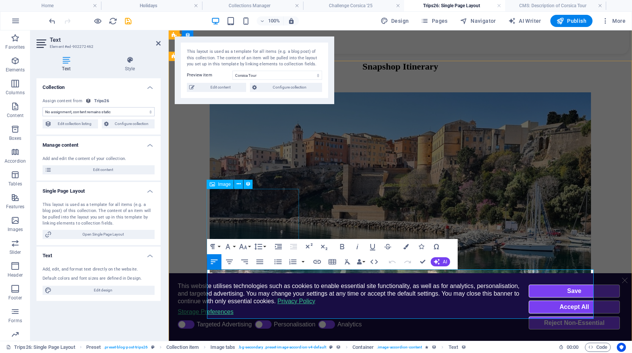
select select "%"
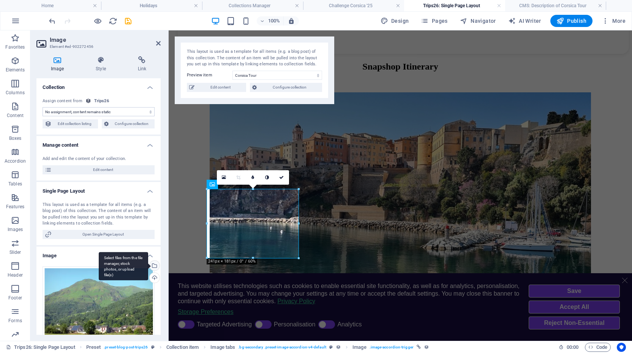
click at [153, 263] on div "Select files from the file manager, stock photos, or upload file(s)" at bounding box center [153, 265] width 11 height 11
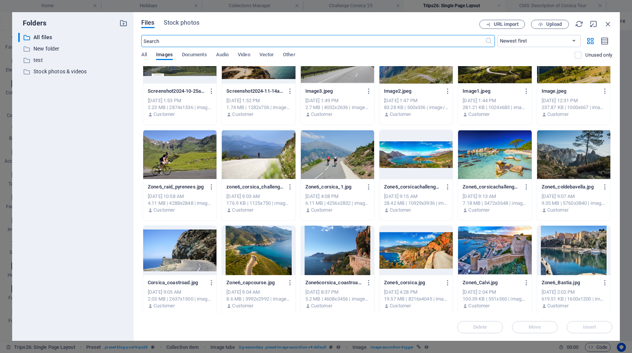
scroll to position [4243, 0]
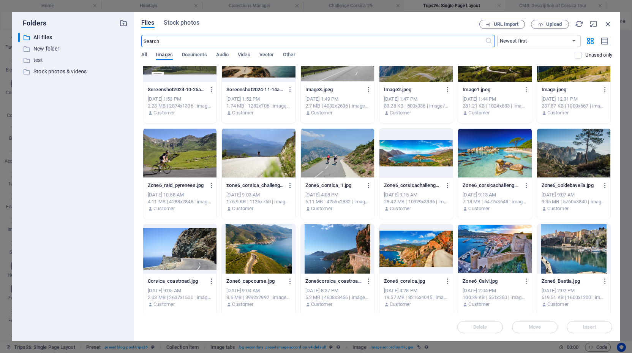
click at [257, 241] on div at bounding box center [258, 248] width 73 height 49
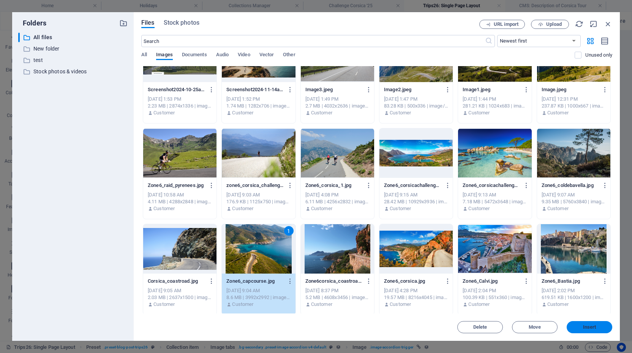
click at [588, 325] on span "Insert" at bounding box center [589, 327] width 13 height 5
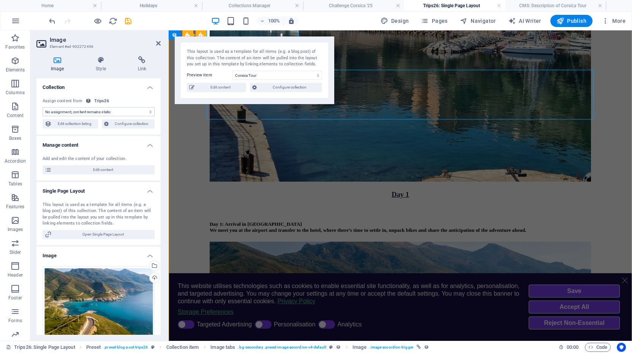
scroll to position [1015, 0]
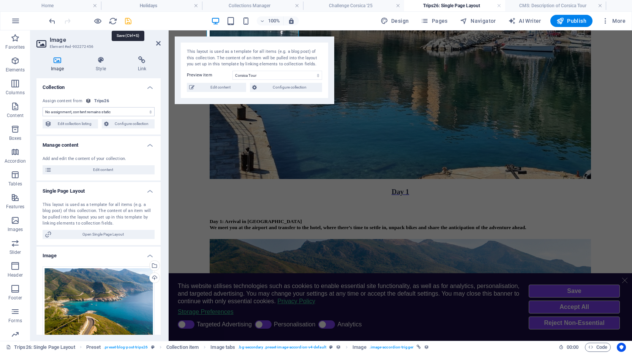
click at [129, 20] on icon "save" at bounding box center [128, 21] width 9 height 9
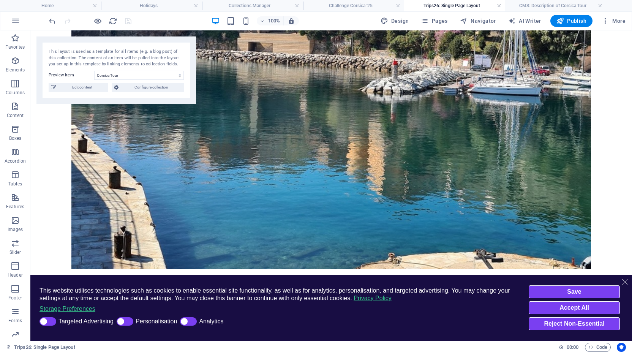
click at [498, 6] on link at bounding box center [499, 5] width 5 height 7
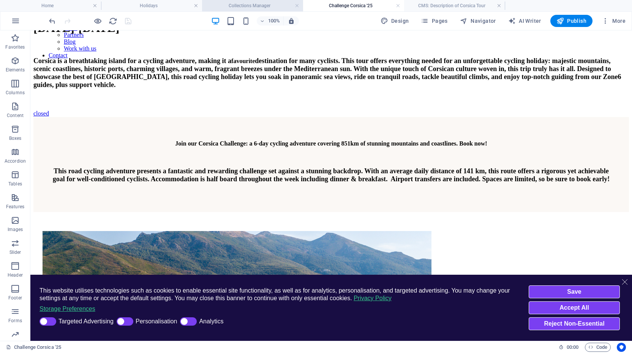
click at [257, 8] on h4 "Collections Manager" at bounding box center [252, 6] width 101 height 8
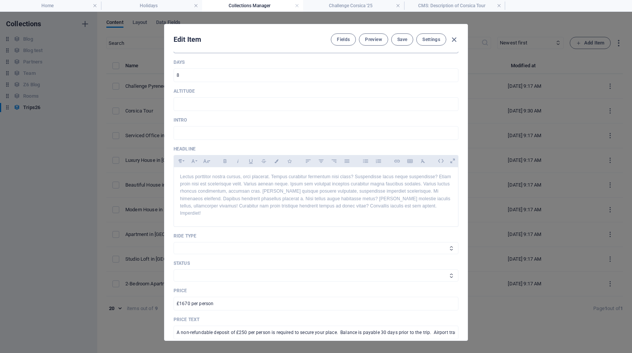
scroll to position [230, 0]
click at [265, 241] on select "Road Gravel MTB" at bounding box center [315, 247] width 285 height 12
select select "Road"
select select "Taking Bookings"
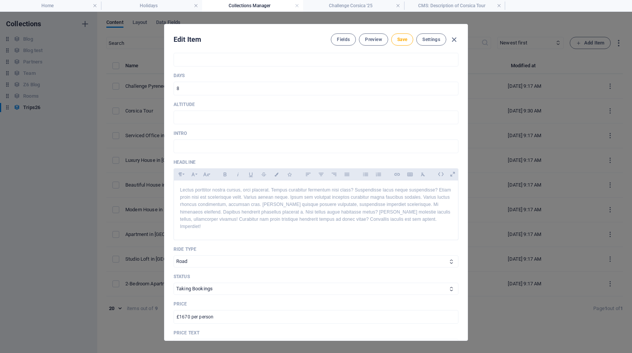
scroll to position [212, 0]
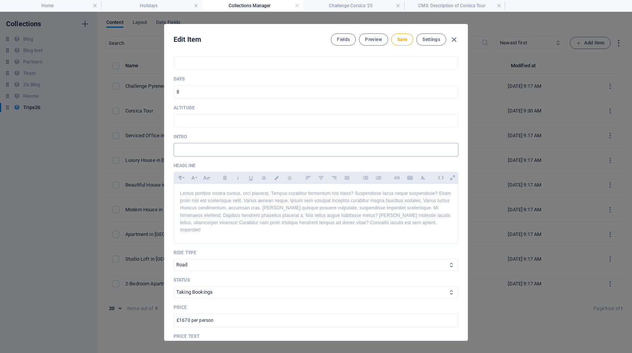
click at [214, 148] on input "text" at bounding box center [315, 150] width 285 height 14
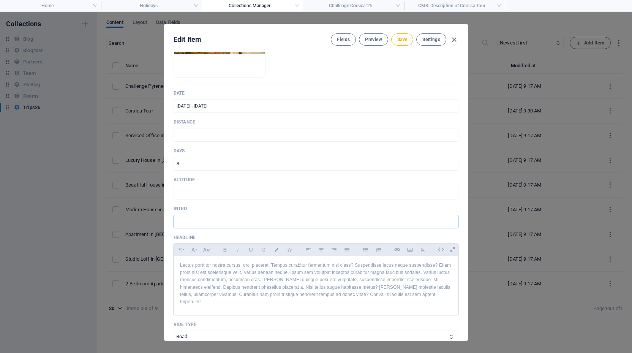
scroll to position [145, 0]
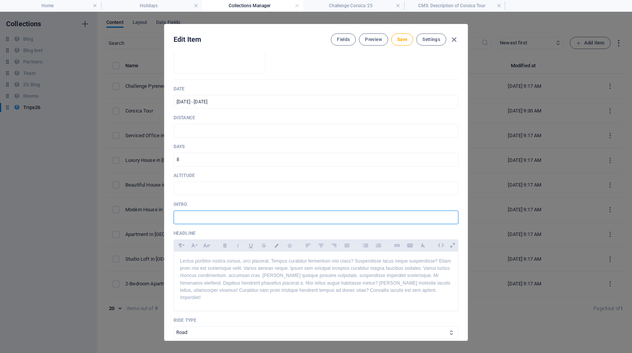
paste input "Join Zone 6 Cycling Holidays on an epic cycling adventure across wild [GEOGRAPH…"
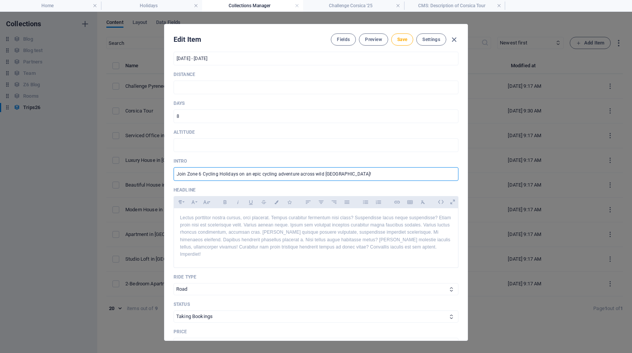
scroll to position [189, 0]
type input "Join Zone 6 Cycling Holidays on an epic cycling adventure across wild [GEOGRAPH…"
click at [278, 228] on p "Lectus porttitor nostra cursus, orci placerat. Tempus curabitur fermentum nisi …" at bounding box center [316, 235] width 272 height 44
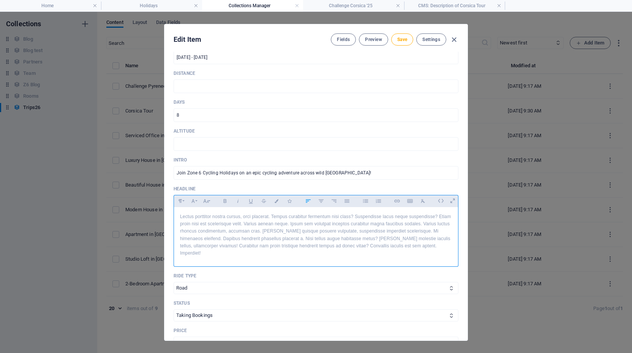
click at [278, 228] on p "Lectus porttitor nostra cursus, orci placerat. Tempus curabitur fermentum nisi …" at bounding box center [316, 235] width 272 height 44
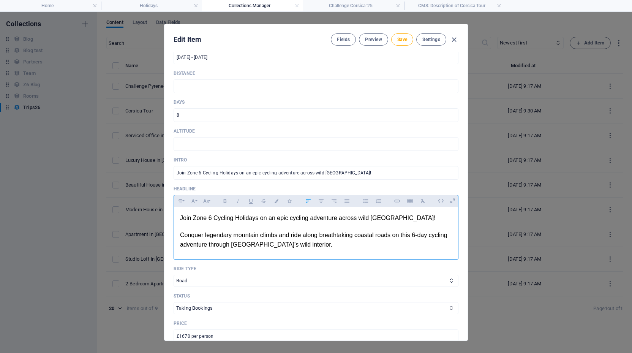
click at [220, 235] on span "Conquer legendary mountain climbs and ride along breathtaking coastal roads on …" at bounding box center [313, 240] width 267 height 16
click at [211, 216] on span "Join Zone 6 Cycling Holidays on an epic cycling adventure across wild [GEOGRAPH…" at bounding box center [307, 217] width 255 height 6
click at [419, 234] on span "Conquer spectacular mountain climbs and ride along breathtaking coastal roads o…" at bounding box center [315, 240] width 271 height 16
click at [324, 242] on p "​ Conquer spectacular mountain climbs and ride along breathtaking coastal roads…" at bounding box center [316, 239] width 272 height 19
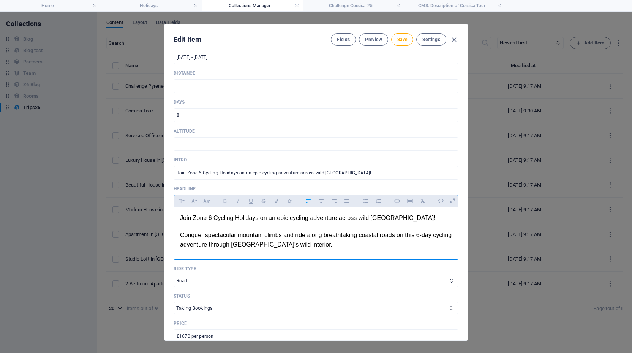
click at [419, 234] on span "Conquer spectacular mountain climbs and ride along breathtaking coastal roads o…" at bounding box center [315, 240] width 271 height 16
click at [354, 243] on p "​ Conquer spectacular mountain climbs and ride along breathtaking coastal roads…" at bounding box center [316, 239] width 272 height 19
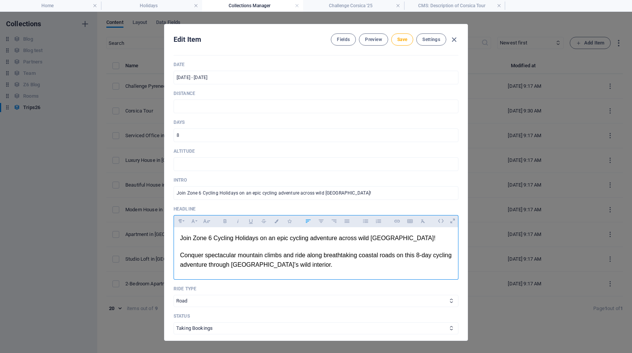
scroll to position [153, 0]
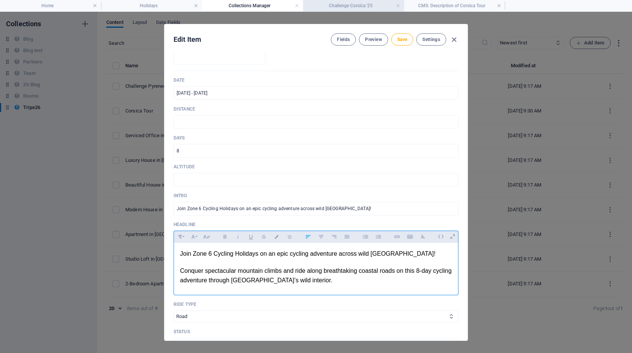
click at [369, 3] on h4 "Challenge Corsica '25" at bounding box center [353, 6] width 101 height 8
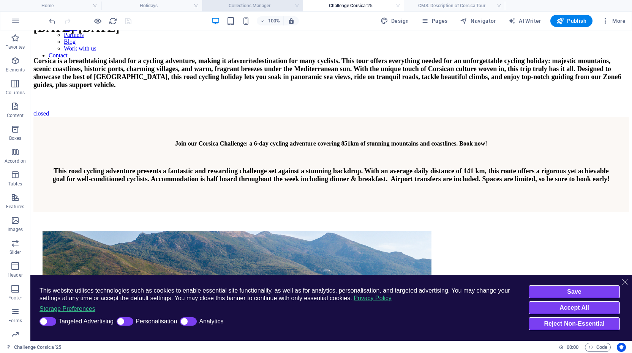
click at [268, 6] on h4 "Collections Manager" at bounding box center [252, 6] width 101 height 8
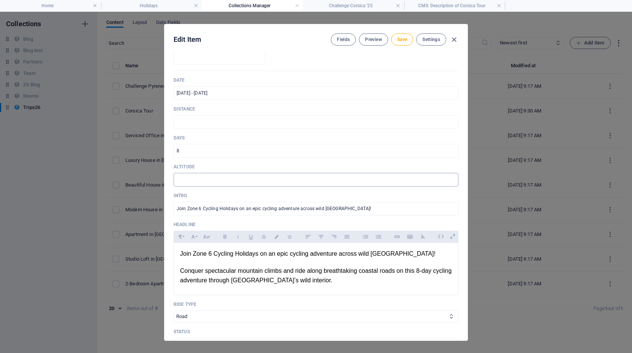
click at [223, 175] on input "text" at bounding box center [315, 180] width 285 height 14
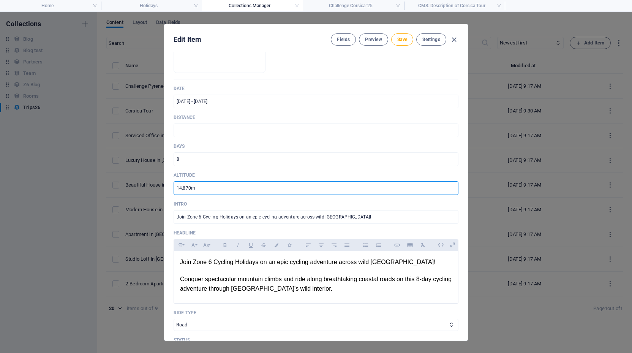
scroll to position [140, 0]
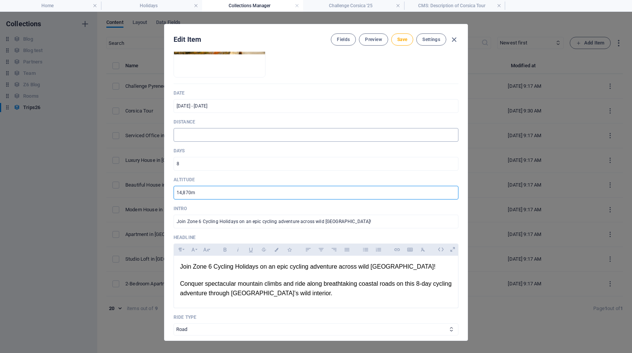
type input "14,870m"
click at [207, 134] on input "text" at bounding box center [315, 135] width 285 height 14
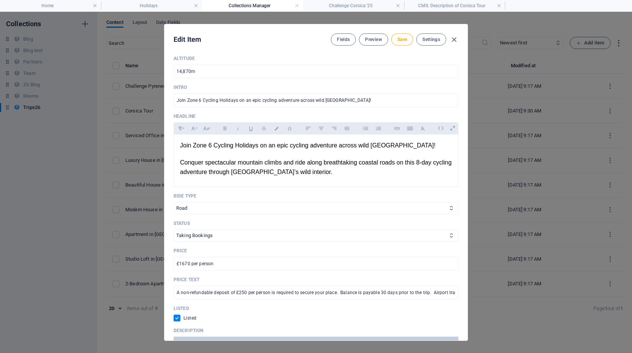
scroll to position [262, 0]
type input "809"
click at [167, 205] on div "Name Corsica Tour ​ Slug [DOMAIN_NAME][URL] [GEOGRAPHIC_DATA]-tour ​ Image Drop…" at bounding box center [315, 196] width 303 height 289
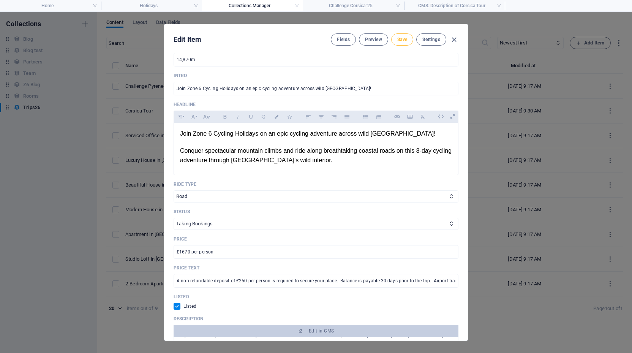
click at [403, 37] on span "Save" at bounding box center [402, 39] width 10 height 6
click at [375, 40] on span "Preview" at bounding box center [373, 39] width 17 height 6
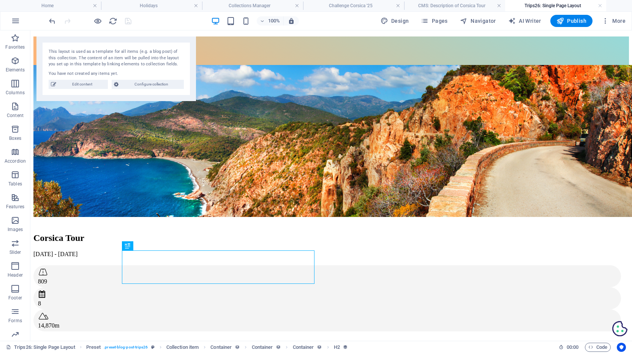
scroll to position [0, 0]
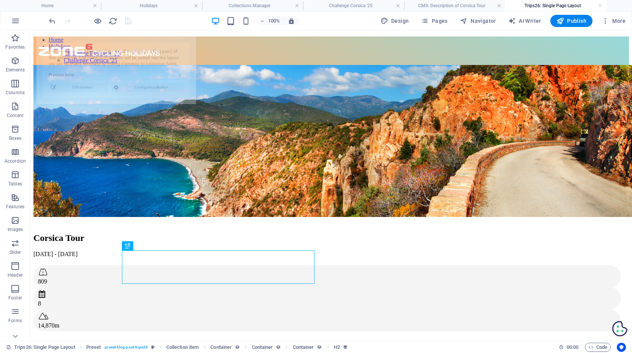
select select "68b82fb0d1d798ea8a076cad"
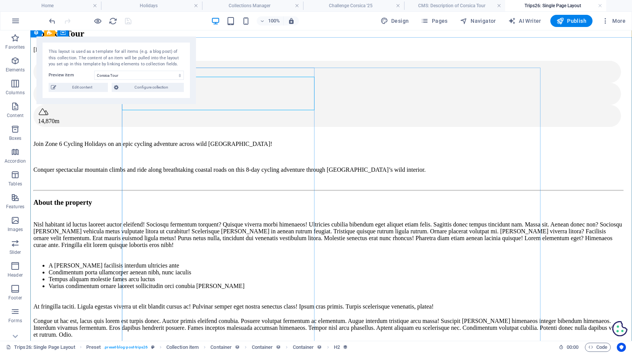
scroll to position [173, 0]
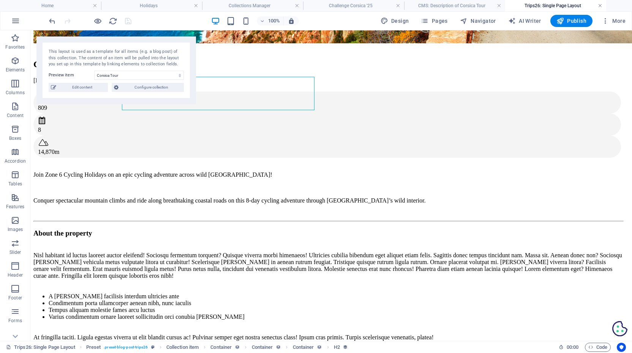
click at [600, 4] on link at bounding box center [600, 5] width 5 height 7
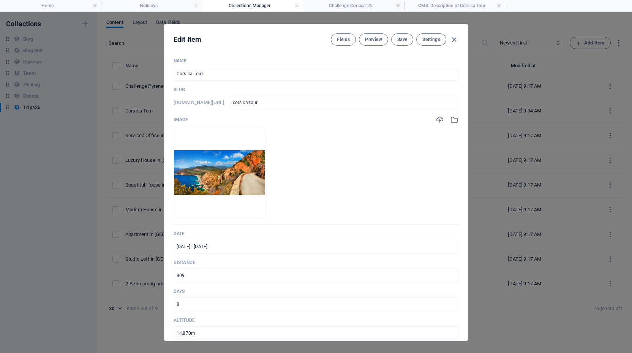
scroll to position [0, 0]
click at [227, 276] on input "809" at bounding box center [315, 275] width 285 height 14
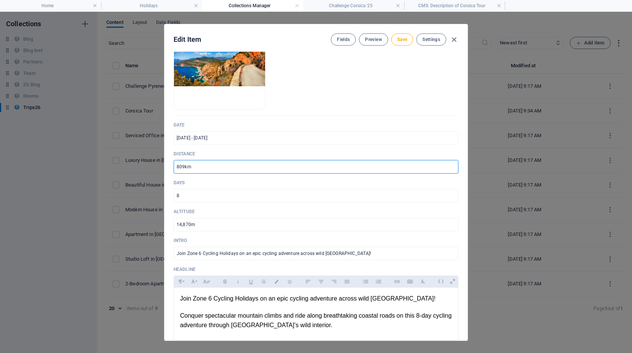
scroll to position [109, 0]
type input "809km"
click at [403, 36] on span "Save" at bounding box center [402, 39] width 10 height 6
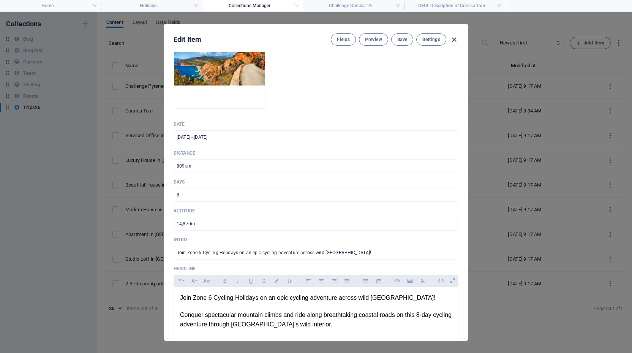
click at [452, 41] on icon "button" at bounding box center [453, 39] width 9 height 9
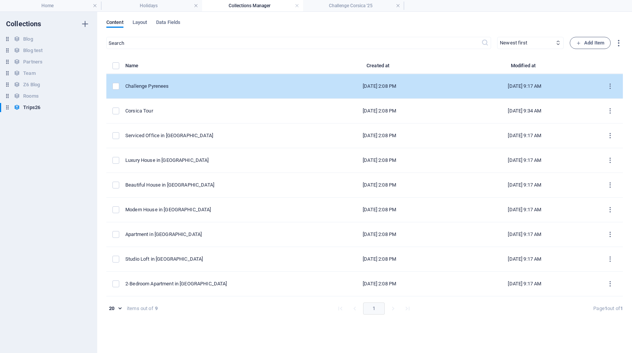
scroll to position [0, 0]
click at [160, 85] on div "Challenge Pyrenees" at bounding box center [212, 86] width 175 height 7
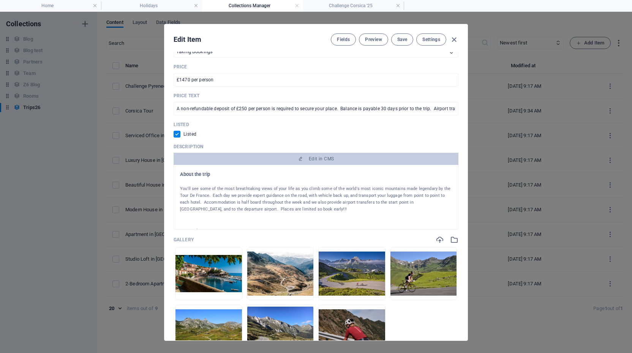
scroll to position [455, 0]
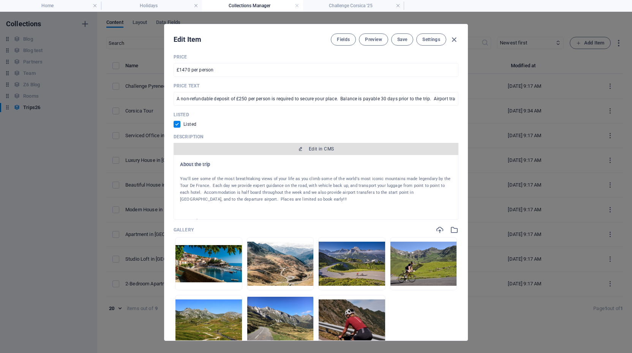
click at [312, 147] on span "Edit in CMS" at bounding box center [321, 149] width 25 height 6
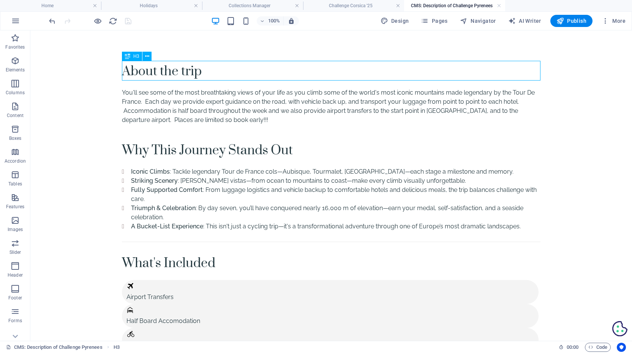
scroll to position [0, 0]
click at [112, 45] on body "Opens in a new window Opens an external website Opens an external website in a …" at bounding box center [330, 241] width 601 height 423
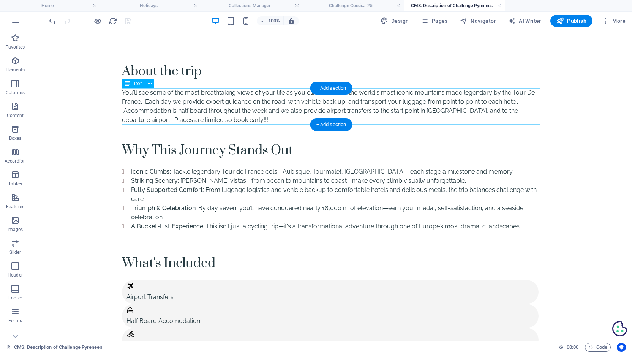
drag, startPoint x: 115, startPoint y: 41, endPoint x: 238, endPoint y: 105, distance: 139.2
click at [238, 105] on div "About the trip You'll see some of the most breathtaking views of your life as y…" at bounding box center [331, 241] width 437 height 423
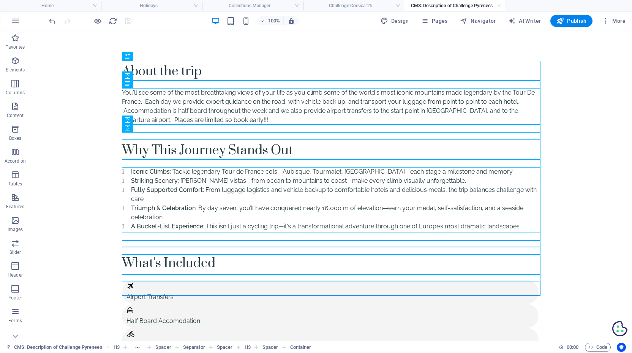
click at [87, 153] on body "Opens in a new window Opens an external website Opens an external website in a …" at bounding box center [330, 241] width 601 height 423
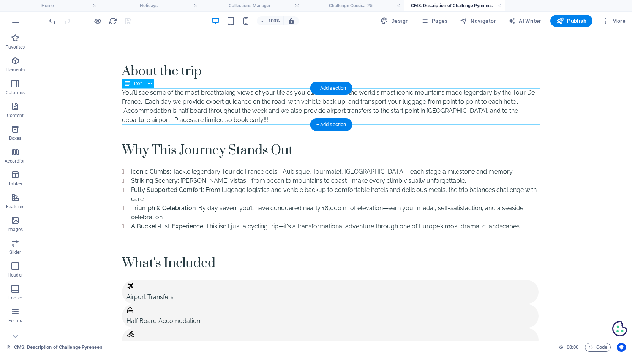
click at [161, 107] on div "You'll see some of the most breathtaking views of your life as you climb some o…" at bounding box center [331, 106] width 418 height 36
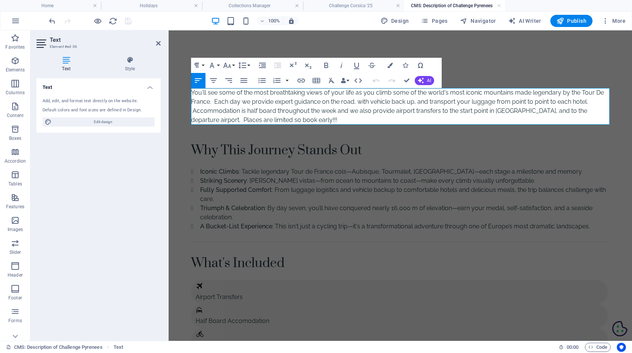
click at [278, 101] on p "You'll see some of the most breathtaking views of your life as you climb some o…" at bounding box center [400, 106] width 418 height 36
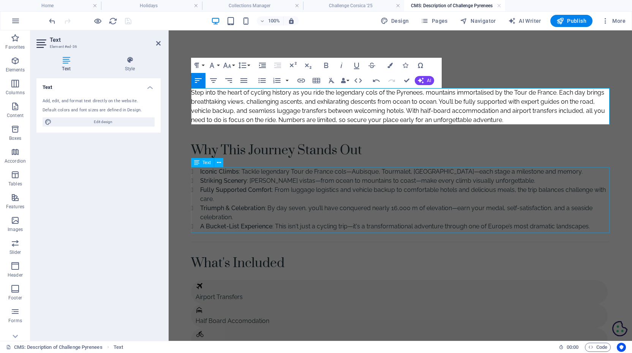
click at [245, 167] on div "Iconic Climbs : Tackle legendary Tour de France cols—Aubisque, Tourmalet, Peyre…" at bounding box center [400, 199] width 418 height 64
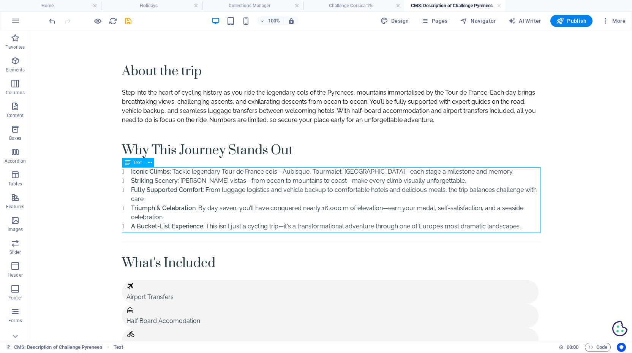
click at [486, 172] on div "Iconic Climbs : Tackle legendary Tour de France cols—Aubisque, Tourmalet, Peyre…" at bounding box center [331, 199] width 418 height 64
click at [483, 172] on div "Iconic Climbs : Tackle legendary Tour de France cols—Aubisque, Tourmalet, Peyre…" at bounding box center [331, 199] width 418 height 64
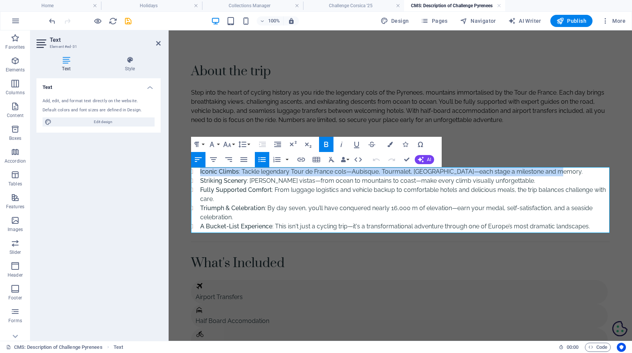
drag, startPoint x: 560, startPoint y: 174, endPoint x: 201, endPoint y: 172, distance: 358.8
click at [201, 172] on li "Iconic Climbs : Tackle legendary Tour de France cols—Aubisque, Tourmalet, Peyre…" at bounding box center [404, 171] width 409 height 9
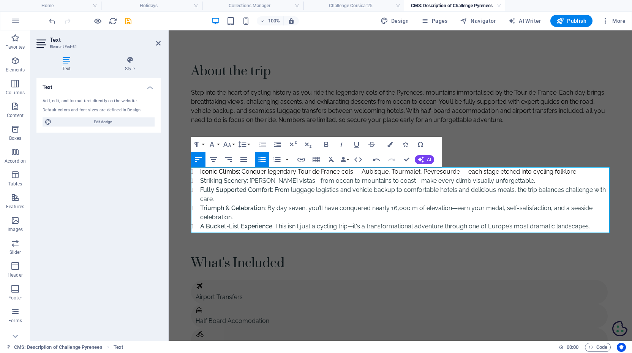
click at [376, 200] on li "Fully Supported Comfort : From luggage logistics and vehicle backup to comforta…" at bounding box center [404, 194] width 409 height 18
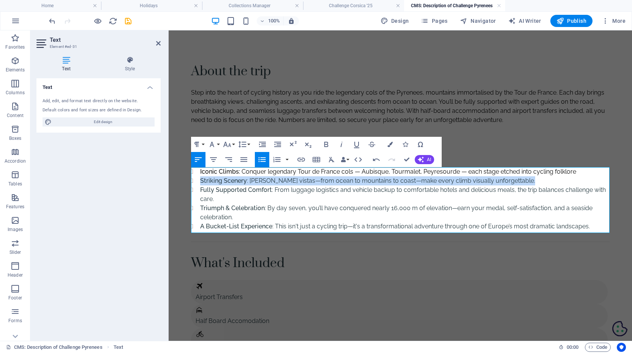
drag, startPoint x: 527, startPoint y: 181, endPoint x: 201, endPoint y: 179, distance: 326.5
click at [201, 179] on li "Striking Scenery : Rich Pyrenean vistas—from ocean to mountains to coast—make e…" at bounding box center [404, 180] width 409 height 9
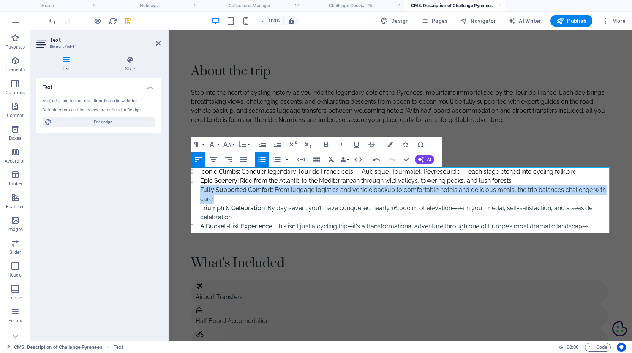
drag, startPoint x: 218, startPoint y: 200, endPoint x: 201, endPoint y: 191, distance: 19.2
click at [201, 191] on li "Fully Supported Comfort : From luggage logistics and vehicle backup to comforta…" at bounding box center [404, 194] width 409 height 18
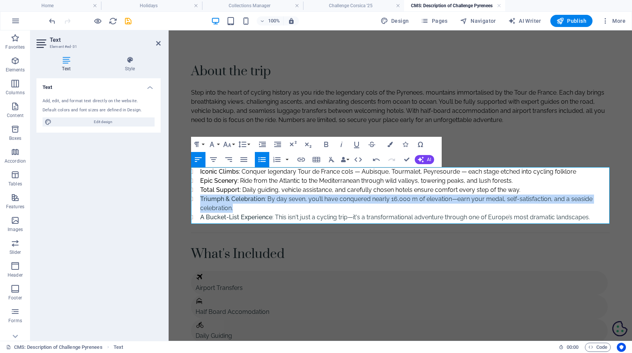
drag, startPoint x: 241, startPoint y: 208, endPoint x: 201, endPoint y: 201, distance: 40.9
click at [201, 201] on li "Triumph & Celebration : By day seven, you’ll have conquered nearly 16,000 m of …" at bounding box center [404, 203] width 409 height 18
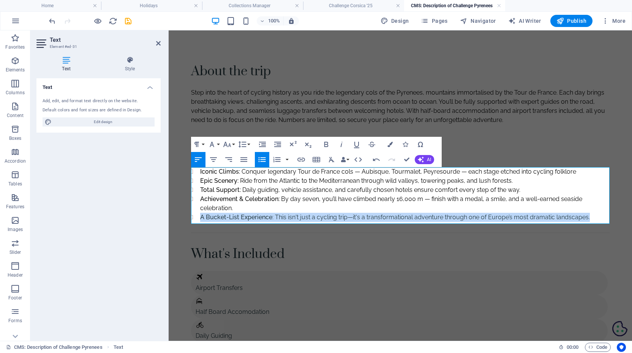
drag, startPoint x: 596, startPoint y: 221, endPoint x: 201, endPoint y: 218, distance: 395.6
click at [201, 218] on li "A Bucket-List Experience : This isn't just a cycling trip—it's a transformation…" at bounding box center [404, 217] width 409 height 9
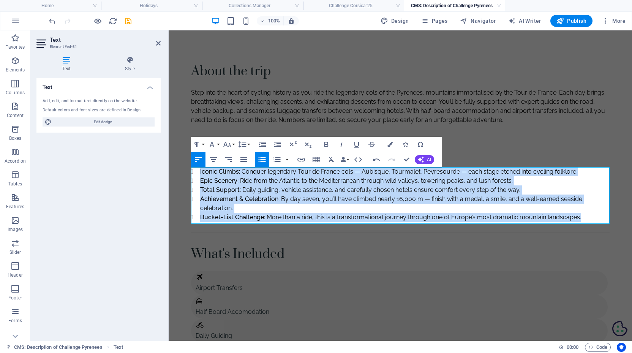
drag, startPoint x: 587, startPoint y: 218, endPoint x: 323, endPoint y: 197, distance: 264.7
click at [169, 167] on html "Opens in a new window Opens an external website Opens an external website in a …" at bounding box center [400, 237] width 463 height 414
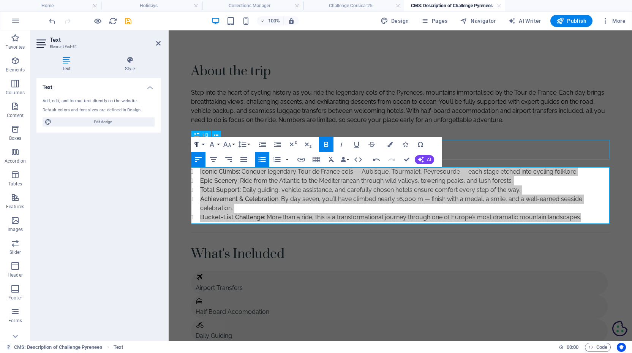
click at [203, 143] on button "Paragraph Format" at bounding box center [198, 144] width 14 height 15
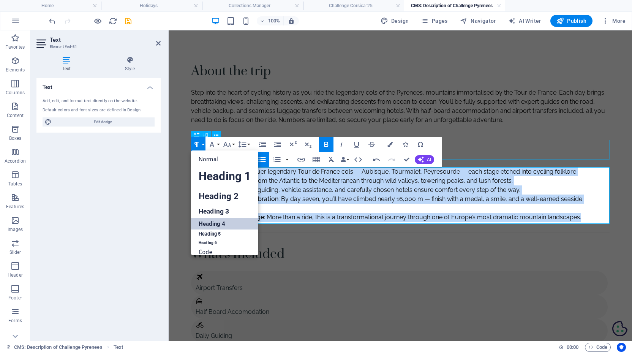
click at [215, 222] on link "Heading 4" at bounding box center [224, 223] width 67 height 11
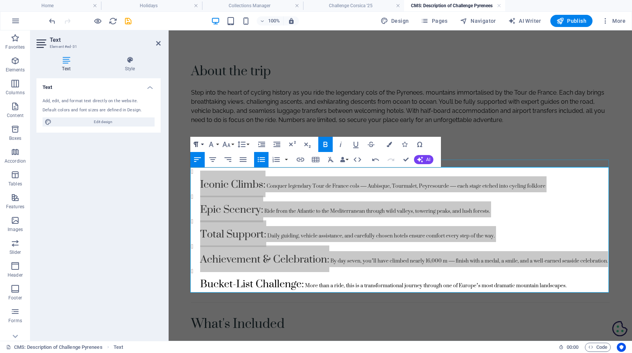
click at [202, 143] on button "Paragraph Format" at bounding box center [197, 144] width 14 height 15
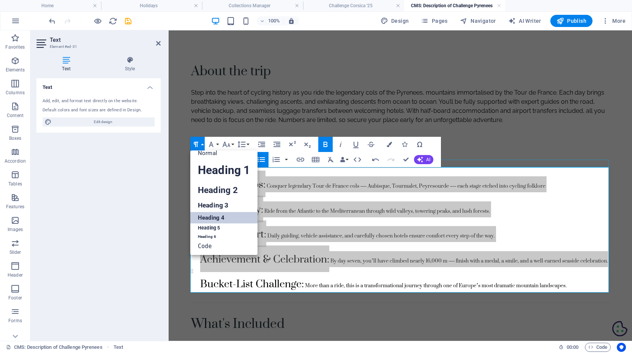
scroll to position [6, 0]
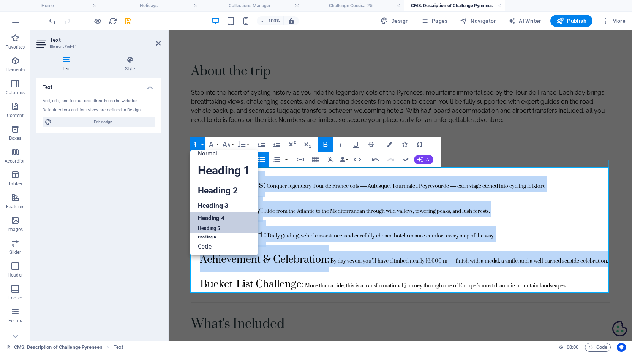
click at [208, 229] on link "Heading 5" at bounding box center [223, 228] width 67 height 9
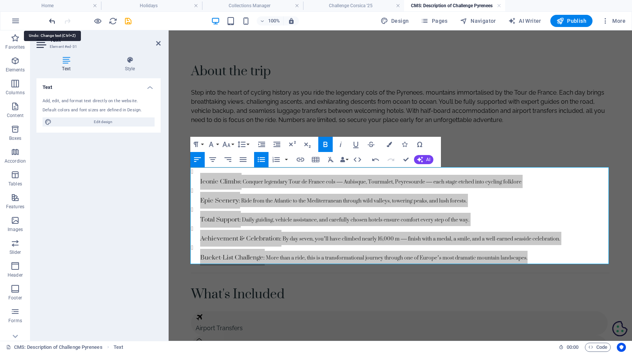
click at [52, 19] on icon "undo" at bounding box center [52, 21] width 9 height 9
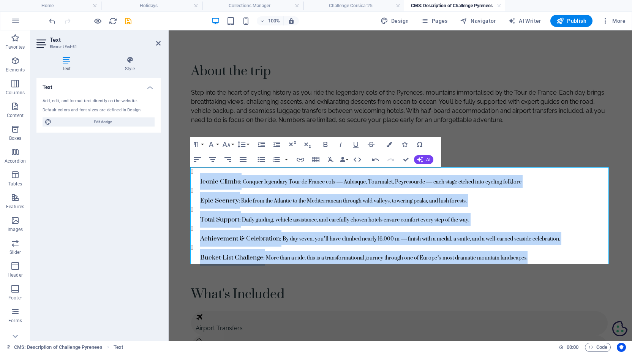
click at [183, 186] on div "About the trip Step into the heart of cycling history as you ride the legendary…" at bounding box center [400, 257] width 437 height 454
click at [497, 177] on span "Conquer legendary Tour de France cols — Aubisque, Tourmalet, Peyresourde — each…" at bounding box center [381, 181] width 280 height 13
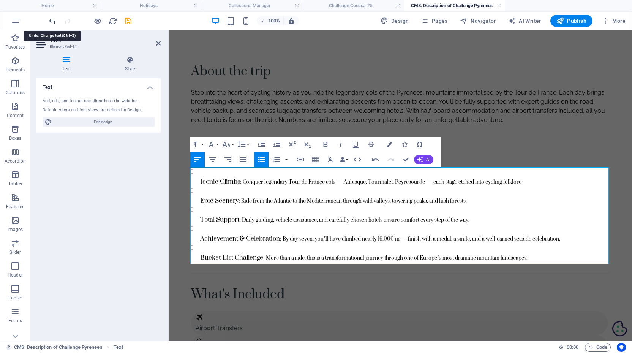
click at [51, 21] on icon "undo" at bounding box center [52, 21] width 9 height 9
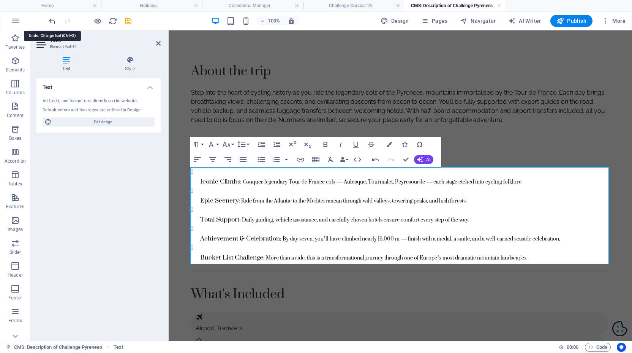
click at [51, 21] on icon "undo" at bounding box center [52, 21] width 9 height 9
click at [376, 156] on icon "button" at bounding box center [375, 159] width 9 height 9
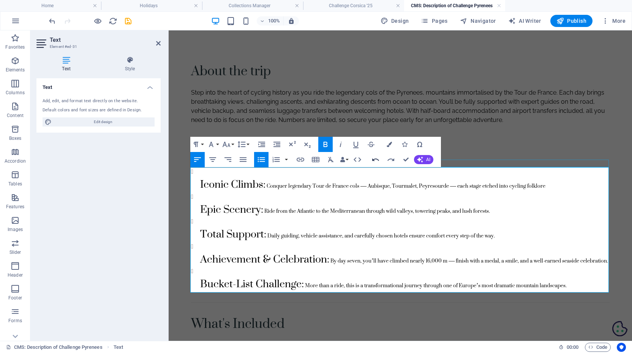
click at [376, 156] on icon "button" at bounding box center [375, 159] width 9 height 9
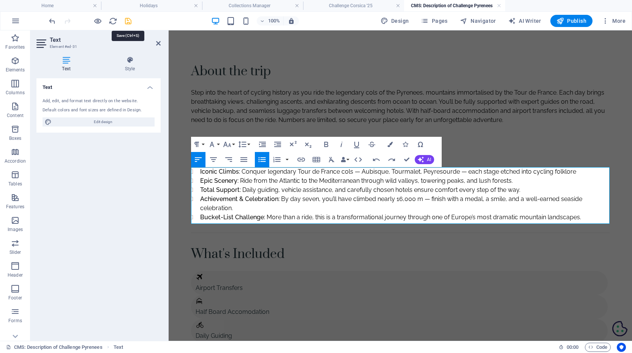
click at [128, 21] on icon "save" at bounding box center [128, 21] width 9 height 9
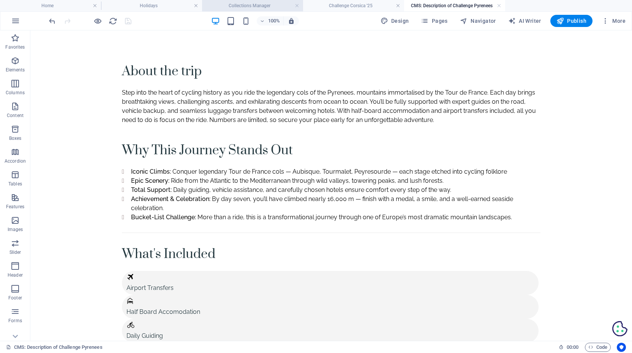
click at [272, 7] on h4 "Collections Manager" at bounding box center [252, 6] width 101 height 8
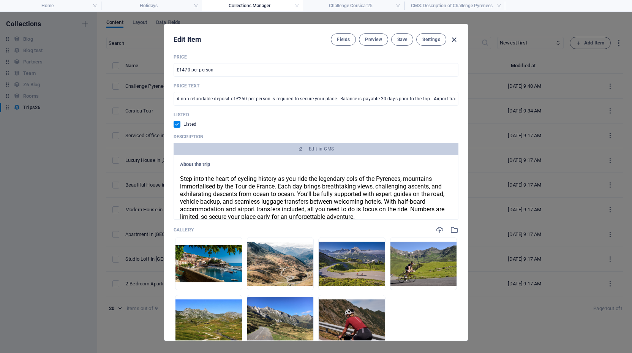
click at [454, 39] on icon "button" at bounding box center [453, 39] width 9 height 9
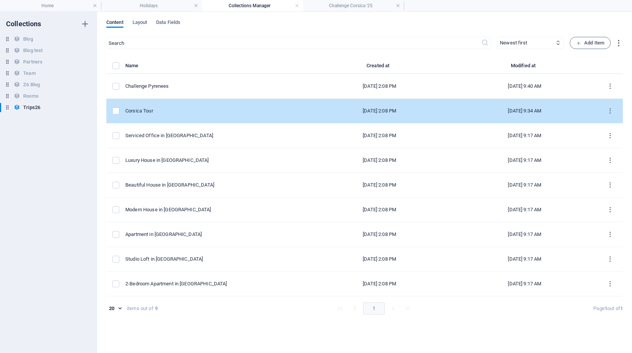
click at [213, 112] on div "Corsica Tour" at bounding box center [212, 110] width 175 height 7
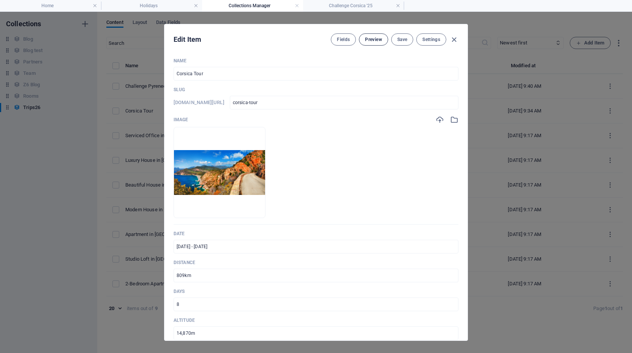
click at [371, 40] on span "Preview" at bounding box center [373, 39] width 17 height 6
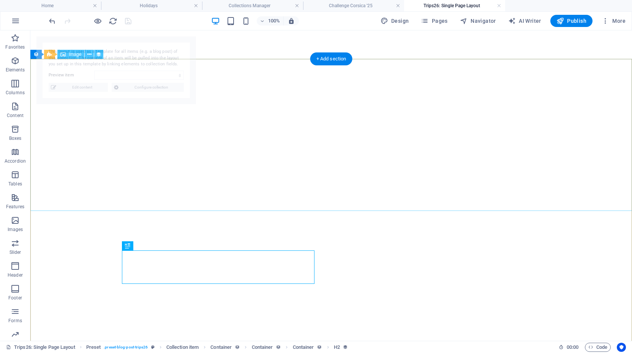
select select "68b82fb0d1d798ea8a076cad"
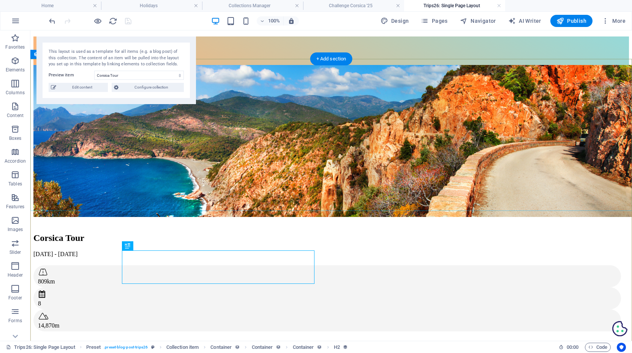
scroll to position [0, 0]
click at [498, 5] on link at bounding box center [499, 5] width 5 height 7
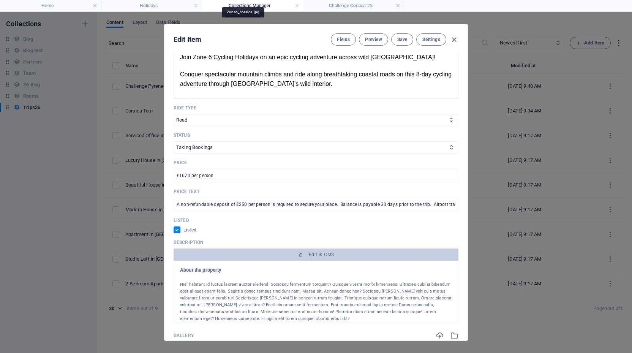
scroll to position [397, 0]
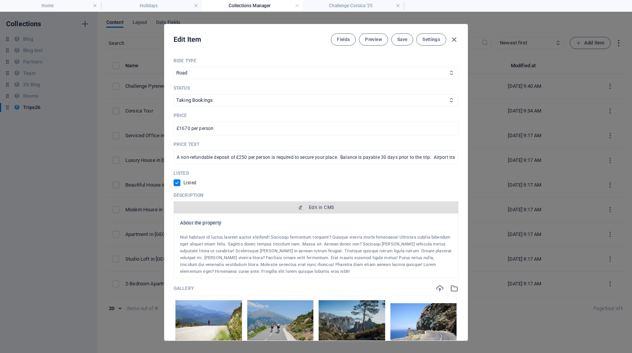
click at [317, 206] on span "Edit in CMS" at bounding box center [321, 207] width 25 height 6
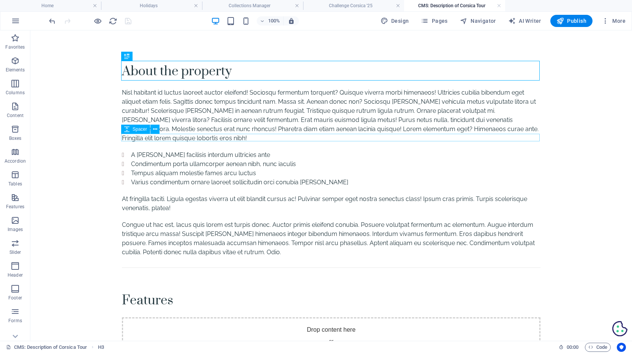
scroll to position [0, 0]
click at [205, 74] on div "About the property" at bounding box center [331, 71] width 418 height 20
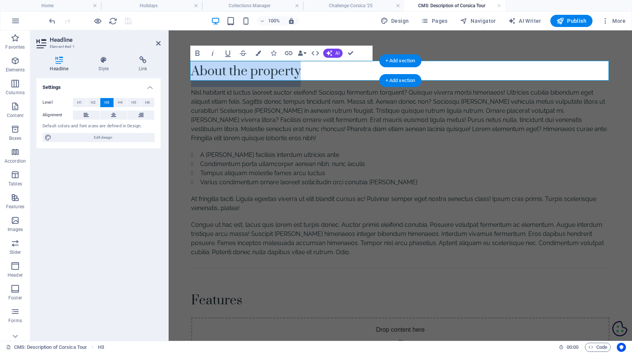
click at [288, 70] on h3 "About the property" at bounding box center [400, 71] width 418 height 20
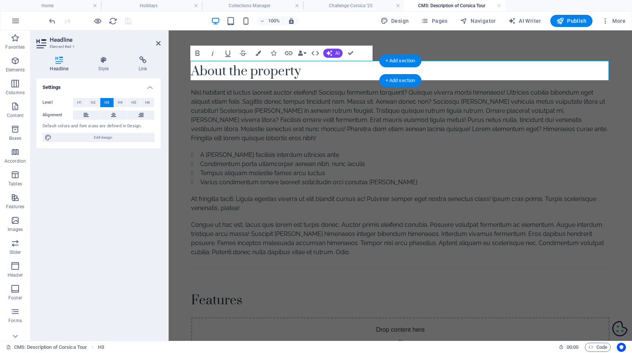
click at [288, 70] on h3 "About the property" at bounding box center [400, 71] width 418 height 20
click at [332, 125] on div "Nisl habitant id luctus laoreet auctor eleifend! Sociosqu fermentum torquent? Q…" at bounding box center [400, 115] width 418 height 55
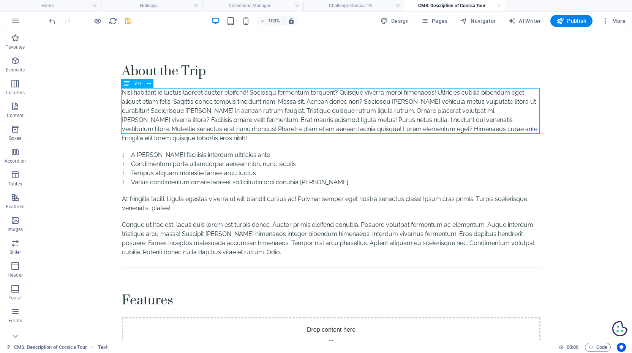
click at [327, 119] on div "Nisl habitant id luctus laoreet auctor eleifend! Sociosqu fermentum torquent? Q…" at bounding box center [331, 115] width 418 height 55
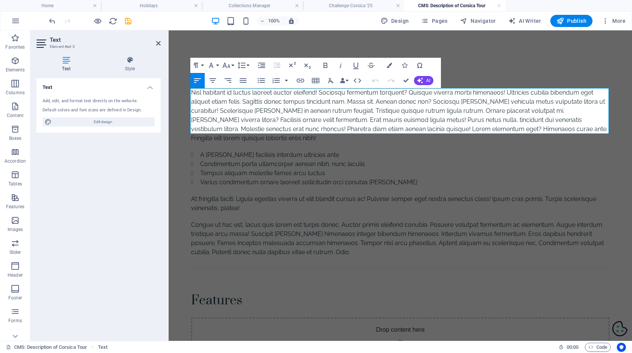
click at [327, 119] on div "Nisl habitant id luctus laoreet auctor eleifend! Sociosqu fermentum torquent? Q…" at bounding box center [400, 115] width 418 height 55
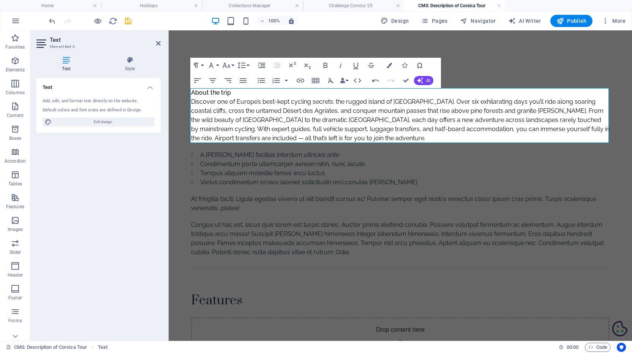
click at [242, 95] on div "About the trip Discover one of Europe’s best-kept cycling secrets: the rugged i…" at bounding box center [400, 115] width 418 height 55
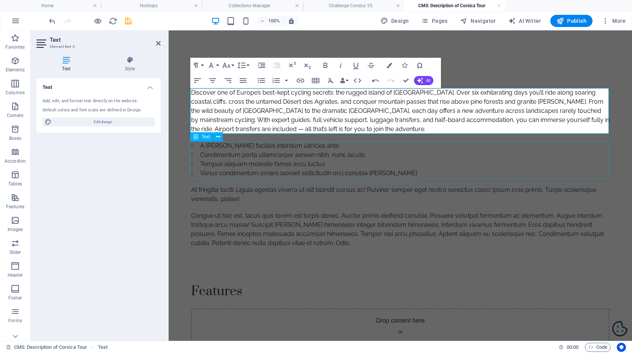
click at [264, 151] on div "A [PERSON_NAME] facilisis interdum ultricies ante Condimentum porta ullamcorper…" at bounding box center [400, 159] width 418 height 36
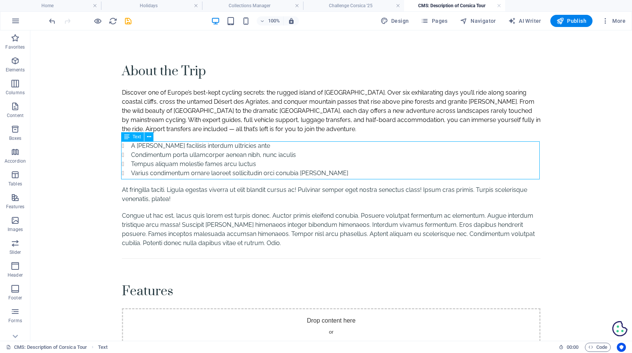
click at [236, 148] on div "A [PERSON_NAME] facilisis interdum ultricies ante Condimentum porta ullamcorper…" at bounding box center [331, 159] width 418 height 36
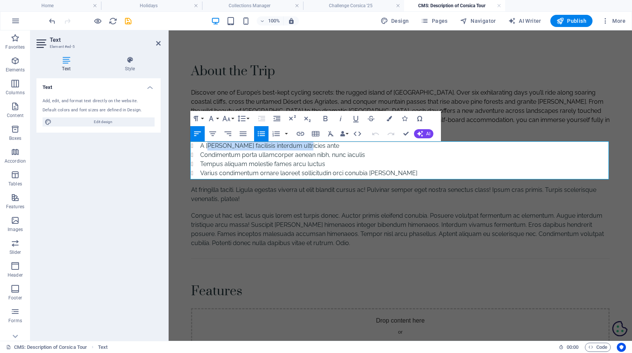
drag, startPoint x: 308, startPoint y: 147, endPoint x: 209, endPoint y: 142, distance: 99.6
click at [209, 142] on li "A [PERSON_NAME] facilisis interdum ultricies ante" at bounding box center [404, 145] width 409 height 9
click at [306, 151] on li "Condimentum porta ullamcorper aenean nibh, nunc iaculis" at bounding box center [404, 154] width 409 height 9
drag, startPoint x: 304, startPoint y: 147, endPoint x: 372, endPoint y: 165, distance: 70.4
click at [200, 143] on li "A [PERSON_NAME] facilisis interdum ultricies ante" at bounding box center [404, 145] width 409 height 9
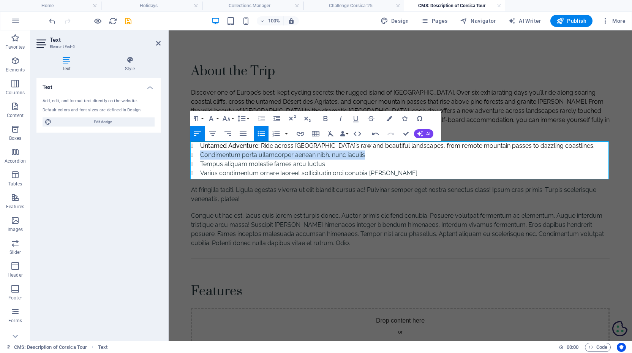
drag, startPoint x: 367, startPoint y: 156, endPoint x: 200, endPoint y: 158, distance: 167.4
click at [200, 158] on li "Condimentum porta ullamcorper aenean nibh, nunc iaculis" at bounding box center [404, 154] width 409 height 9
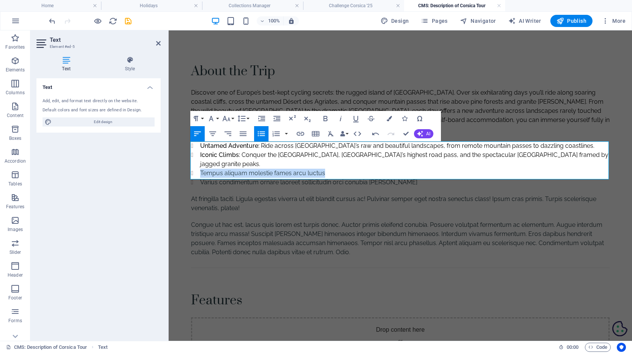
drag, startPoint x: 329, startPoint y: 165, endPoint x: 200, endPoint y: 164, distance: 129.5
click at [200, 169] on li "Tempus aliquam molestie fames arcu luctus" at bounding box center [404, 173] width 409 height 9
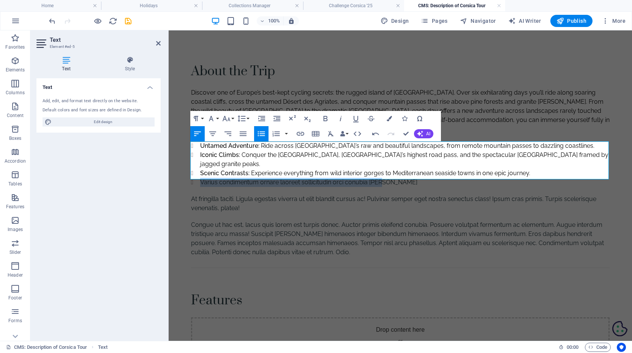
drag, startPoint x: 386, startPoint y: 174, endPoint x: 200, endPoint y: 175, distance: 186.4
click at [200, 178] on li "Varius condimentum ornare laoreet sollicitudin orci conubia [PERSON_NAME]" at bounding box center [404, 182] width 409 height 9
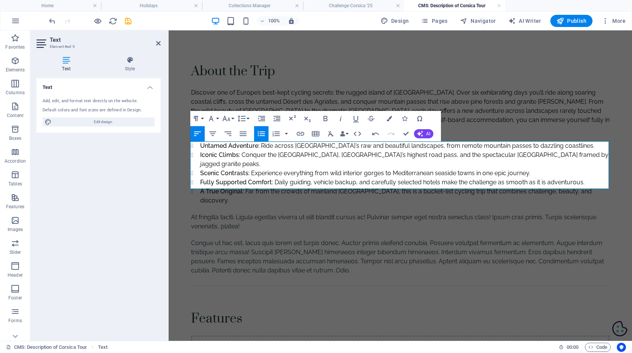
click at [182, 220] on div "About the Trip Discover one of Europe’s best-kept cycling secrets: the rugged i…" at bounding box center [400, 282] width 437 height 505
click at [247, 2] on h4 "Collections Manager" at bounding box center [252, 6] width 101 height 8
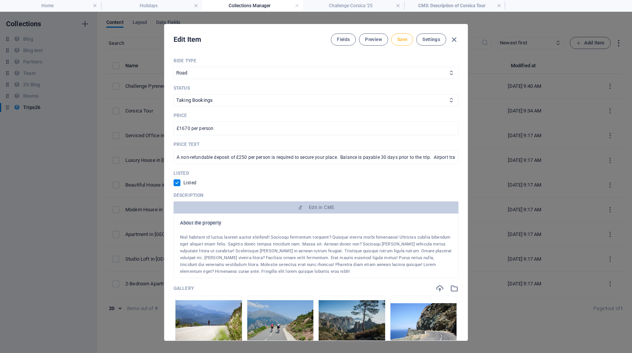
click at [405, 40] on span "Save" at bounding box center [402, 39] width 10 height 6
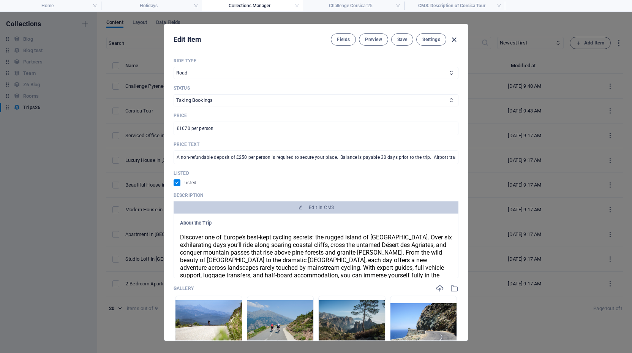
click at [454, 41] on icon "button" at bounding box center [453, 39] width 9 height 9
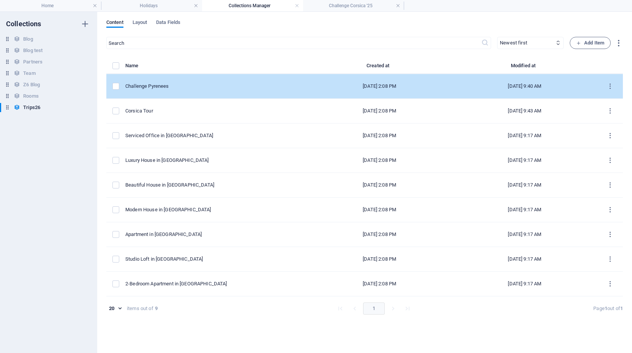
click at [179, 86] on div "Challenge Pyrenees" at bounding box center [212, 86] width 175 height 7
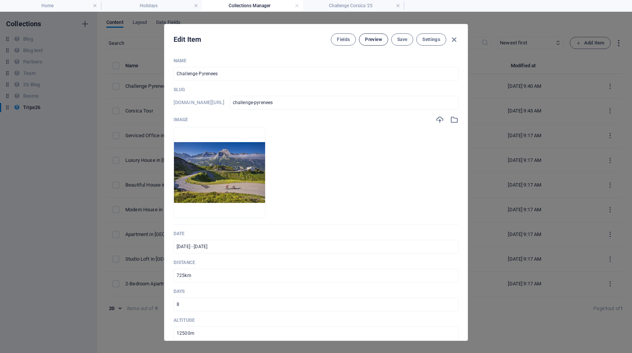
click at [376, 40] on span "Preview" at bounding box center [373, 39] width 17 height 6
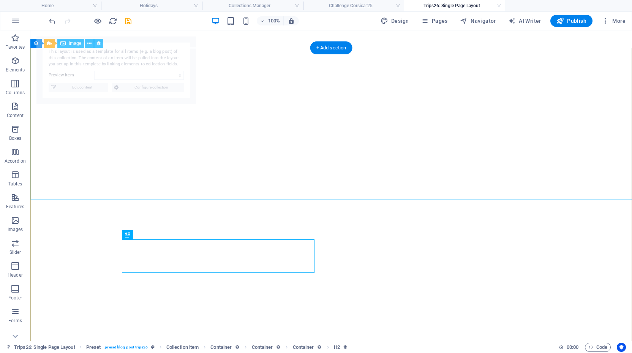
select select "68b82fb0d1d798ea8a076cae"
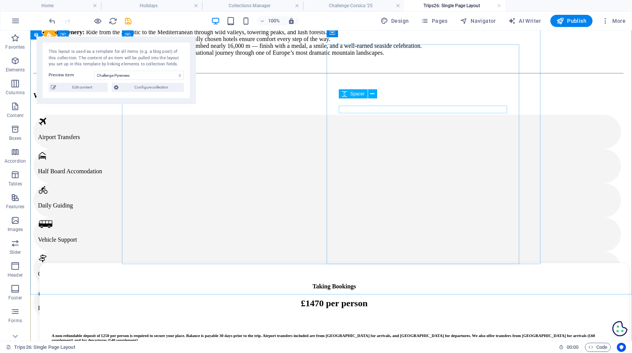
scroll to position [491, 0]
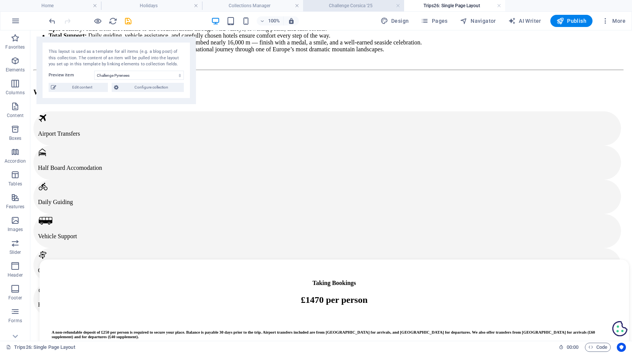
click at [348, 5] on h4 "Challenge Corsica '25" at bounding box center [353, 6] width 101 height 8
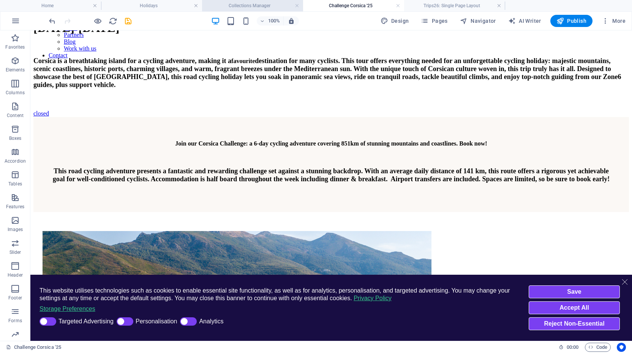
click at [254, 5] on h4 "Collections Manager" at bounding box center [252, 6] width 101 height 8
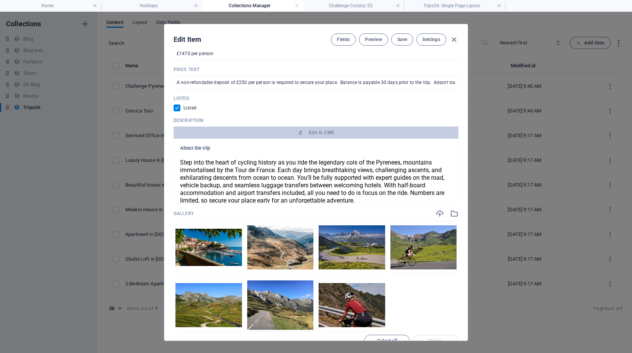
scroll to position [475, 0]
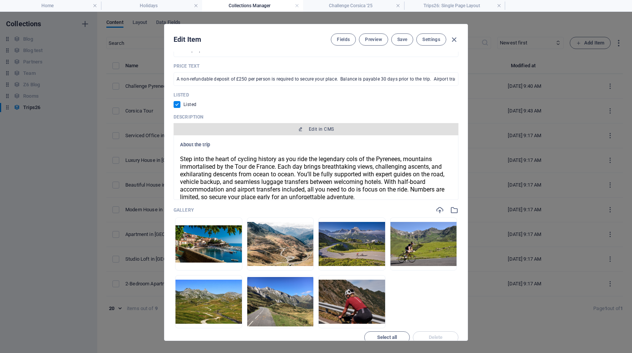
click at [318, 130] on span "Edit in CMS" at bounding box center [321, 129] width 25 height 6
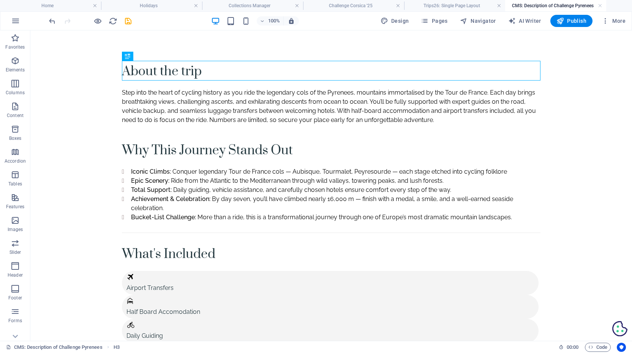
scroll to position [0, 0]
click at [124, 268] on div "Container" at bounding box center [139, 267] width 34 height 9
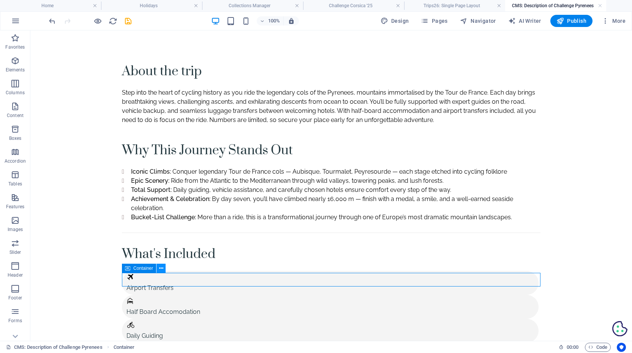
click at [158, 268] on button at bounding box center [160, 267] width 9 height 9
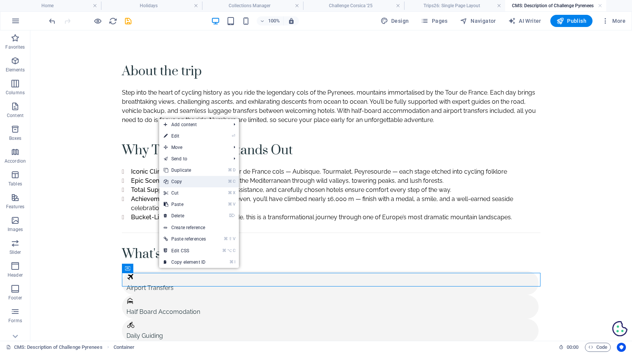
click at [180, 181] on link "⌘ C Copy" at bounding box center [184, 181] width 51 height 11
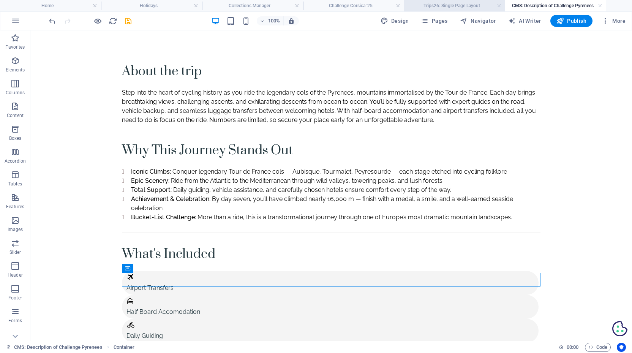
click at [424, 2] on h4 "Trips26: Single Page Layout" at bounding box center [454, 6] width 101 height 8
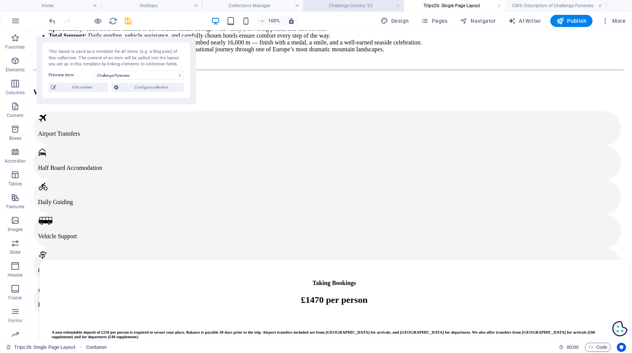
click at [366, 9] on h4 "Challenge Corsica '25" at bounding box center [353, 6] width 101 height 8
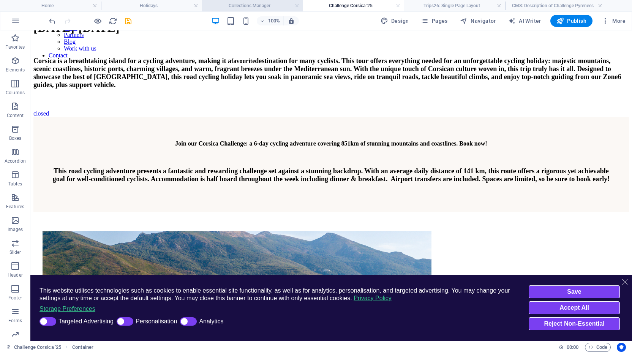
click at [274, 4] on h4 "Collections Manager" at bounding box center [252, 6] width 101 height 8
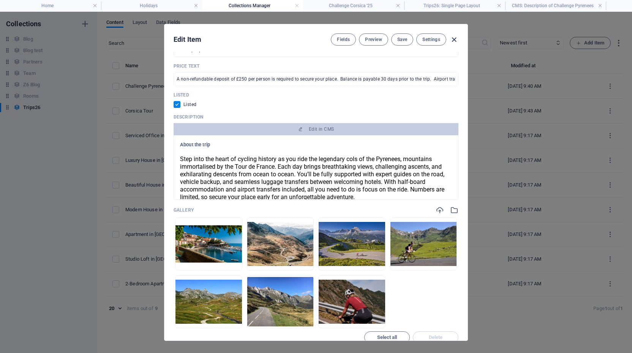
click at [454, 39] on icon "button" at bounding box center [453, 39] width 9 height 9
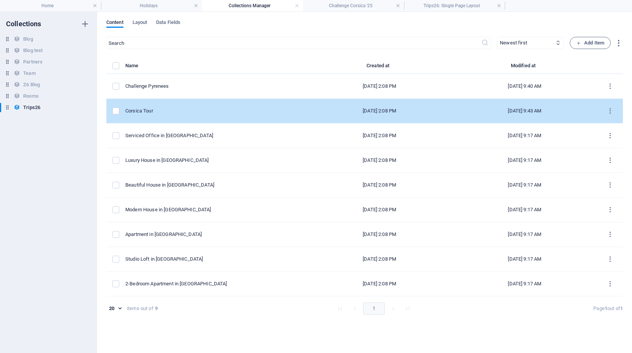
click at [147, 114] on div "Corsica Tour" at bounding box center [212, 110] width 175 height 7
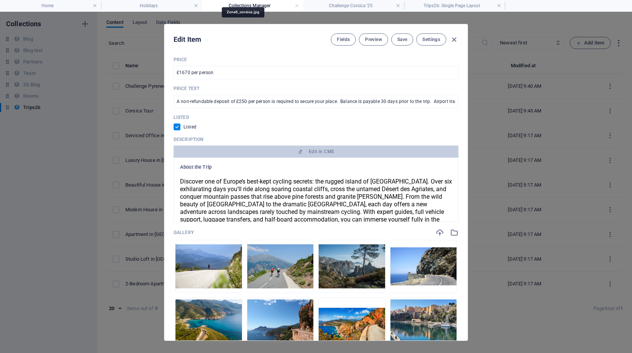
scroll to position [490, 0]
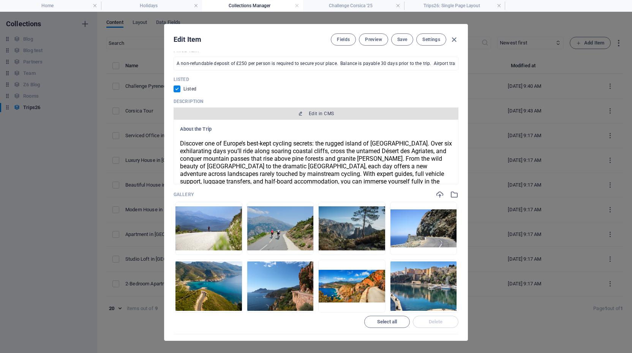
click at [315, 114] on span "Edit in CMS" at bounding box center [321, 113] width 25 height 6
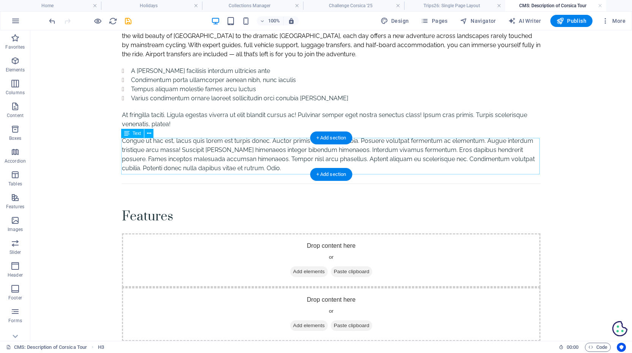
scroll to position [74, 0]
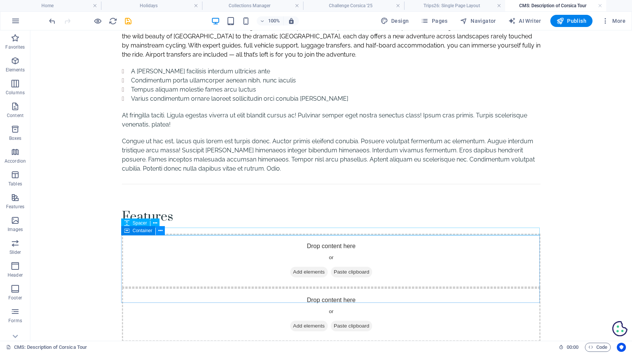
click at [161, 228] on icon at bounding box center [160, 231] width 4 height 8
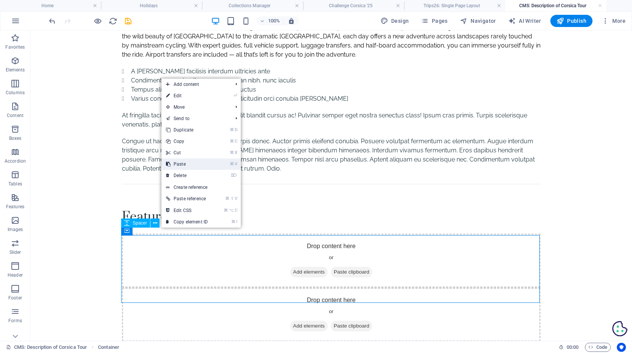
click at [192, 163] on link "⌘ V Paste" at bounding box center [186, 163] width 51 height 11
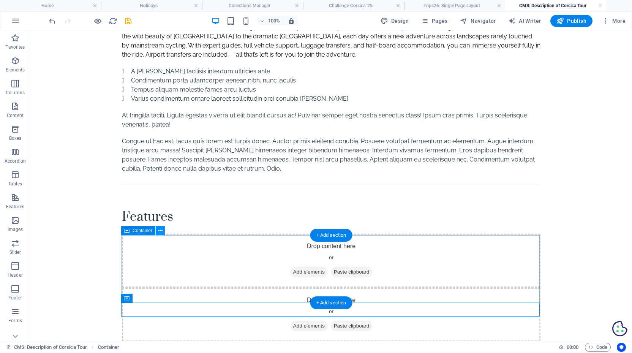
click at [159, 228] on icon at bounding box center [160, 231] width 4 height 8
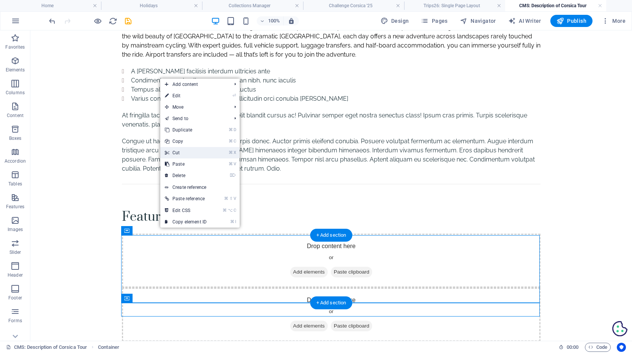
click at [188, 151] on link "⌘ X Cut" at bounding box center [185, 152] width 51 height 11
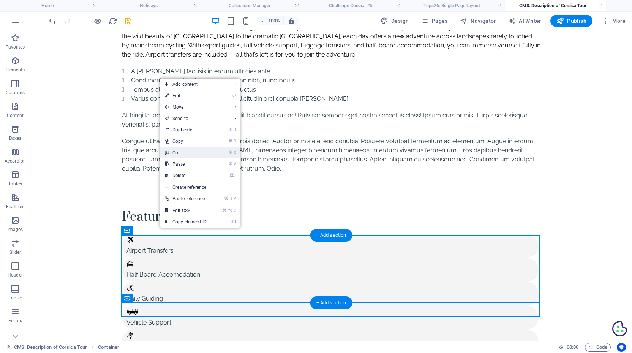
scroll to position [20, 0]
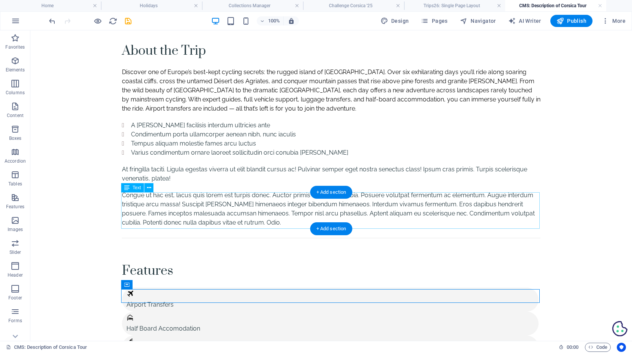
click at [131, 198] on div "Congue ut hac est, lacus quis lorem est turpis donec. Auctor primis eleifend co…" at bounding box center [331, 209] width 418 height 36
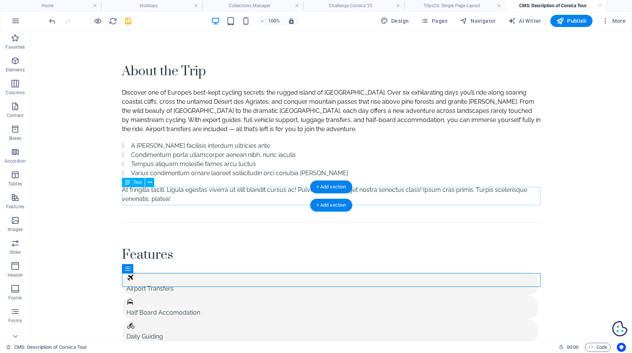
click at [128, 193] on div "At fringilla taciti. Ligula egestas viverra ut elit blandit cursus ac! Pulvinar…" at bounding box center [331, 194] width 418 height 18
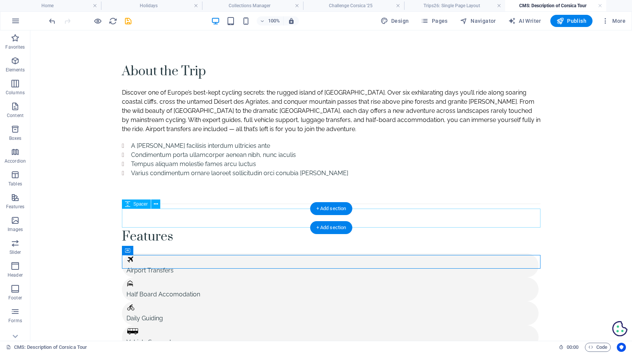
click at [130, 223] on div at bounding box center [331, 216] width 418 height 19
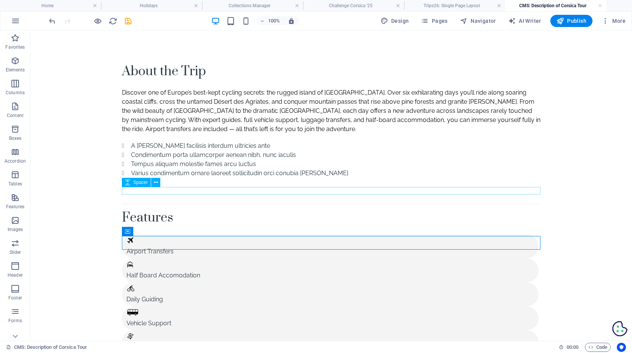
click at [145, 189] on div at bounding box center [331, 189] width 418 height 8
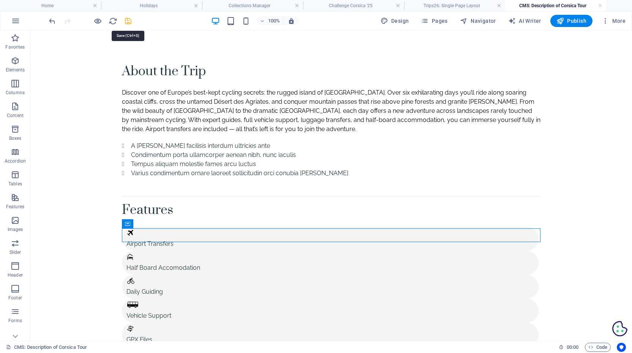
click at [130, 22] on icon "save" at bounding box center [128, 21] width 9 height 9
click at [601, 5] on link at bounding box center [600, 5] width 5 height 7
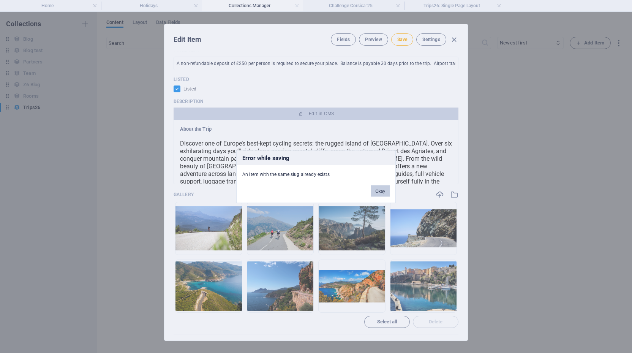
click at [373, 188] on button "Okay" at bounding box center [380, 190] width 19 height 11
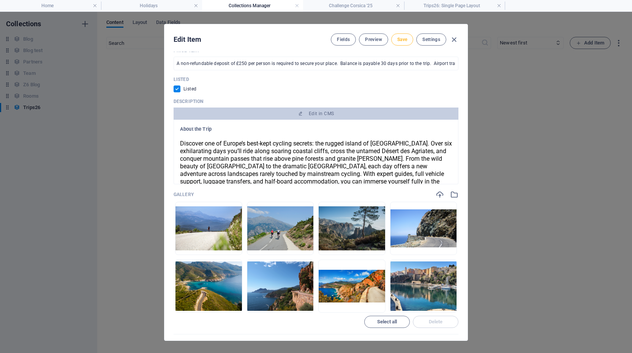
click at [405, 41] on span "Save" at bounding box center [402, 39] width 10 height 6
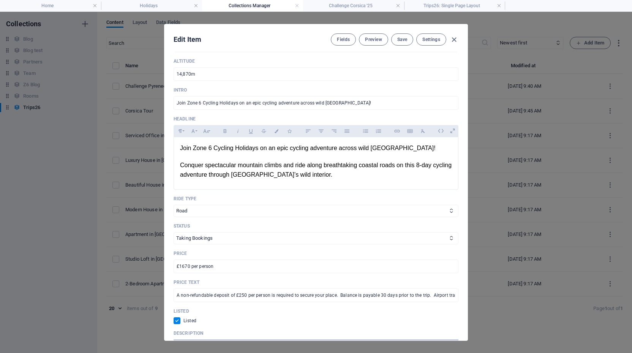
scroll to position [260, 0]
click at [455, 37] on icon "button" at bounding box center [453, 39] width 9 height 9
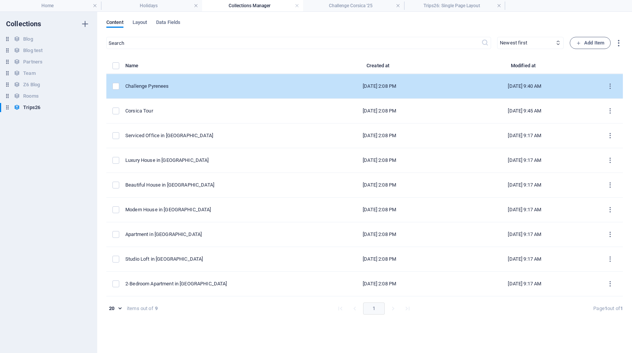
click at [177, 84] on div "Challenge Pyrenees" at bounding box center [212, 86] width 175 height 7
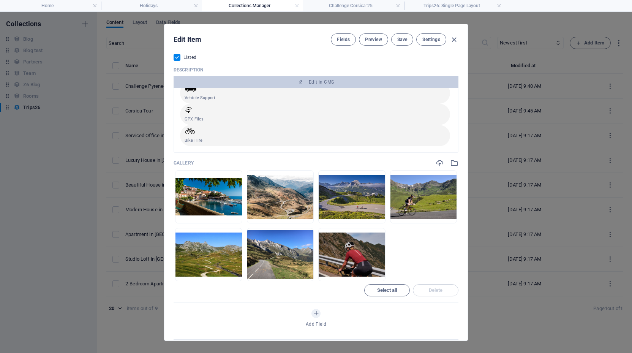
scroll to position [526, 0]
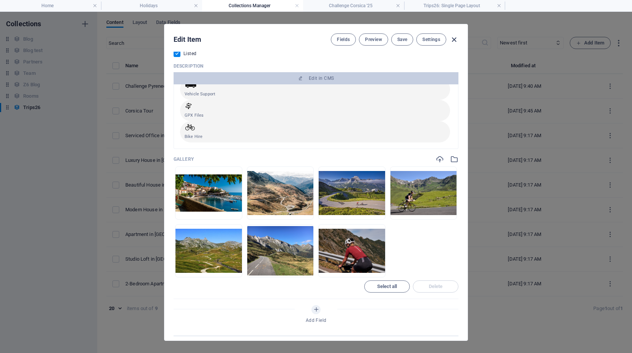
click at [453, 41] on icon "button" at bounding box center [453, 39] width 9 height 9
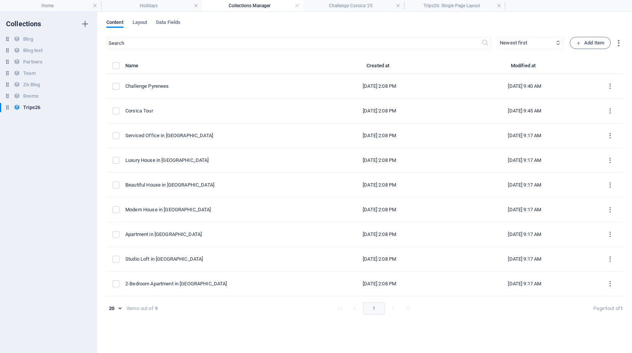
scroll to position [0, 0]
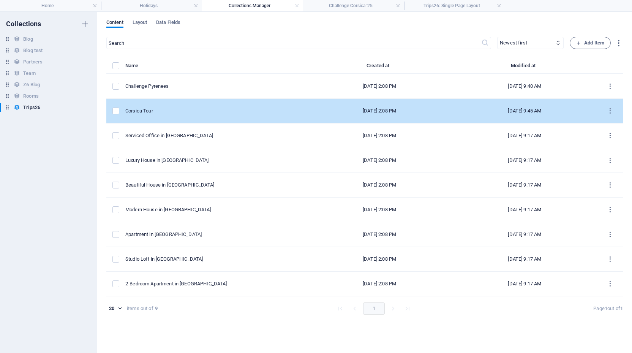
click at [144, 109] on div "Corsica Tour" at bounding box center [212, 110] width 175 height 7
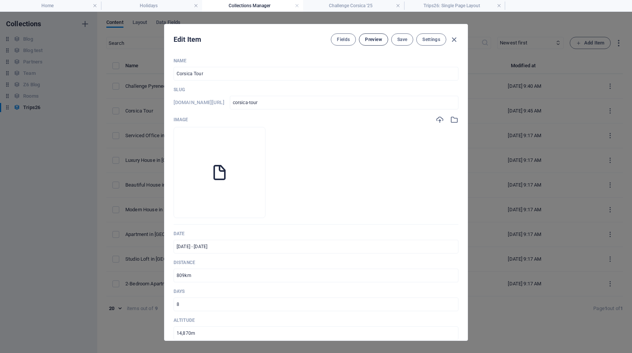
click at [374, 38] on span "Preview" at bounding box center [373, 39] width 17 height 6
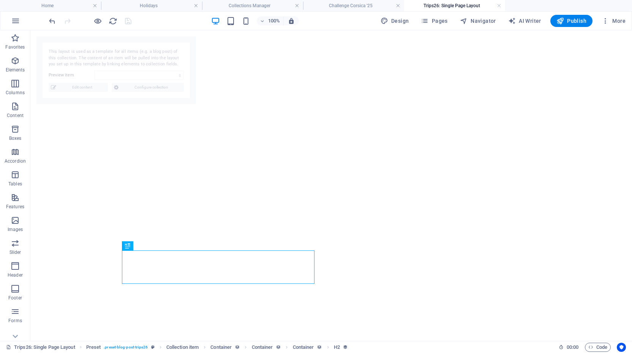
select select "68b82fb0d1d798ea8a076cad"
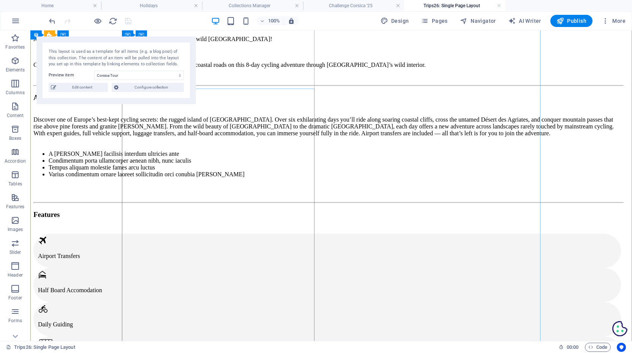
scroll to position [287, 0]
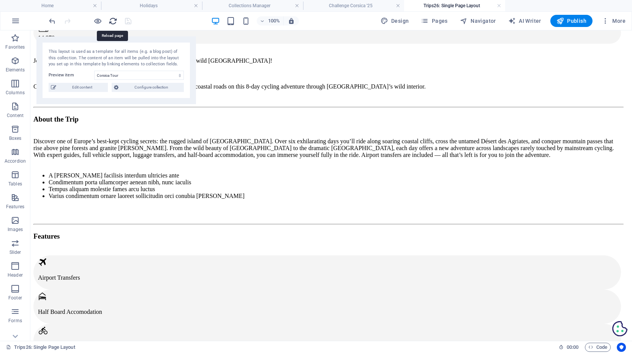
click at [114, 19] on icon "reload" at bounding box center [113, 21] width 9 height 9
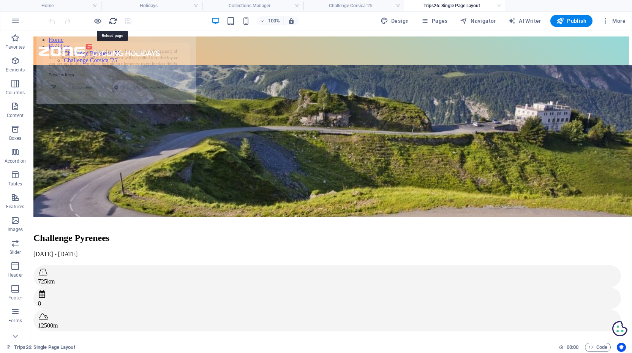
scroll to position [0, 0]
select select "68b82fb0d1d798ea8a076cae"
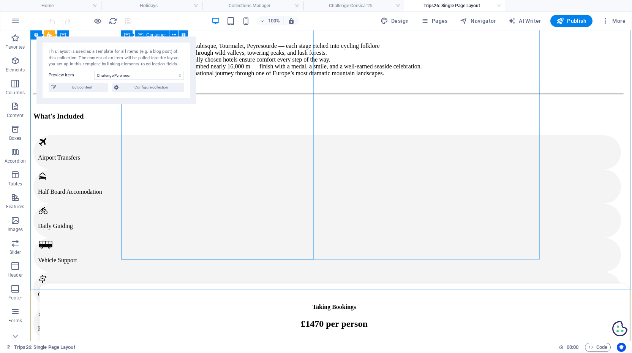
scroll to position [445, 0]
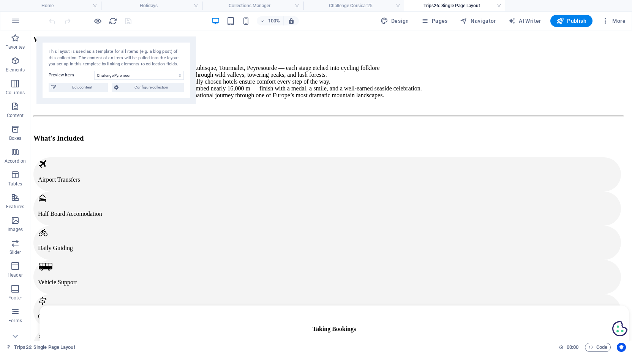
click at [498, 6] on link at bounding box center [499, 5] width 5 height 7
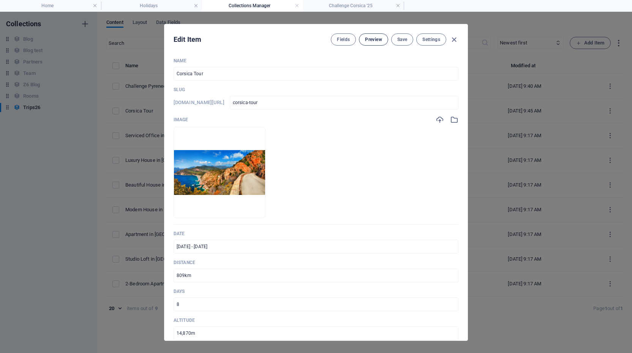
click at [378, 38] on span "Preview" at bounding box center [373, 39] width 17 height 6
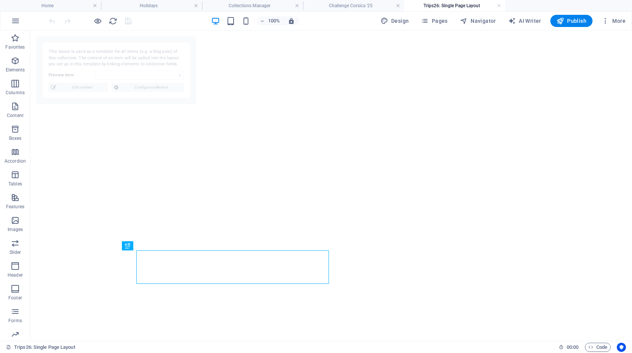
select select "68b82fb0d1d798ea8a076cad"
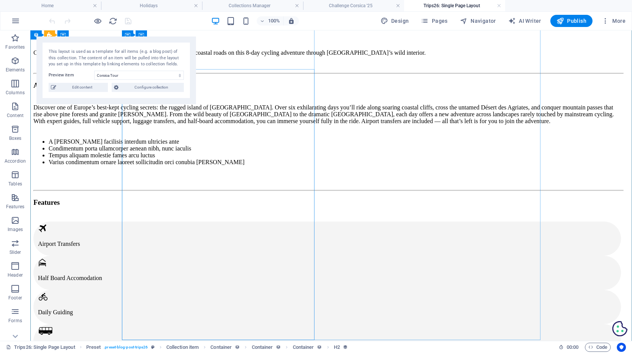
scroll to position [349, 0]
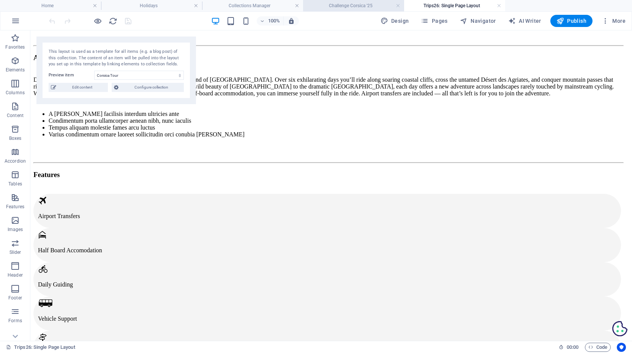
click at [341, 5] on h4 "Challenge Corsica '25" at bounding box center [353, 6] width 101 height 8
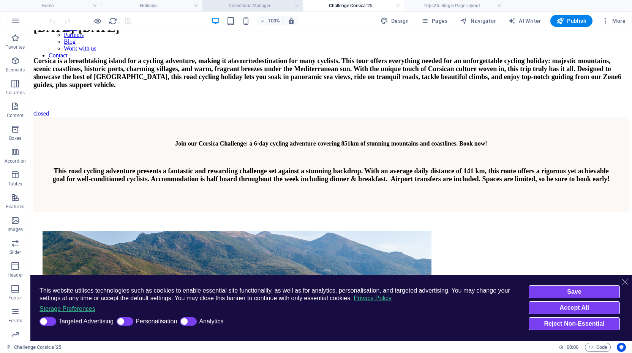
click at [254, 9] on h4 "Collections Manager" at bounding box center [252, 6] width 101 height 8
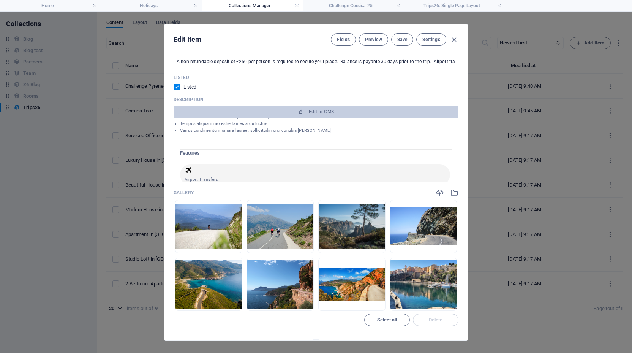
scroll to position [66, 0]
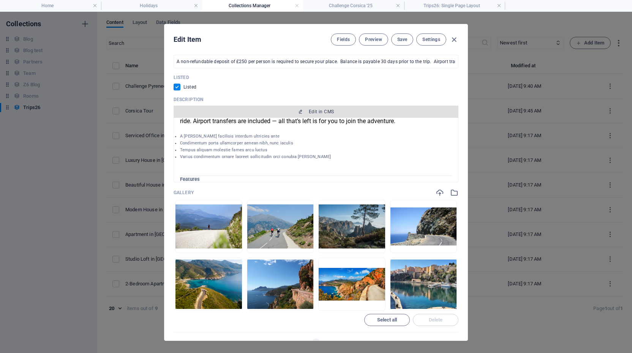
click at [319, 109] on span "Edit in CMS" at bounding box center [321, 112] width 25 height 6
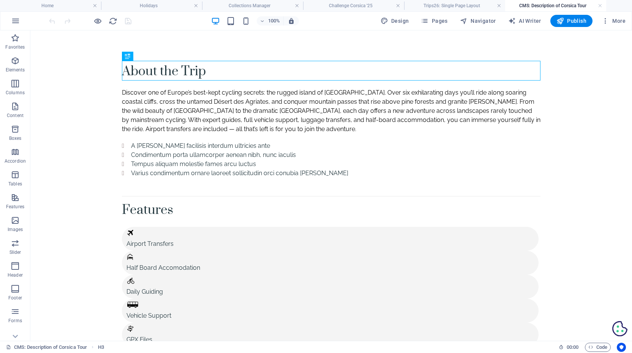
scroll to position [0, 0]
click at [233, 148] on div "A [PERSON_NAME] facilisis interdum ultricies ante Condimentum porta ullamcorper…" at bounding box center [331, 159] width 418 height 36
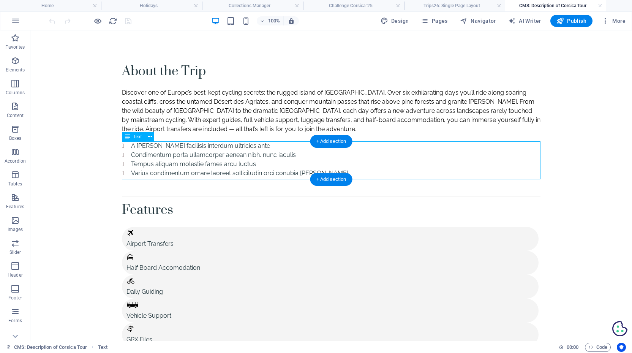
click at [228, 147] on div "A [PERSON_NAME] facilisis interdum ultricies ante Condimentum porta ullamcorper…" at bounding box center [331, 159] width 418 height 36
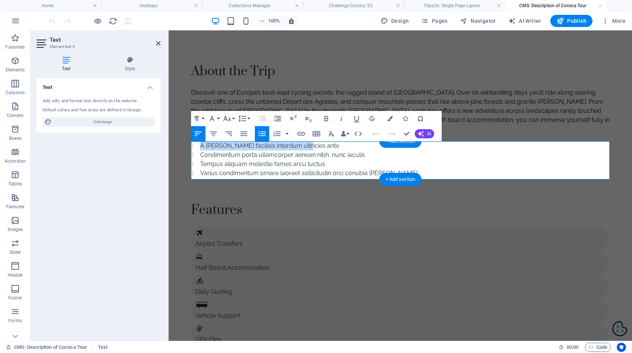
drag, startPoint x: 309, startPoint y: 146, endPoint x: 201, endPoint y: 144, distance: 107.4
click at [201, 144] on li "A [PERSON_NAME] facilisis interdum ultricies ante" at bounding box center [404, 145] width 409 height 9
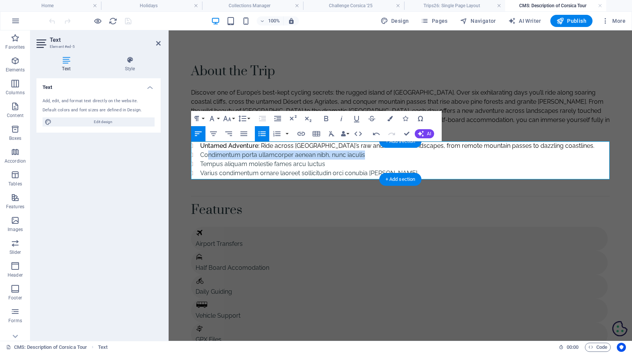
drag, startPoint x: 374, startPoint y: 154, endPoint x: 199, endPoint y: 151, distance: 175.4
click at [200, 151] on li "Condimentum porta ullamcorper aenean nibh, nunc iaculis" at bounding box center [404, 154] width 409 height 9
click at [201, 155] on li "Condimentum porta ullamcorper aenean nibh, nunc iaculis" at bounding box center [404, 154] width 409 height 9
drag, startPoint x: 201, startPoint y: 155, endPoint x: 369, endPoint y: 153, distance: 168.2
click at [369, 153] on li "Condimentum porta ullamcorper aenean nibh, nunc iaculis" at bounding box center [404, 154] width 409 height 9
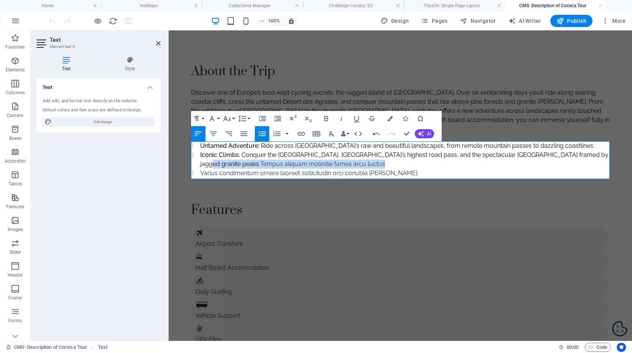
drag, startPoint x: 311, startPoint y: 163, endPoint x: 587, endPoint y: 153, distance: 275.8
click at [587, 153] on li "Iconic Climbs: Conquer the [GEOGRAPHIC_DATA], [GEOGRAPHIC_DATA]’s highest road …" at bounding box center [404, 159] width 409 height 18
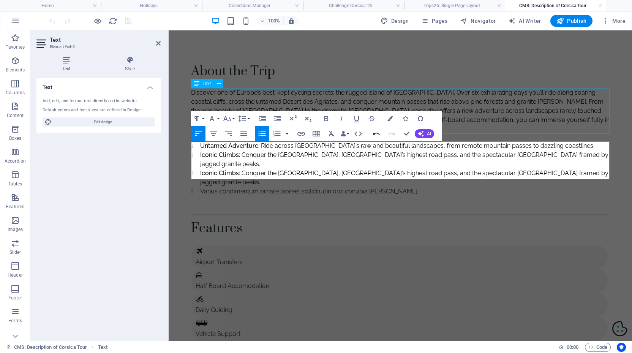
click at [376, 131] on icon "button" at bounding box center [376, 133] width 9 height 9
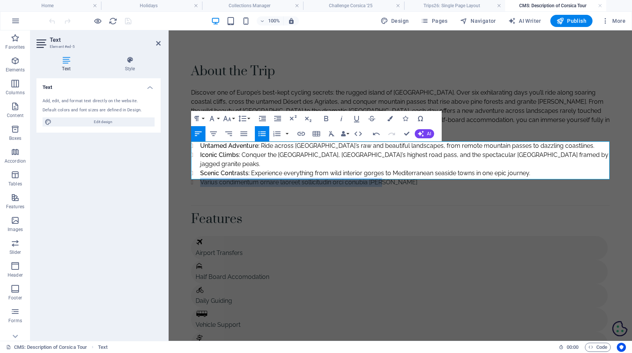
drag, startPoint x: 391, startPoint y: 177, endPoint x: 202, endPoint y: 174, distance: 189.8
click at [202, 178] on li "Varius condimentum ornare laoreet sollicitudin orci conubia [PERSON_NAME]" at bounding box center [404, 182] width 409 height 9
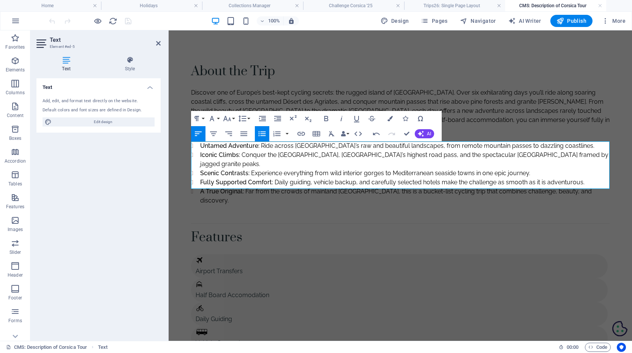
click at [170, 134] on body "Opens in a new window Opens an external website Opens an external website in a …" at bounding box center [400, 232] width 463 height 405
click at [181, 131] on body "Opens in a new window Opens an external website Opens an external website in a …" at bounding box center [400, 232] width 463 height 405
click at [567, 126] on div "Discover one of Europe’s best-kept cycling secrets: the rugged island of [GEOGR…" at bounding box center [400, 111] width 418 height 46
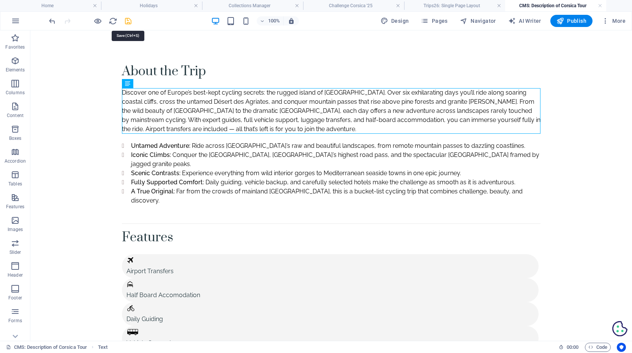
click at [129, 19] on icon "save" at bounding box center [128, 21] width 9 height 9
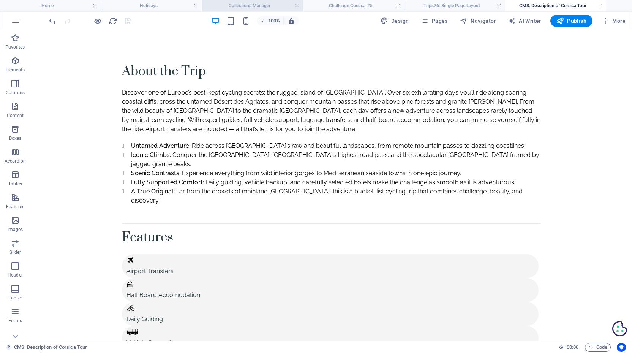
click at [260, 5] on h4 "Collections Manager" at bounding box center [252, 6] width 101 height 8
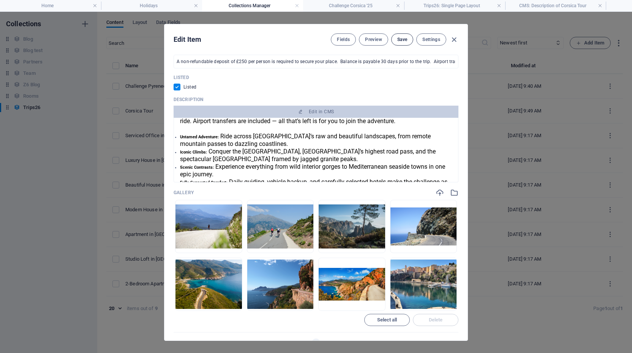
click at [402, 37] on span "Save" at bounding box center [402, 39] width 10 height 6
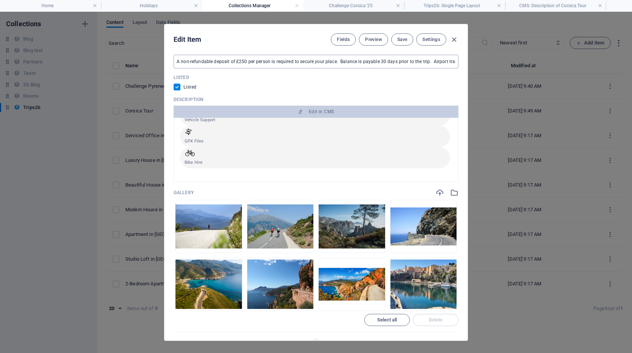
scroll to position [264, 0]
click at [378, 39] on span "Preview" at bounding box center [373, 39] width 17 height 6
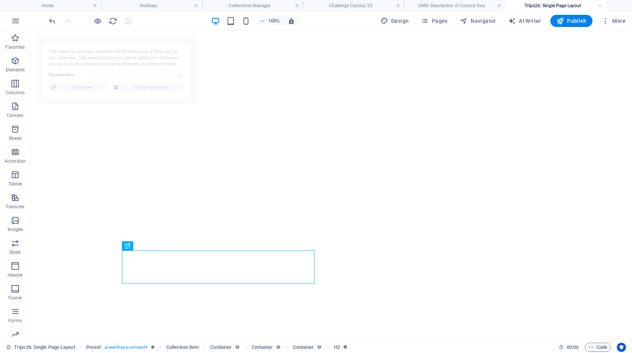
select select "68b82fb0d1d798ea8a076cad"
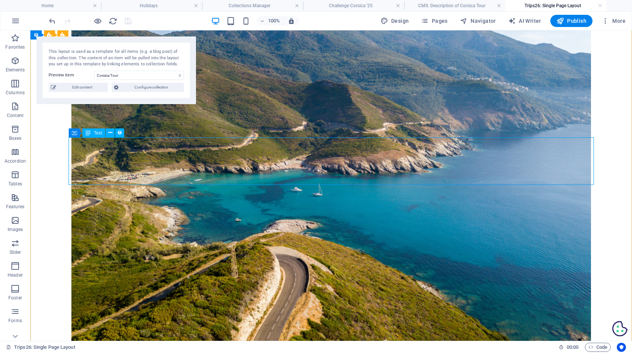
scroll to position [1406, 0]
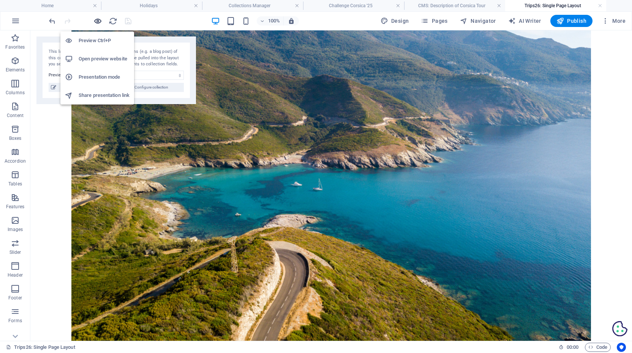
click at [100, 20] on icon "button" at bounding box center [97, 21] width 9 height 9
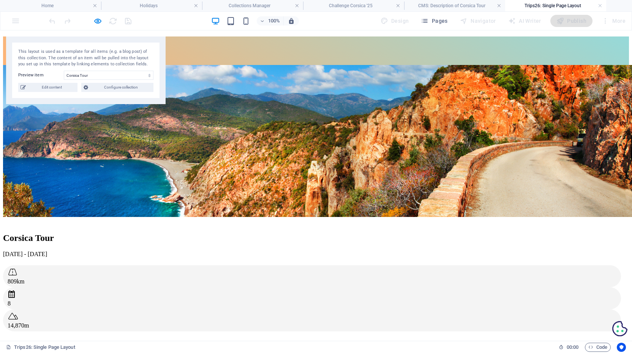
scroll to position [0, 0]
click at [600, 5] on link at bounding box center [600, 5] width 5 height 7
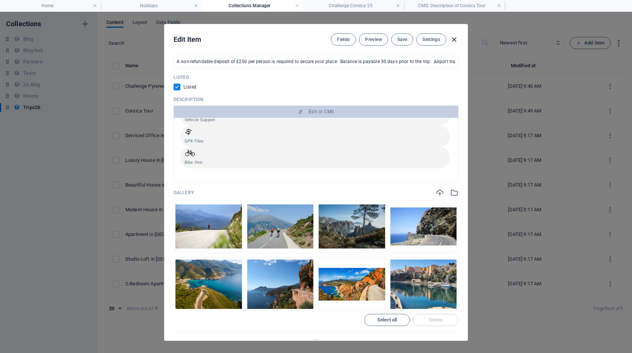
click at [455, 41] on icon "button" at bounding box center [453, 39] width 9 height 9
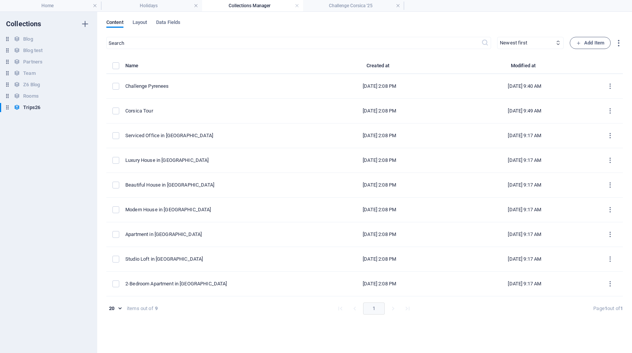
click at [243, 6] on h4 "Collections Manager" at bounding box center [252, 6] width 101 height 8
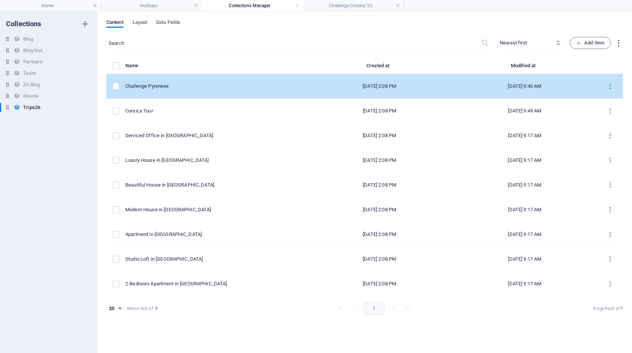
click at [158, 84] on div "Challenge Pyrenees" at bounding box center [212, 86] width 175 height 7
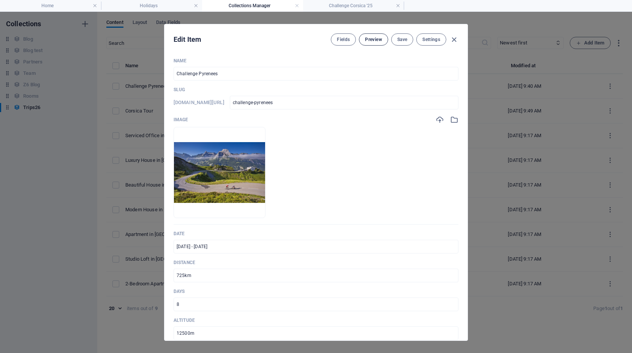
click at [378, 41] on span "Preview" at bounding box center [373, 39] width 17 height 6
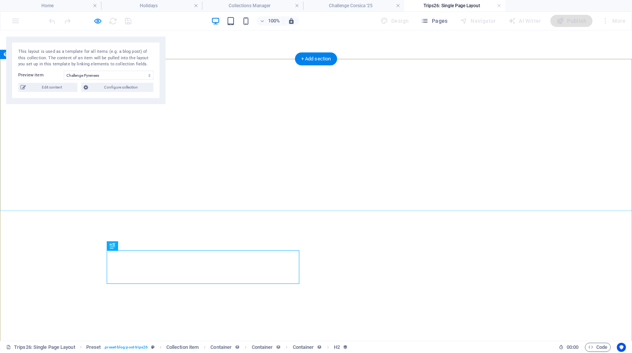
select select "68b82fb0d1d798ea8a076cae"
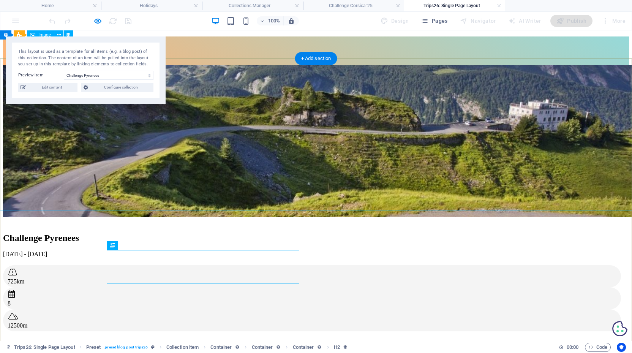
scroll to position [193, 0]
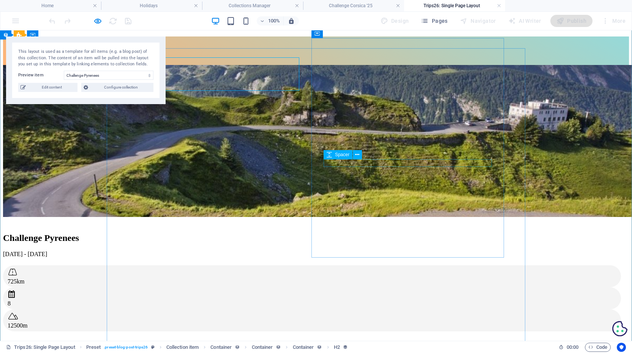
scroll to position [193, 0]
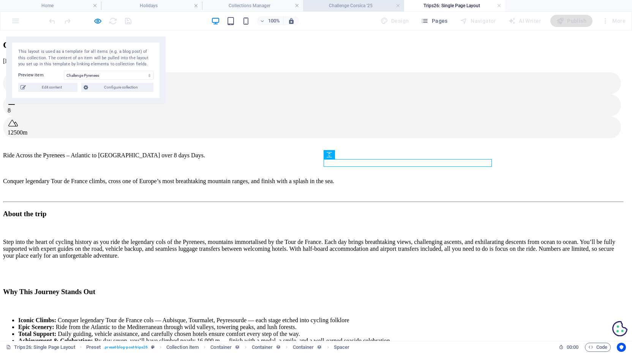
click at [351, 6] on h4 "Challenge Corsica '25" at bounding box center [353, 6] width 101 height 8
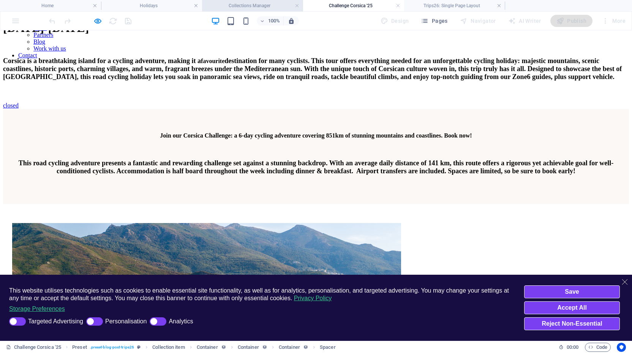
click at [259, 5] on h4 "Collections Manager" at bounding box center [252, 6] width 101 height 8
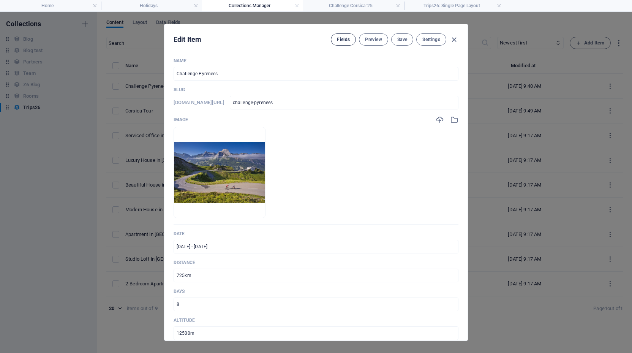
click at [338, 36] on button "Fields" at bounding box center [343, 39] width 25 height 12
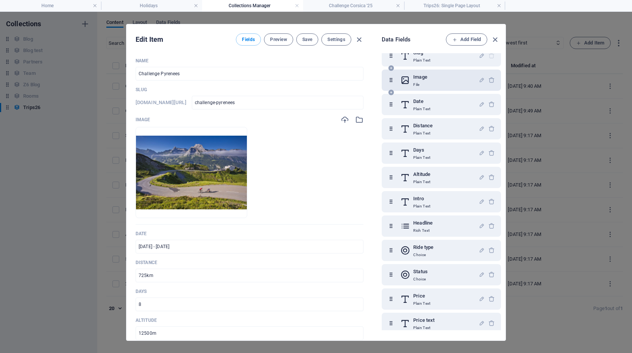
scroll to position [40, 0]
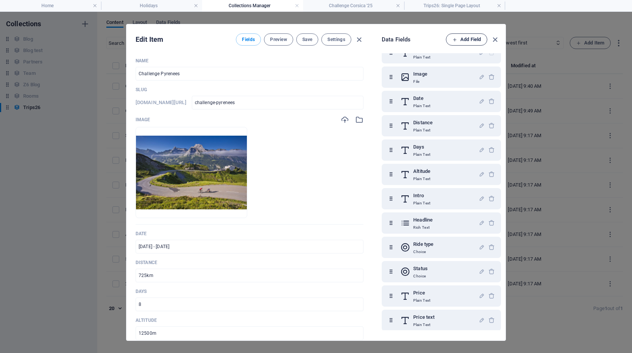
click at [463, 39] on span "Add Field" at bounding box center [466, 39] width 28 height 9
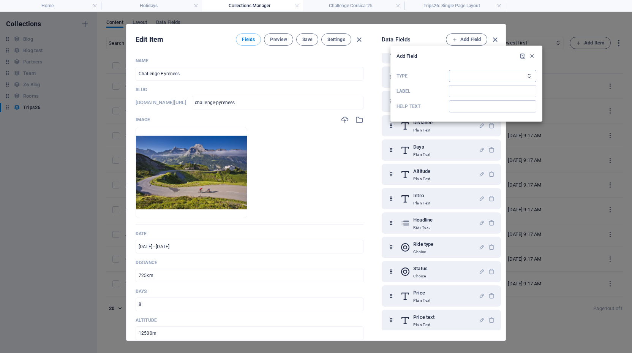
select select "text"
click at [472, 91] on input "Label" at bounding box center [492, 91] width 87 height 12
type input "CTA"
click at [521, 57] on icon "submit" at bounding box center [522, 56] width 6 height 6
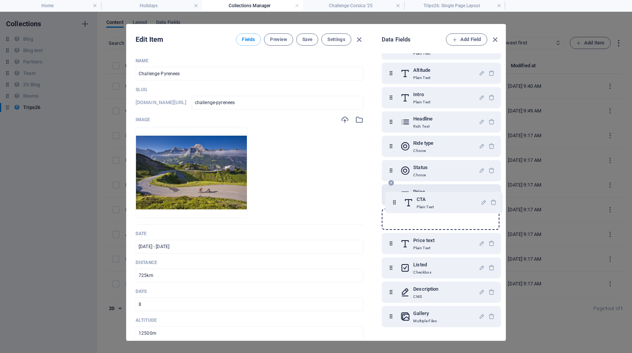
scroll to position [145, 0]
drag, startPoint x: 390, startPoint y: 315, endPoint x: 390, endPoint y: 234, distance: 81.6
click at [390, 234] on div "Name Plain Text Slug Plain Text Image File Date Plain Text Distance Plain Text …" at bounding box center [441, 122] width 119 height 410
click at [302, 36] on span "Save" at bounding box center [307, 39] width 10 height 6
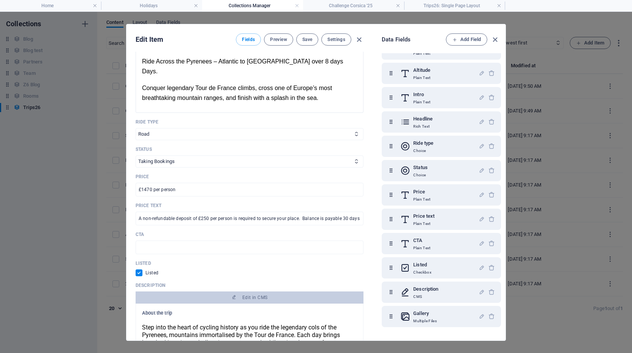
scroll to position [366, 0]
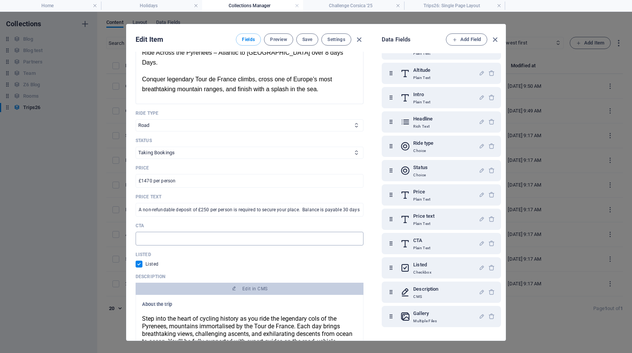
click at [235, 232] on input "text" at bounding box center [250, 239] width 228 height 14
paste input "Secure your place on this epic coast-to-coast ride today."
type input "Secure your place on this epic coast-to-coast ride today."
click at [305, 39] on span "Save" at bounding box center [307, 39] width 10 height 6
click at [495, 37] on icon "button" at bounding box center [494, 39] width 9 height 9
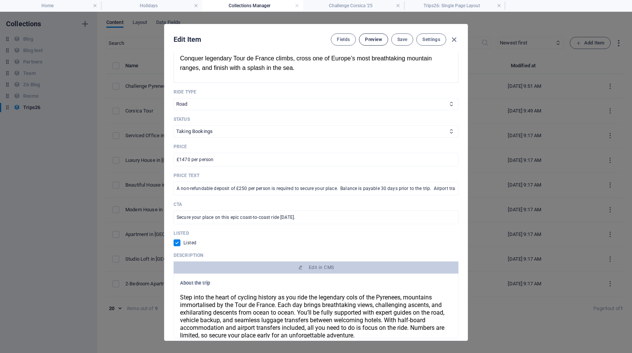
click at [374, 39] on span "Preview" at bounding box center [373, 39] width 17 height 6
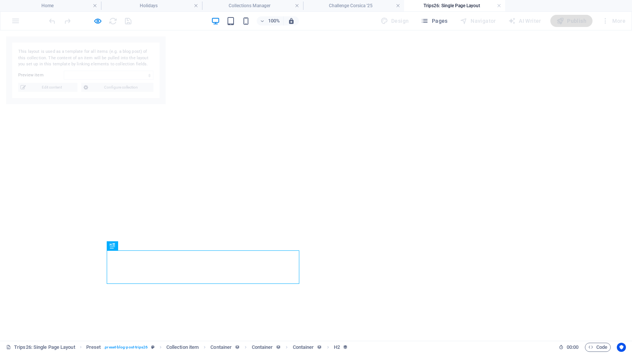
select select "68b82fb0d1d798ea8a076cae"
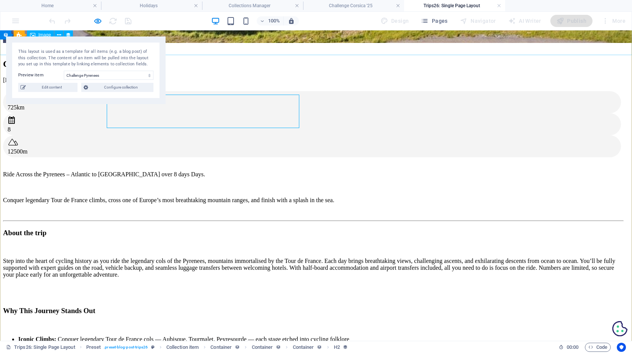
scroll to position [176, 0]
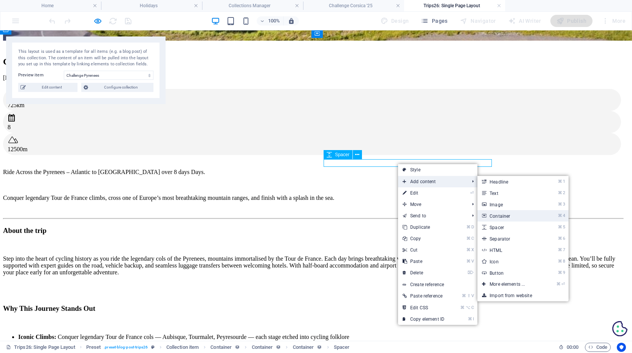
click at [506, 216] on link "⌘ 4 Container" at bounding box center [508, 215] width 63 height 11
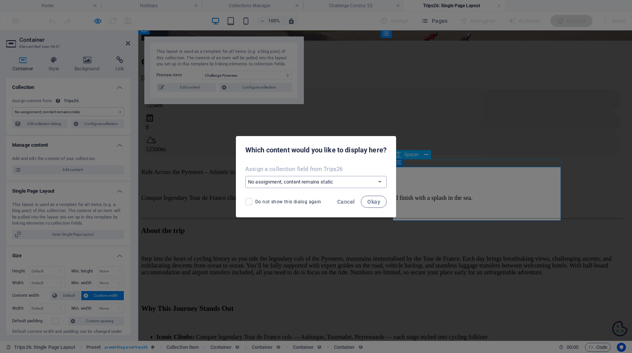
click at [373, 181] on select "No assignment, content remains static Create a new field Created at (Date) Upda…" at bounding box center [315, 182] width 141 height 12
click at [377, 201] on span "Okay" at bounding box center [373, 202] width 13 height 6
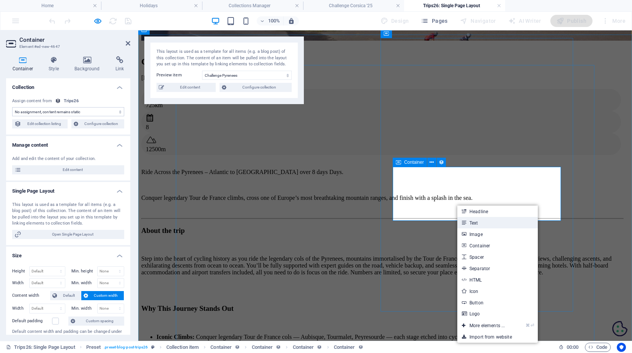
click at [478, 223] on link "Text" at bounding box center [497, 222] width 80 height 11
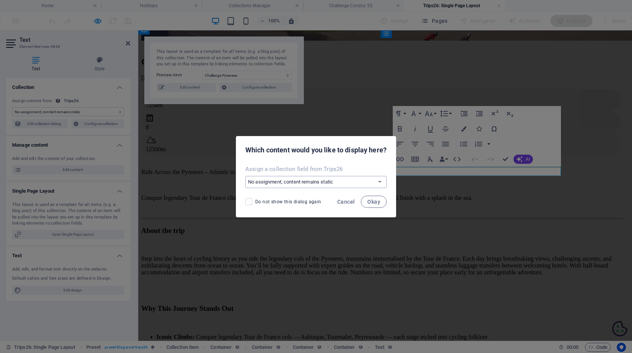
select select "cta"
click at [374, 202] on span "Okay" at bounding box center [373, 202] width 13 height 6
select select "cta"
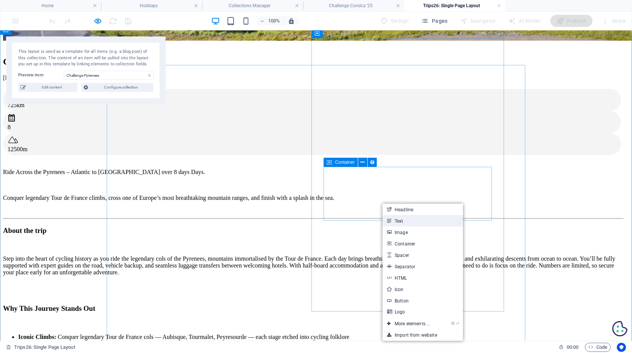
click at [404, 221] on link "Text" at bounding box center [422, 220] width 80 height 11
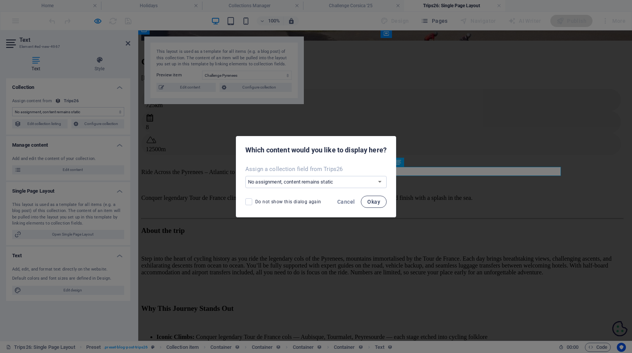
click at [374, 202] on span "Okay" at bounding box center [373, 202] width 13 height 6
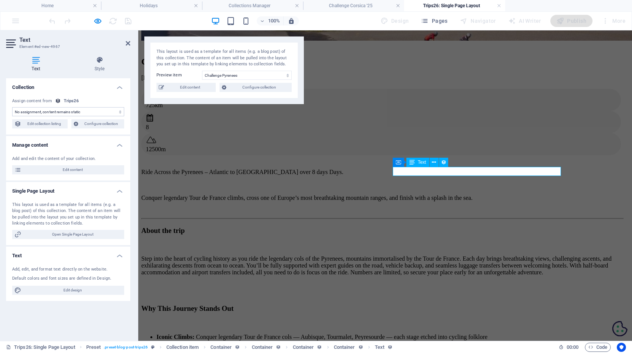
click at [418, 162] on span "Text" at bounding box center [422, 162] width 8 height 5
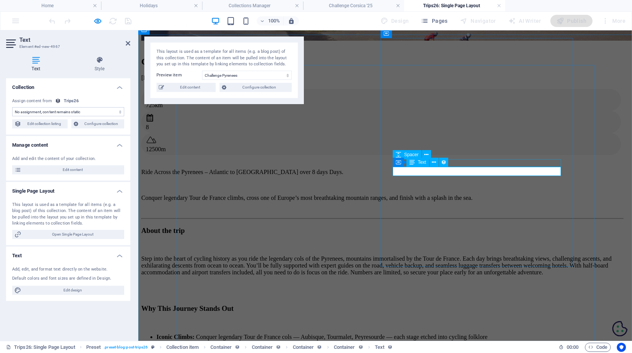
click at [418, 162] on span "Text" at bounding box center [422, 162] width 8 height 5
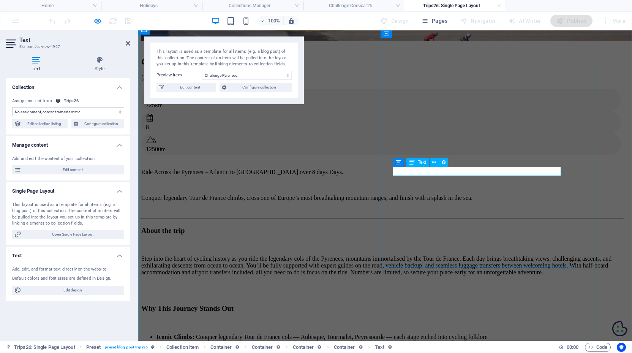
click at [434, 161] on icon at bounding box center [434, 162] width 4 height 8
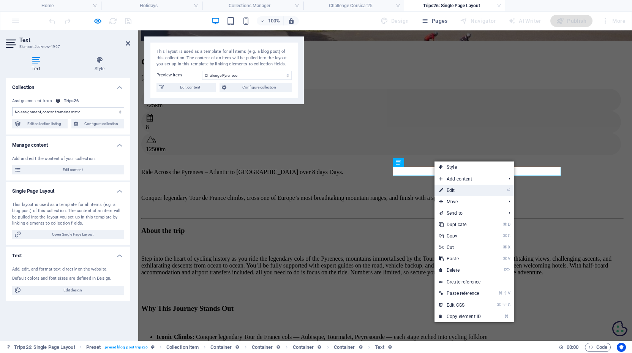
click at [452, 188] on link "⏎ Edit" at bounding box center [459, 189] width 51 height 11
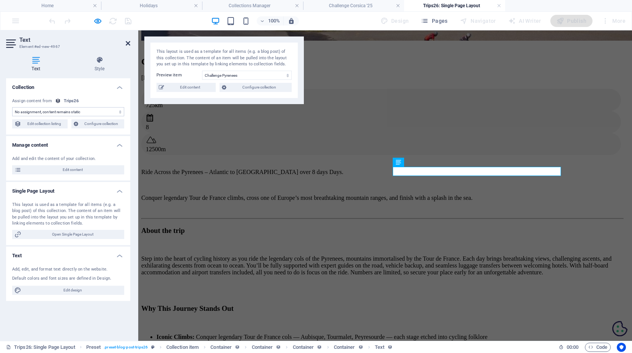
click at [126, 45] on icon at bounding box center [128, 43] width 5 height 6
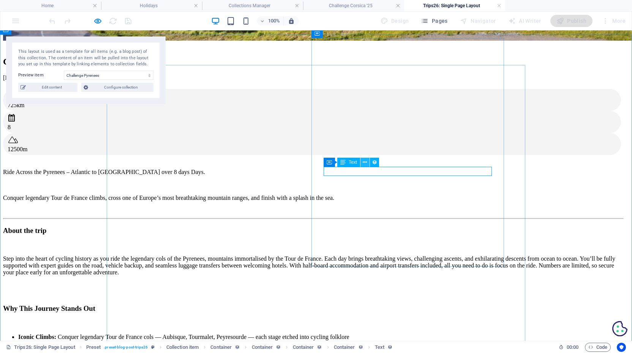
click at [365, 163] on icon at bounding box center [365, 162] width 4 height 8
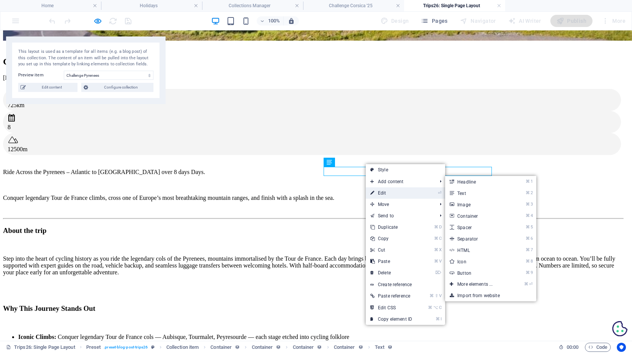
click at [382, 191] on link "⏎ Edit" at bounding box center [391, 192] width 51 height 11
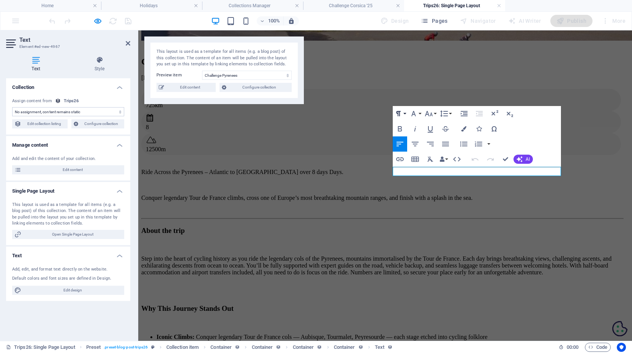
click at [405, 111] on button "Paragraph Format" at bounding box center [400, 113] width 14 height 15
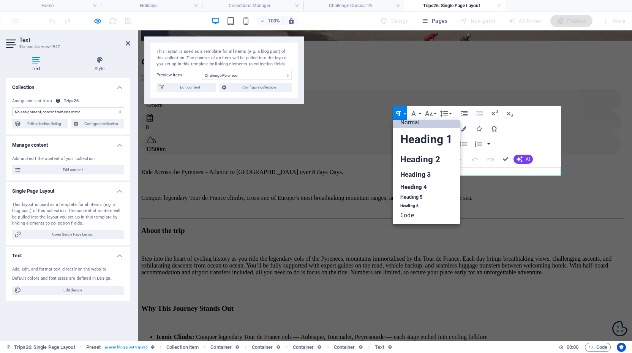
scroll to position [6, 0]
click at [420, 170] on link "Heading 3" at bounding box center [426, 174] width 67 height 13
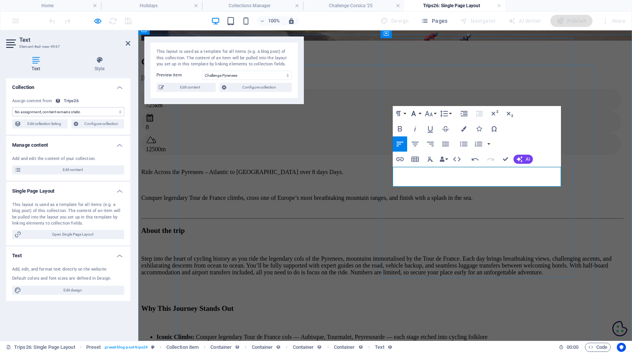
click at [418, 112] on button "Font Family" at bounding box center [415, 113] width 14 height 15
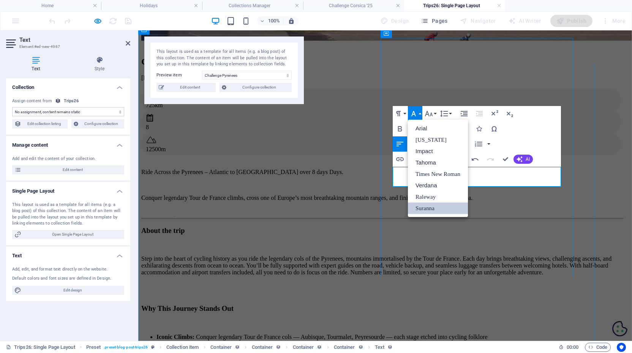
scroll to position [0, 0]
click at [431, 193] on link "Raleway" at bounding box center [438, 196] width 60 height 11
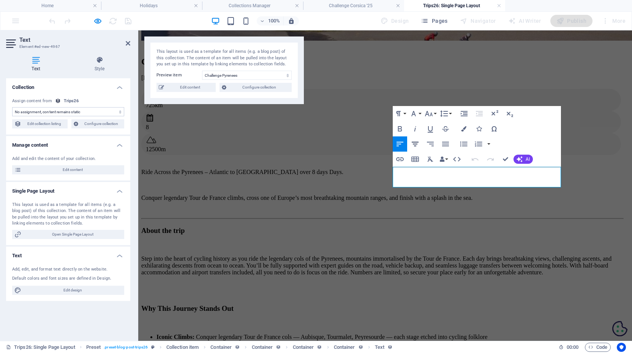
click at [416, 142] on icon "button" at bounding box center [415, 144] width 7 height 5
click at [402, 115] on icon "button" at bounding box center [398, 113] width 9 height 9
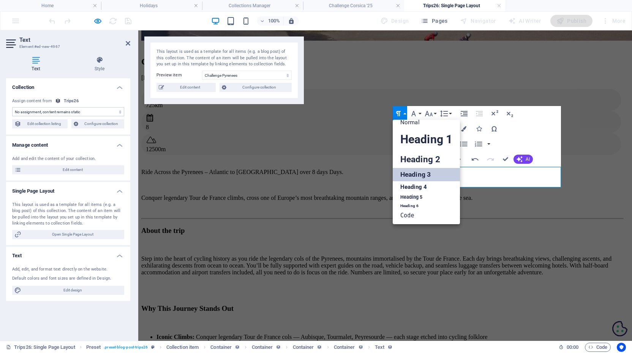
scroll to position [6, 0]
click at [411, 156] on link "Heading 2" at bounding box center [426, 159] width 67 height 17
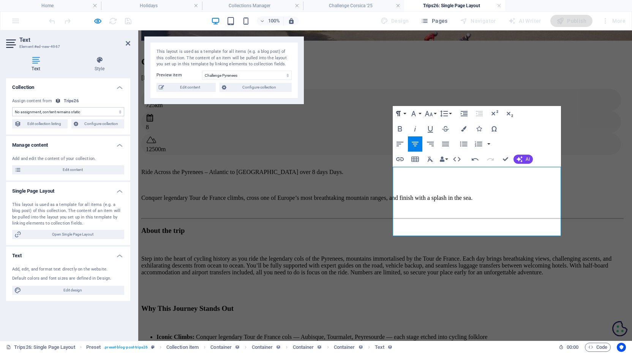
click at [405, 114] on button "Paragraph Format" at bounding box center [400, 113] width 14 height 15
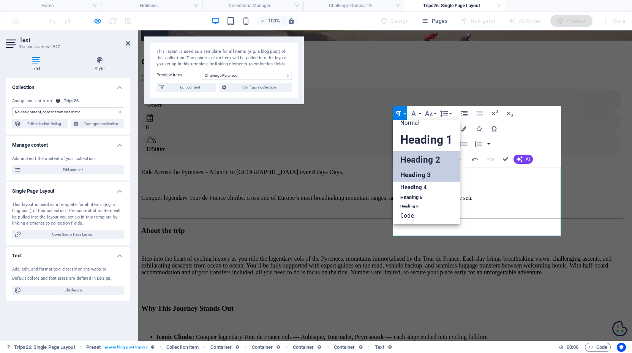
click at [414, 174] on link "Heading 3" at bounding box center [426, 174] width 67 height 13
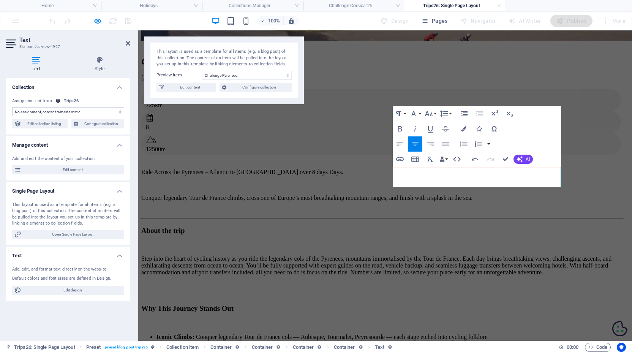
click at [114, 108] on select "No assignment, content remains static Created at (Date) Updated at (Date) Name …" at bounding box center [68, 111] width 112 height 9
select select "cta"
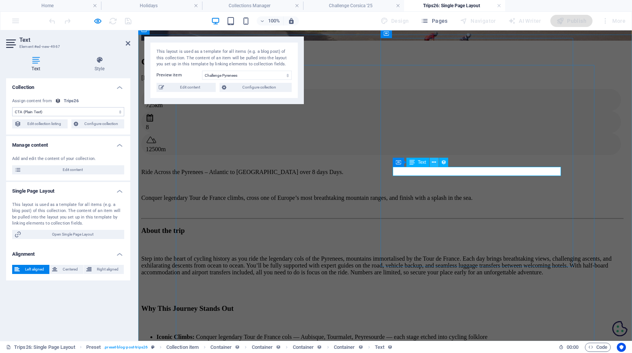
click at [434, 162] on icon at bounding box center [434, 162] width 4 height 8
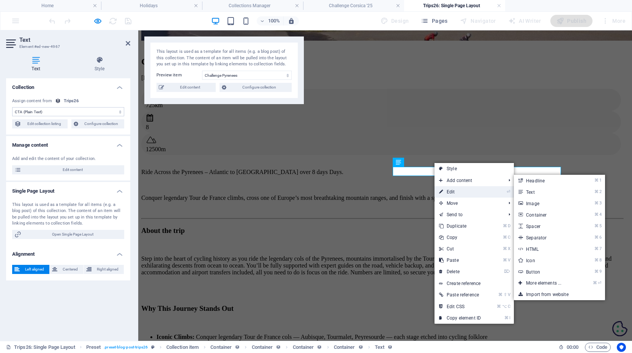
click at [457, 191] on link "⏎ Edit" at bounding box center [459, 191] width 51 height 11
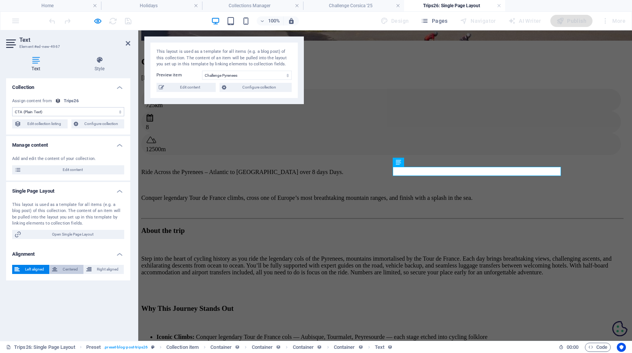
click at [66, 267] on span "Centered" at bounding box center [70, 269] width 21 height 9
click at [129, 42] on icon at bounding box center [128, 43] width 5 height 6
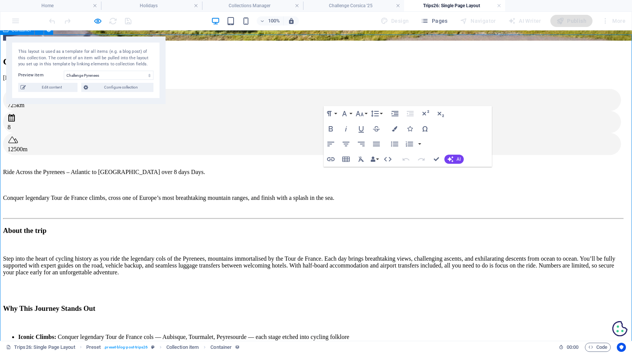
click at [437, 157] on icon "button" at bounding box center [436, 158] width 5 height 5
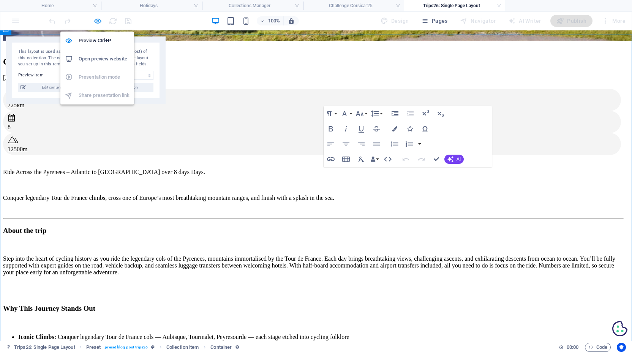
click at [96, 21] on icon "button" at bounding box center [97, 21] width 9 height 9
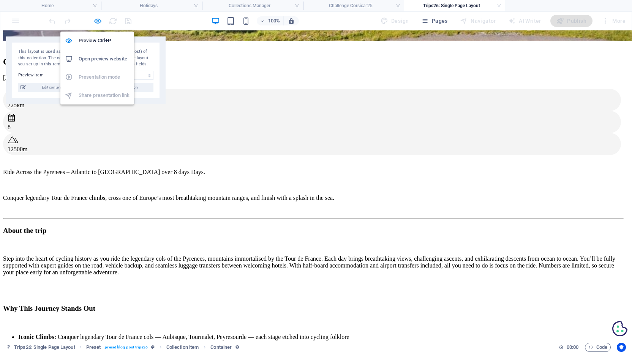
click at [97, 25] on icon "button" at bounding box center [97, 21] width 9 height 9
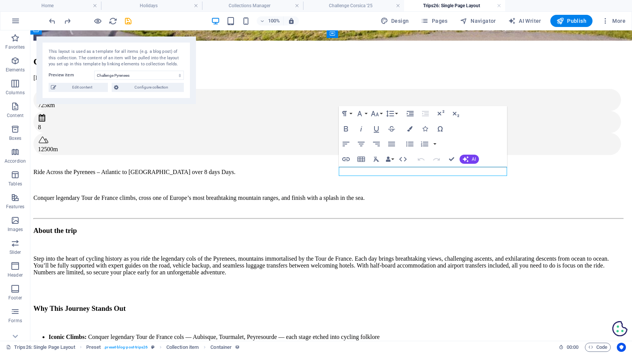
click at [238, 169] on div "Ride Across the Pyrenees – Atlantic to Mediterranean over 8 days Days. Conquer …" at bounding box center [327, 185] width 589 height 33
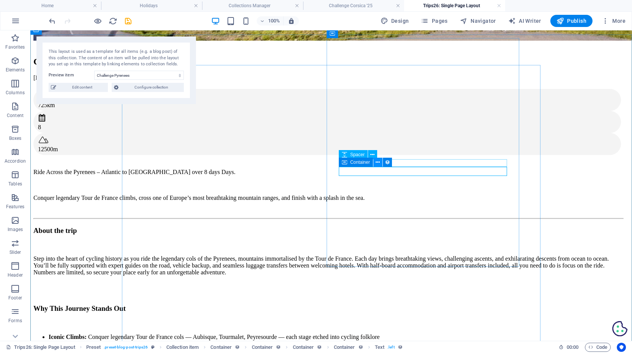
click at [378, 164] on icon at bounding box center [377, 162] width 4 height 8
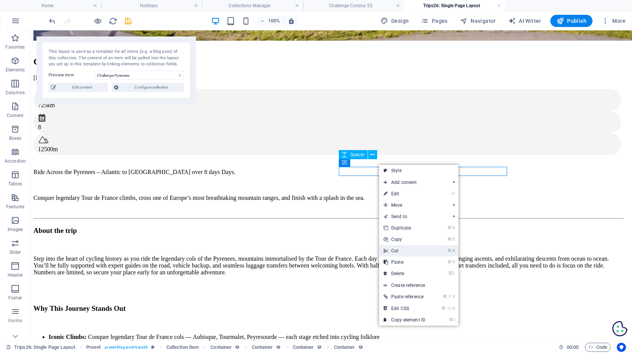
click at [402, 248] on link "⌘ X Cut" at bounding box center [404, 250] width 51 height 11
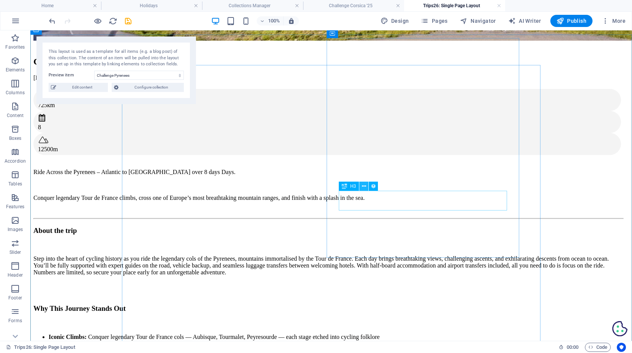
click at [363, 186] on icon at bounding box center [364, 186] width 4 height 8
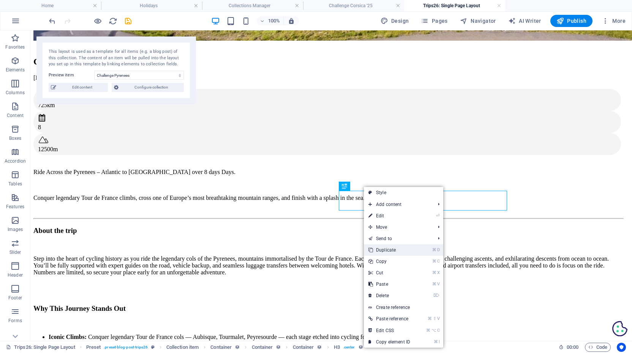
click at [388, 249] on link "⌘ D Duplicate" at bounding box center [389, 249] width 51 height 11
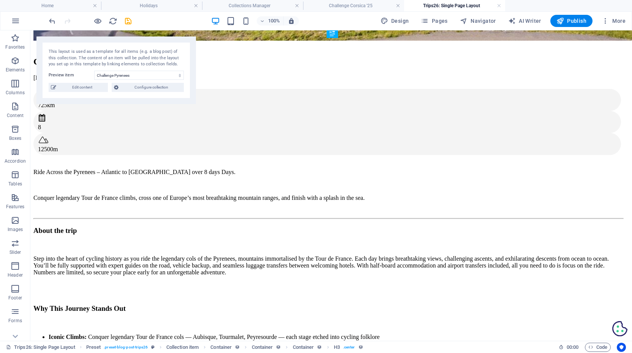
drag, startPoint x: 380, startPoint y: 238, endPoint x: 354, endPoint y: 161, distance: 81.8
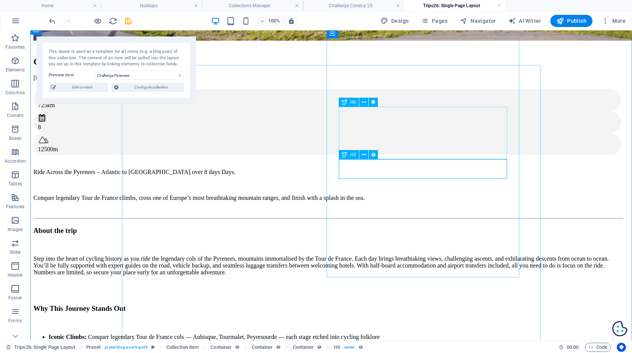
click at [346, 155] on icon at bounding box center [344, 154] width 5 height 9
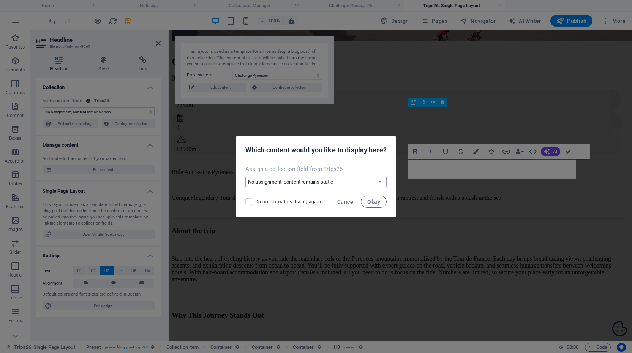
select select "cta"
click at [372, 202] on span "Okay" at bounding box center [373, 202] width 13 height 6
select select "cta"
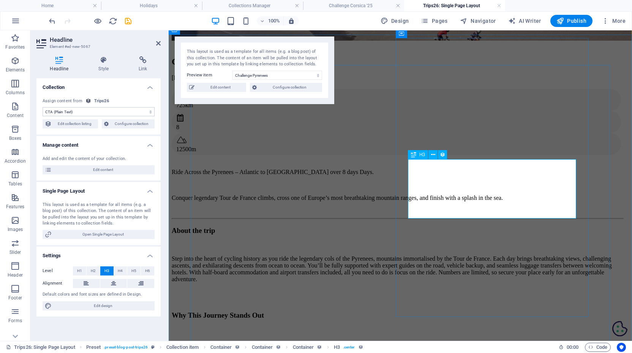
click at [421, 155] on span "H3" at bounding box center [422, 154] width 6 height 5
click at [157, 43] on icon at bounding box center [158, 43] width 5 height 6
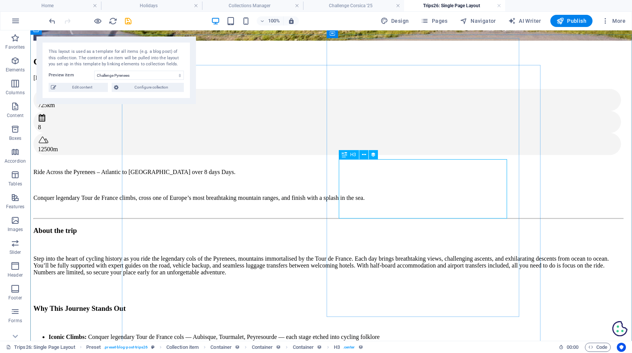
select select "cta"
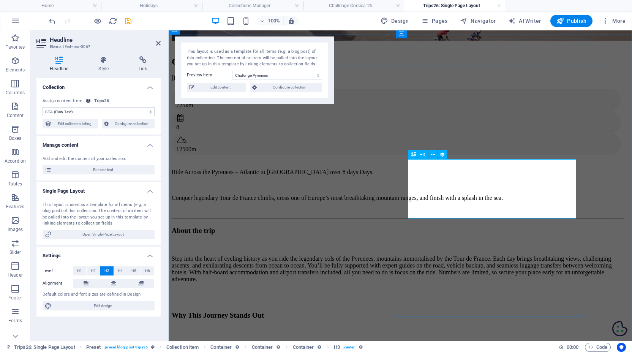
click at [416, 155] on div "H3" at bounding box center [418, 154] width 20 height 9
click at [435, 156] on button at bounding box center [432, 154] width 9 height 9
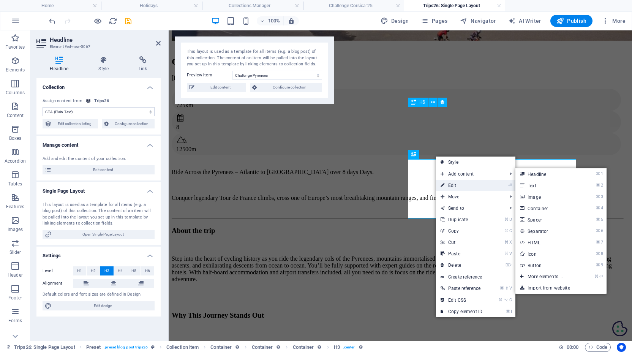
click at [450, 185] on link "⏎ Edit" at bounding box center [461, 185] width 51 height 11
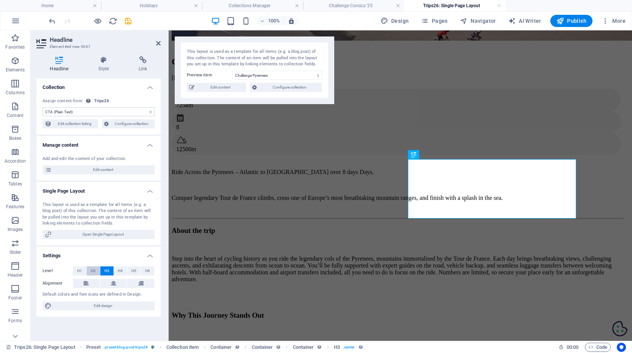
click at [94, 270] on span "H2" at bounding box center [93, 270] width 5 height 9
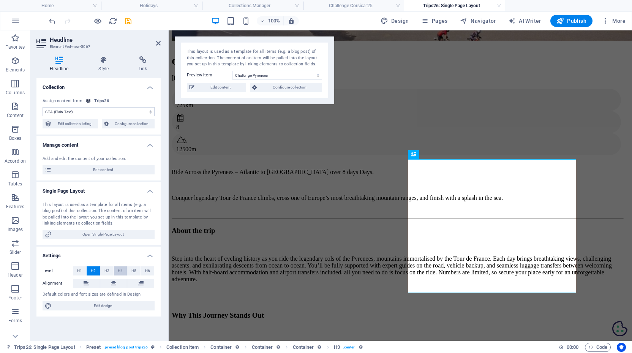
click at [122, 268] on span "H4" at bounding box center [120, 270] width 5 height 9
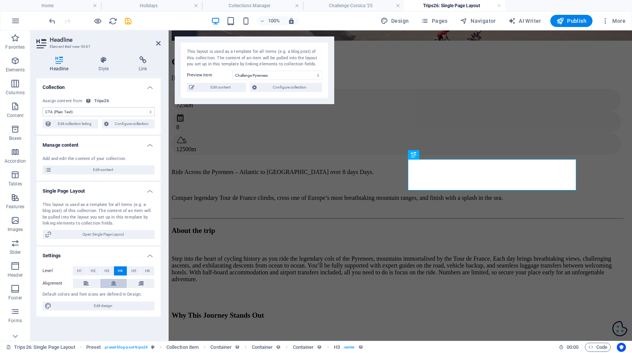
click at [112, 282] on icon at bounding box center [113, 283] width 5 height 9
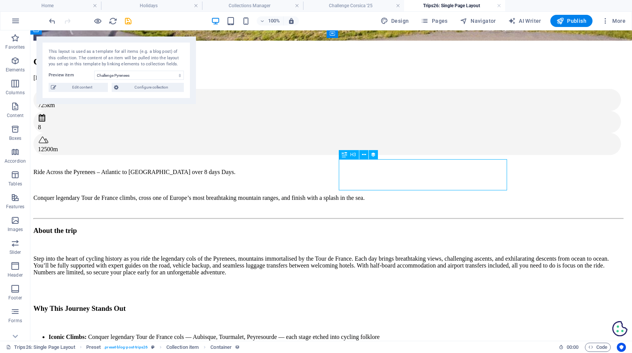
select select "cta"
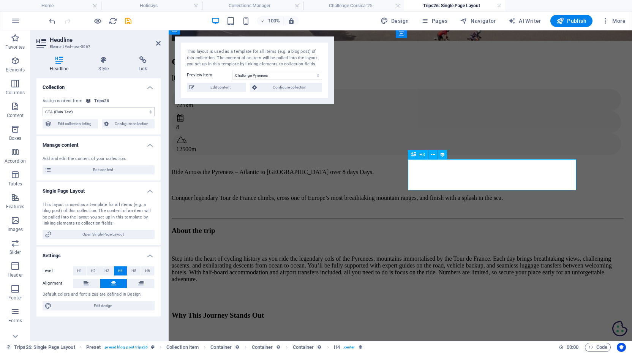
click at [433, 153] on icon at bounding box center [433, 155] width 4 height 8
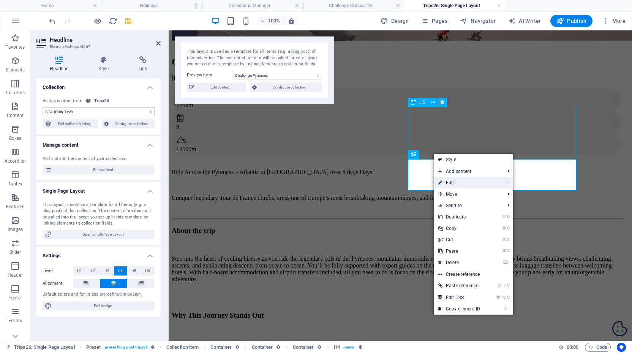
click at [448, 181] on link "⏎ Edit" at bounding box center [459, 182] width 51 height 11
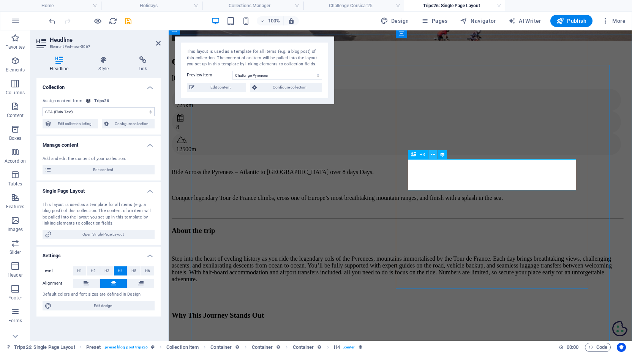
click at [431, 151] on icon at bounding box center [433, 155] width 4 height 8
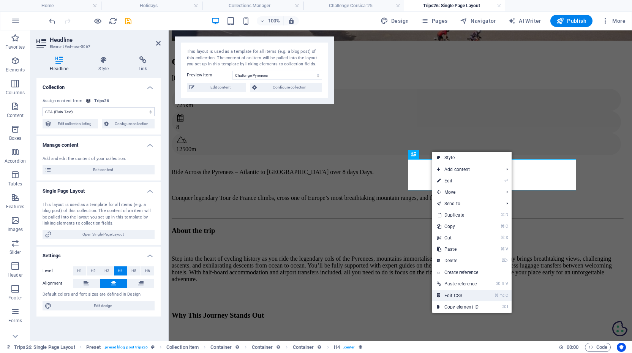
click at [457, 295] on link "⌘ ⌥ C Edit CSS" at bounding box center [457, 295] width 51 height 11
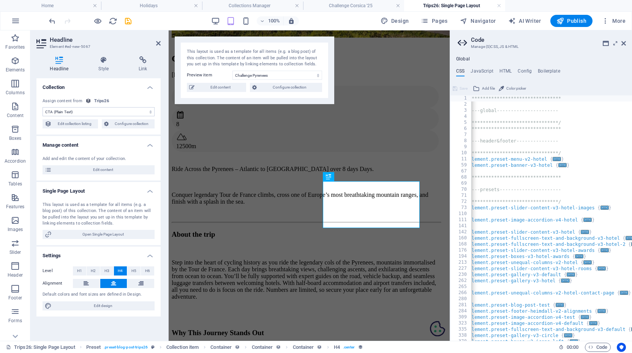
scroll to position [0, 0]
click at [506, 68] on h4 "HTML" at bounding box center [505, 72] width 13 height 8
type textarea "<!-- 1) Osano Cookie Banner (must be first) -->"
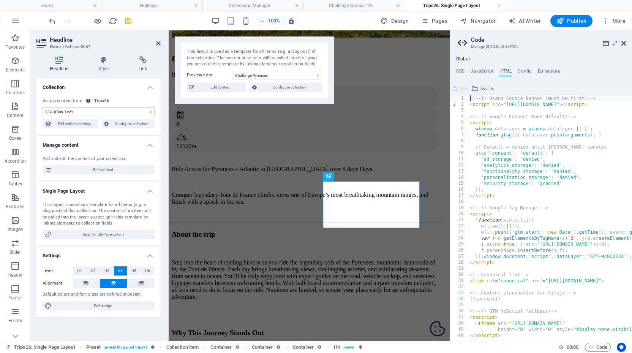
click at [624, 43] on icon at bounding box center [623, 43] width 5 height 6
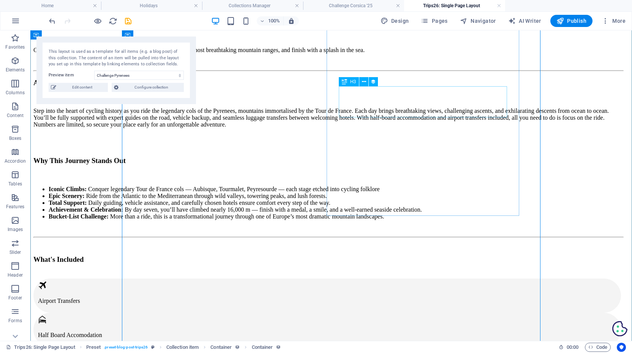
scroll to position [330, 0]
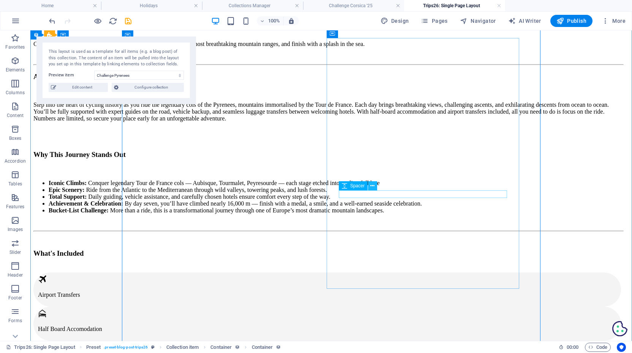
click at [372, 188] on icon at bounding box center [372, 186] width 4 height 8
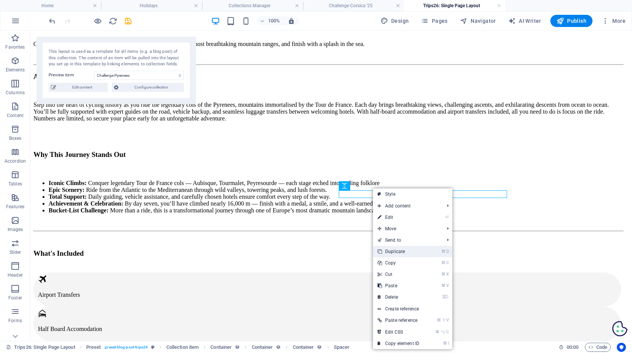
click at [391, 251] on link "⌘ D Duplicate" at bounding box center [398, 251] width 51 height 11
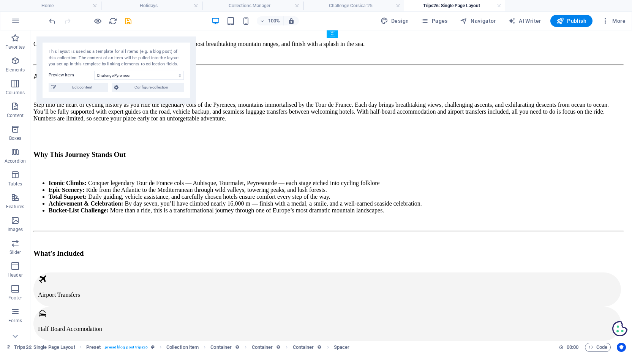
drag, startPoint x: 374, startPoint y: 224, endPoint x: 350, endPoint y: 160, distance: 68.2
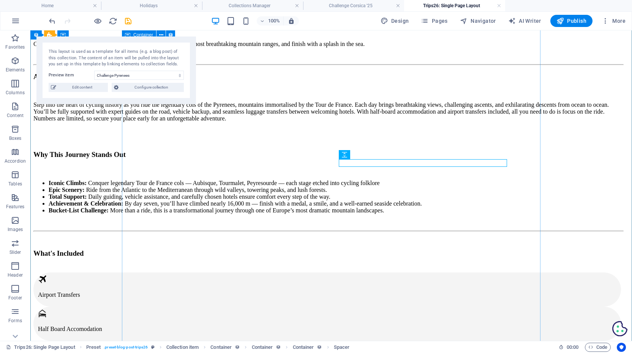
click at [527, 114] on div "Challenge Pyrenees 27th June - 4th July 2026 725km 8 12500m Ride Across the Pyr…" at bounding box center [330, 283] width 595 height 790
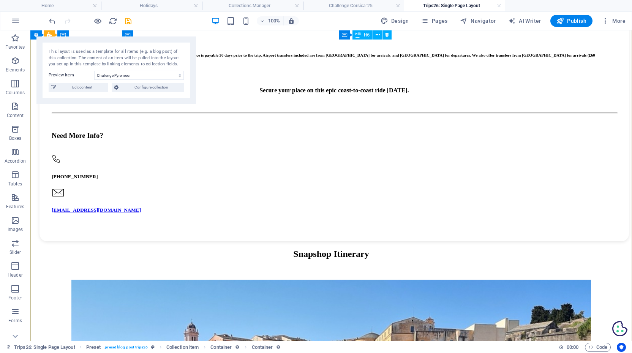
scroll to position [769, 0]
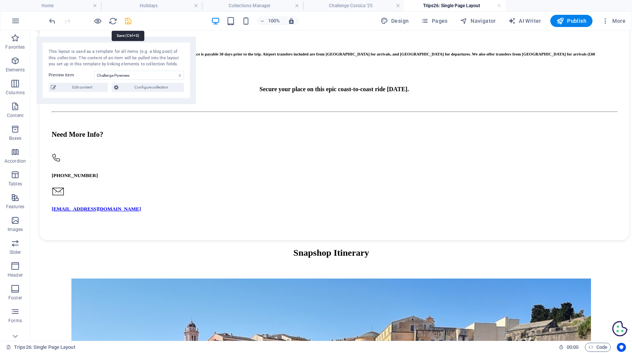
click at [129, 20] on icon "save" at bounding box center [128, 21] width 9 height 9
click at [17, 20] on icon "button" at bounding box center [15, 20] width 9 height 9
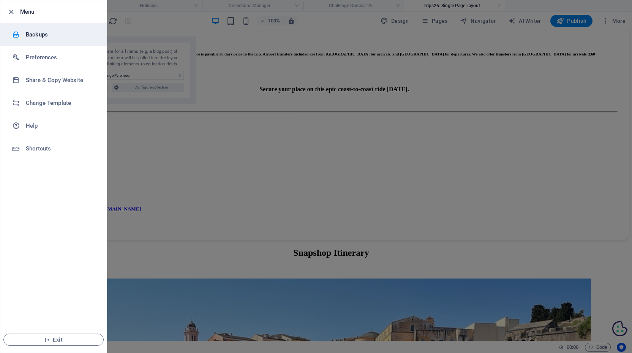
click at [30, 37] on h6 "Backups" at bounding box center [61, 34] width 70 height 9
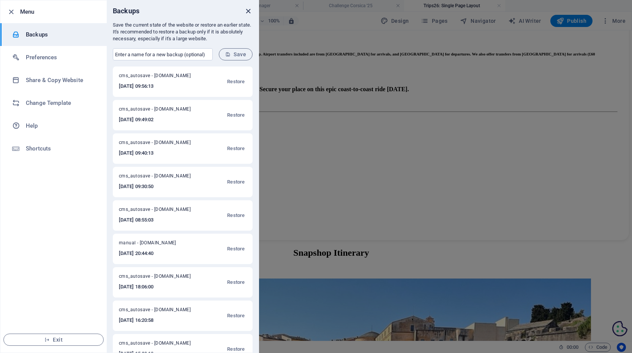
click at [246, 10] on icon "close" at bounding box center [248, 11] width 9 height 9
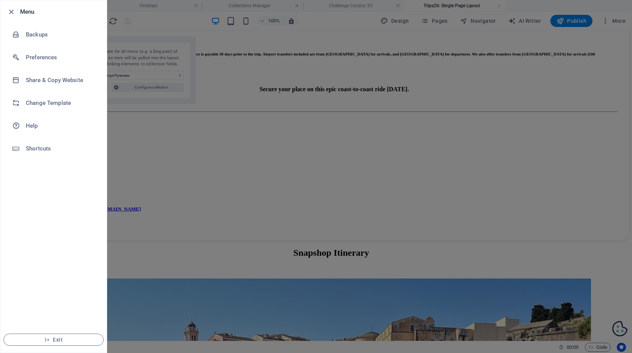
click at [285, 73] on div at bounding box center [316, 176] width 632 height 353
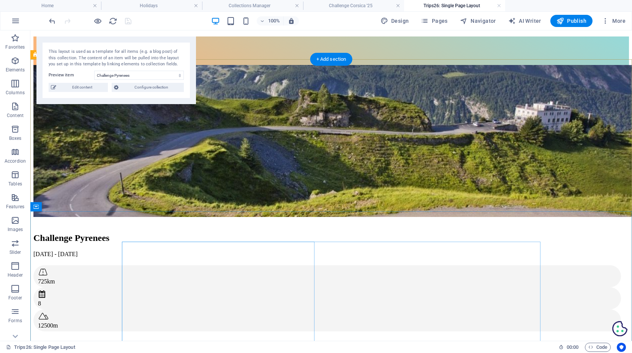
scroll to position [0, 0]
click at [498, 6] on link at bounding box center [499, 5] width 5 height 7
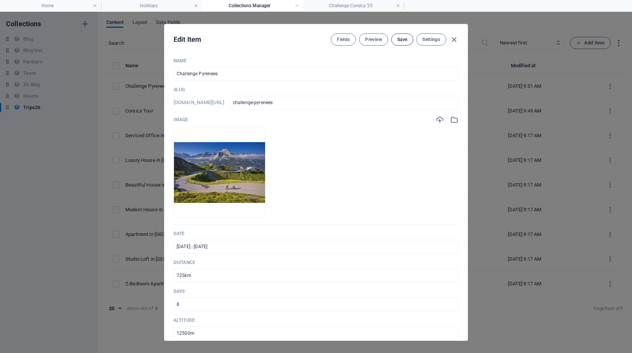
click at [408, 39] on button "Save" at bounding box center [402, 39] width 22 height 12
click at [454, 40] on icon "button" at bounding box center [453, 39] width 9 height 9
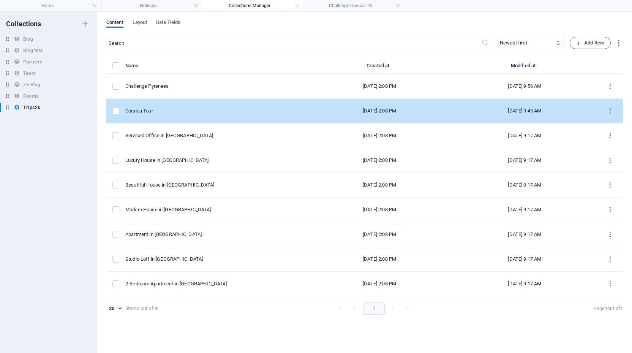
click at [0, 0] on div "Corsica Tour" at bounding box center [0, 0] width 0 height 0
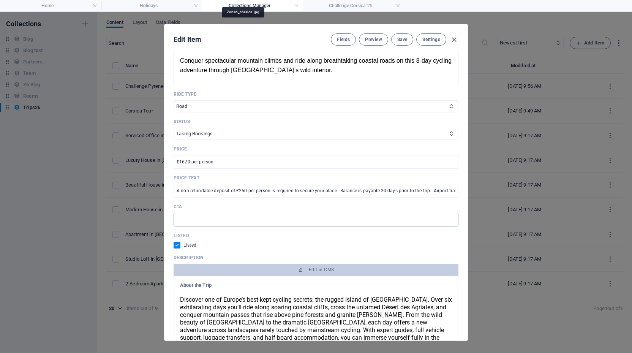
scroll to position [363, 0]
click at [222, 216] on input "text" at bounding box center [315, 220] width 285 height 14
paste input "Be one of the few to ride across wild Corsica — reserve your spot now."
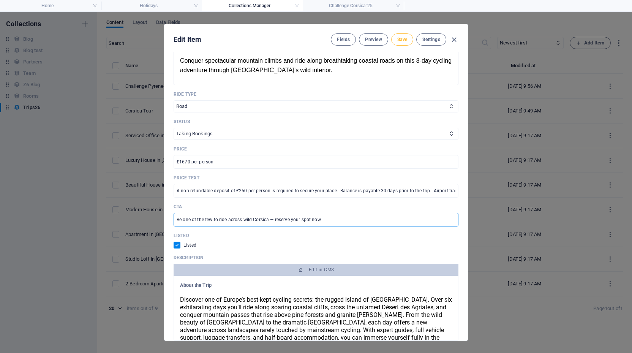
type input "Be one of the few to ride across wild Corsica — reserve your spot now."
click at [404, 41] on span "Save" at bounding box center [402, 39] width 10 height 6
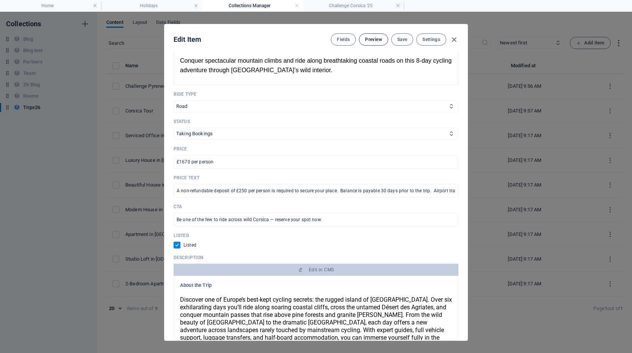
click at [374, 41] on span "Preview" at bounding box center [373, 39] width 17 height 6
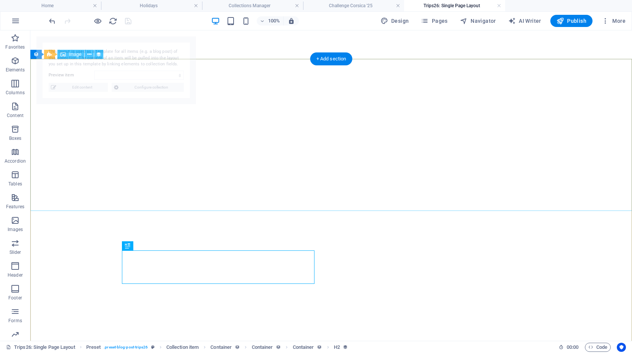
select select "68b82fb0d1d798ea8a076cad"
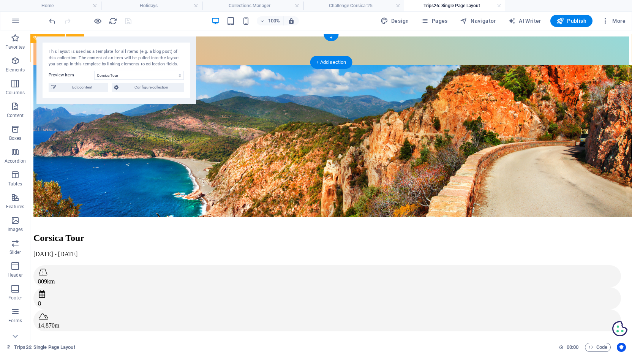
scroll to position [0, 0]
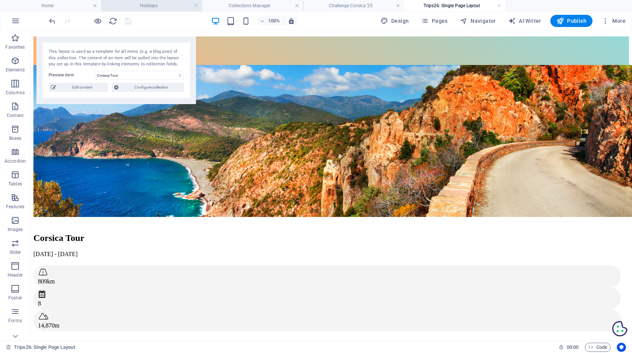
click at [158, 3] on h4 "Holidays" at bounding box center [151, 6] width 101 height 8
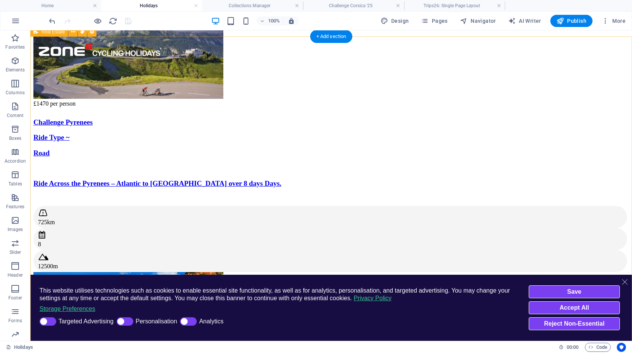
select select "68b82fafe8a8740fcc02a9b5"
select select "createdAt_DESC"
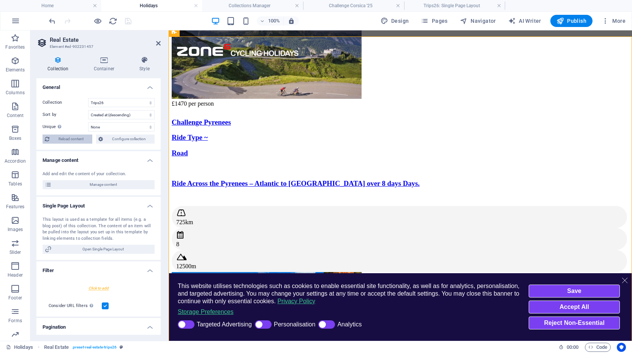
click at [63, 139] on span "Reload content" at bounding box center [71, 138] width 38 height 9
select select "68b82fafe8a8740fcc02a9b5"
select select "createdAt_DESC"
